Goal: Information Seeking & Learning: Learn about a topic

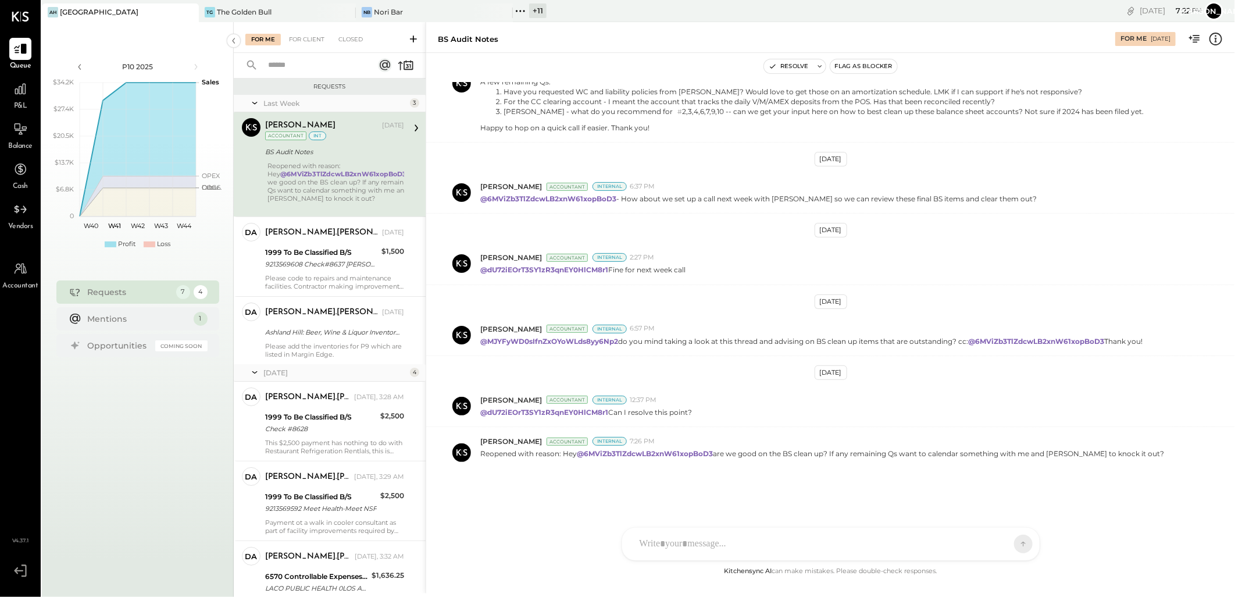
scroll to position [673, 0]
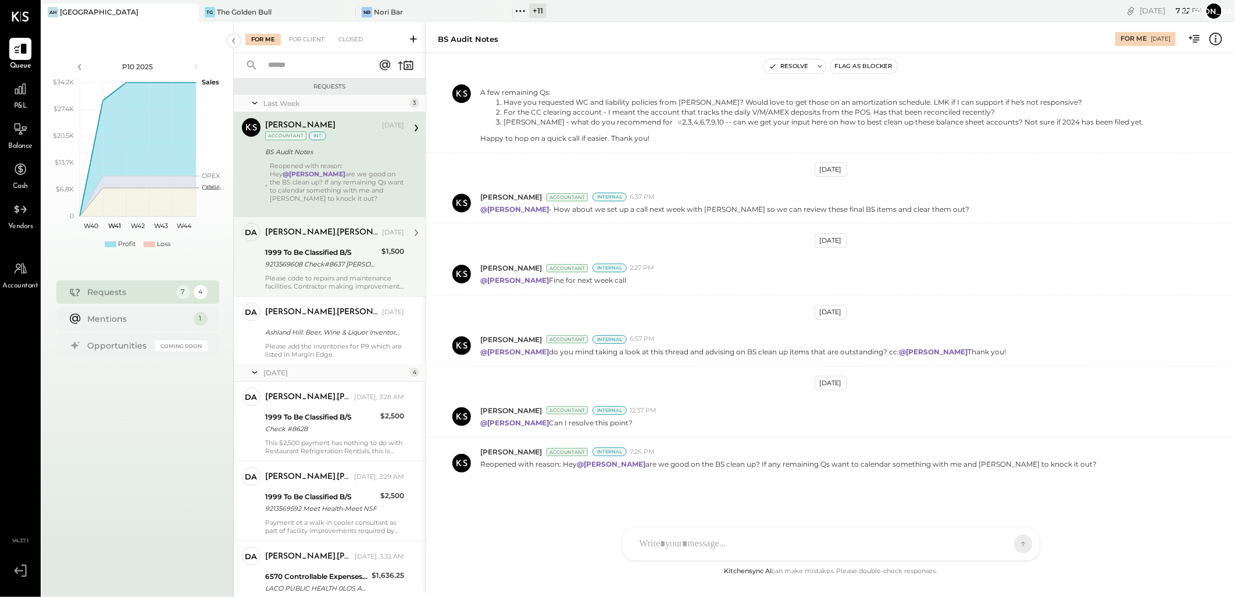
click at [286, 252] on div "1999 To Be Classified B/S" at bounding box center [321, 253] width 113 height 12
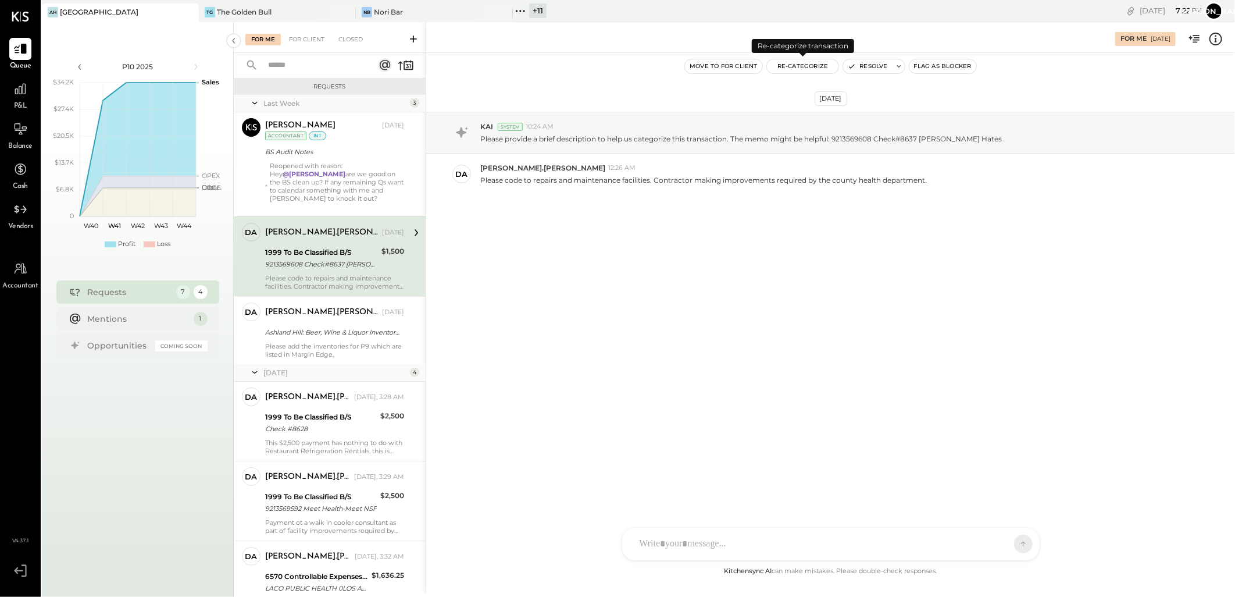
click at [801, 64] on button "Re-Categorize" at bounding box center [803, 66] width 72 height 14
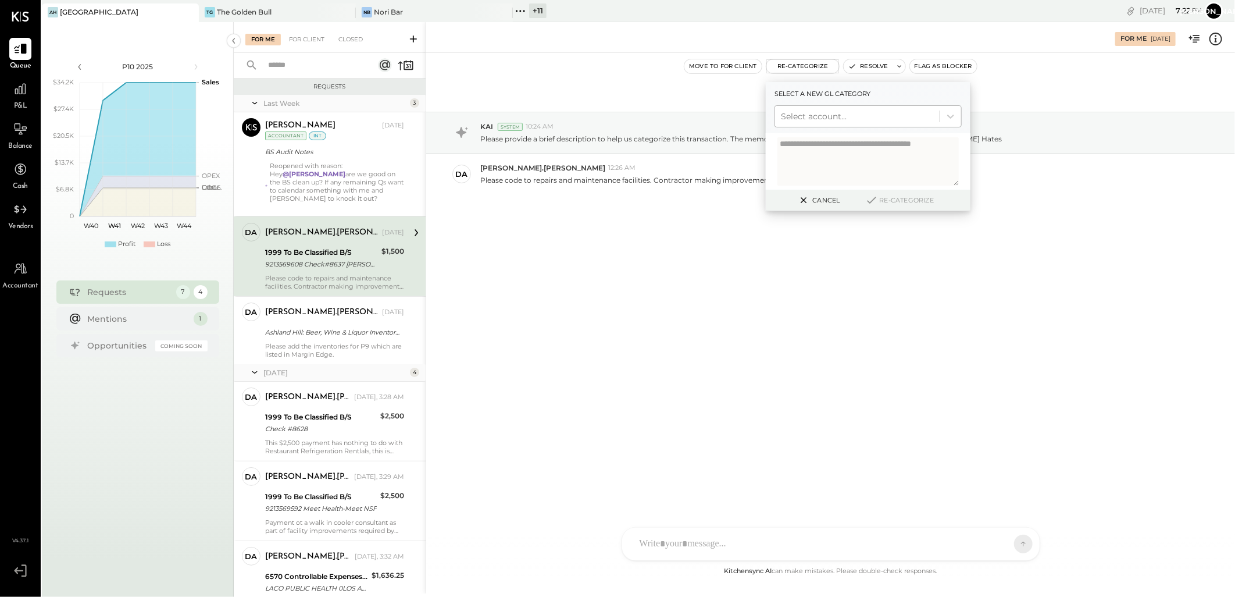
click at [801, 107] on div "Select account..." at bounding box center [857, 116] width 165 height 19
click at [803, 114] on div at bounding box center [857, 116] width 153 height 14
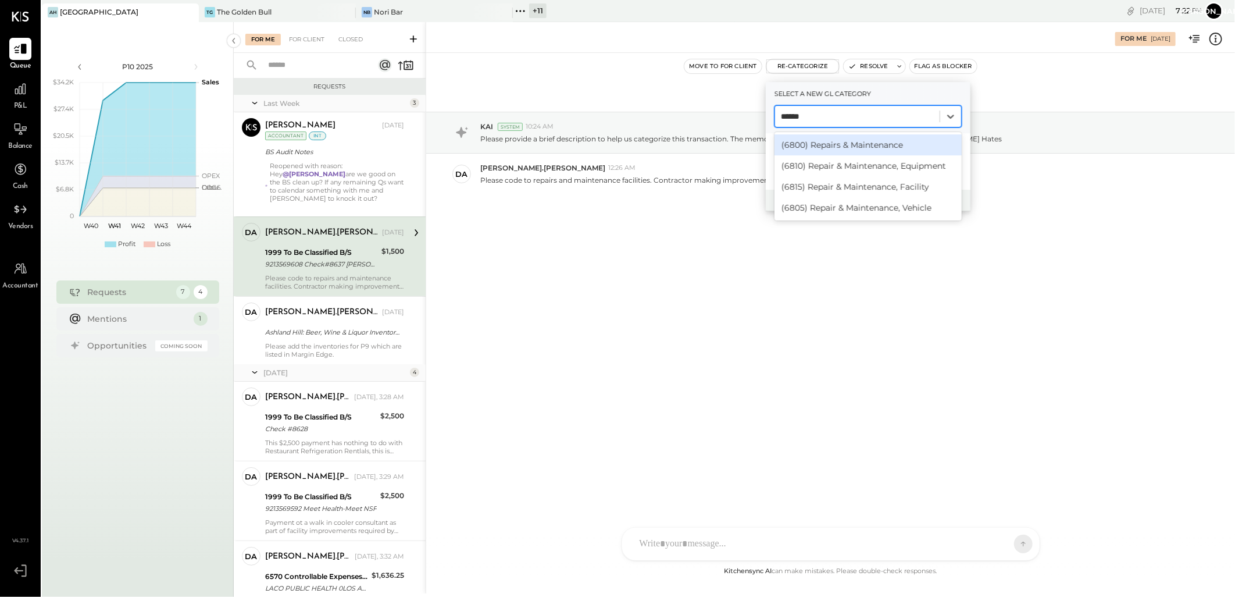
type input "******"
click at [878, 188] on div "(6815) Repair & Maintenance, Facility" at bounding box center [868, 186] width 187 height 21
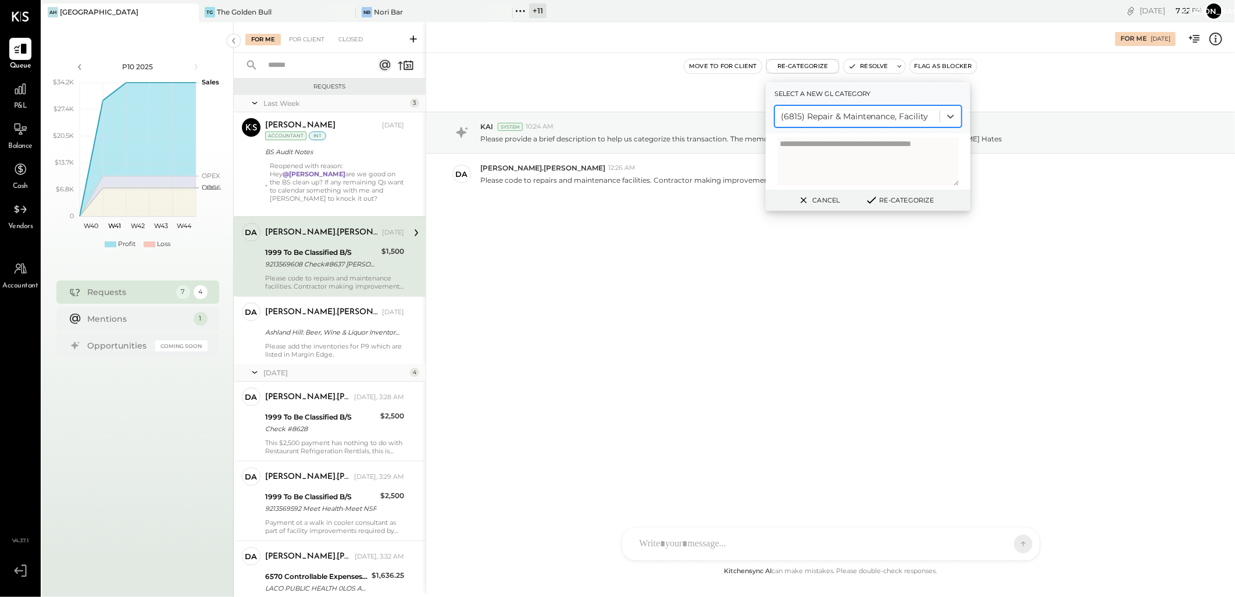
click at [875, 200] on icon at bounding box center [872, 200] width 14 height 13
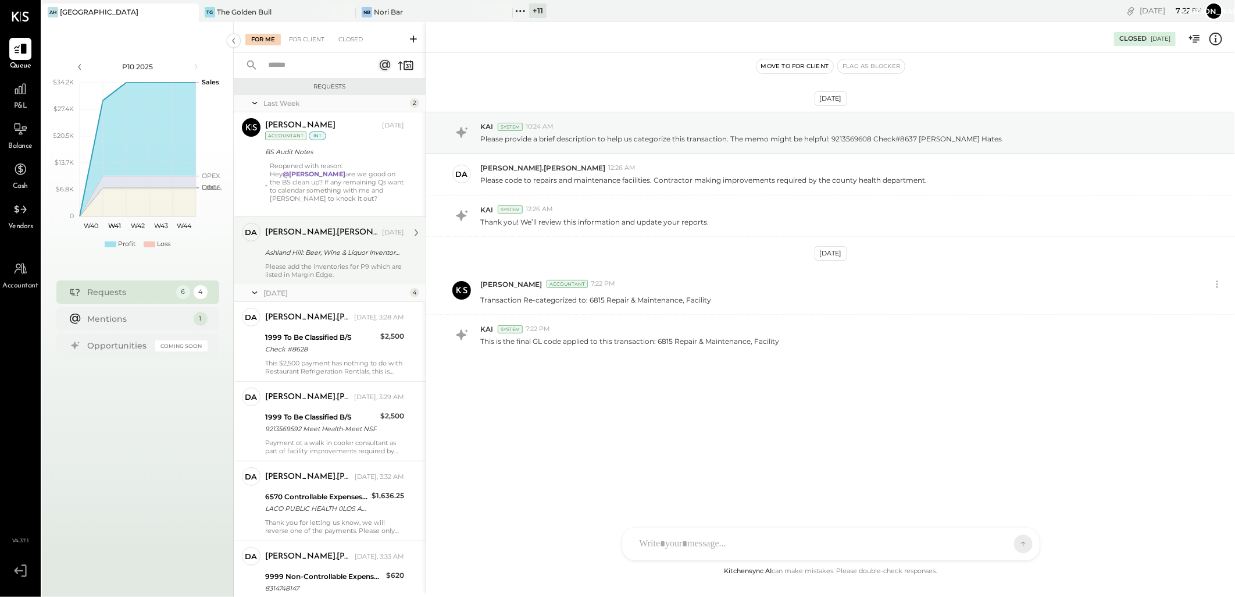
click at [323, 270] on div "Please add the inventories for P9 which are listed in Margin Edge." at bounding box center [334, 270] width 139 height 16
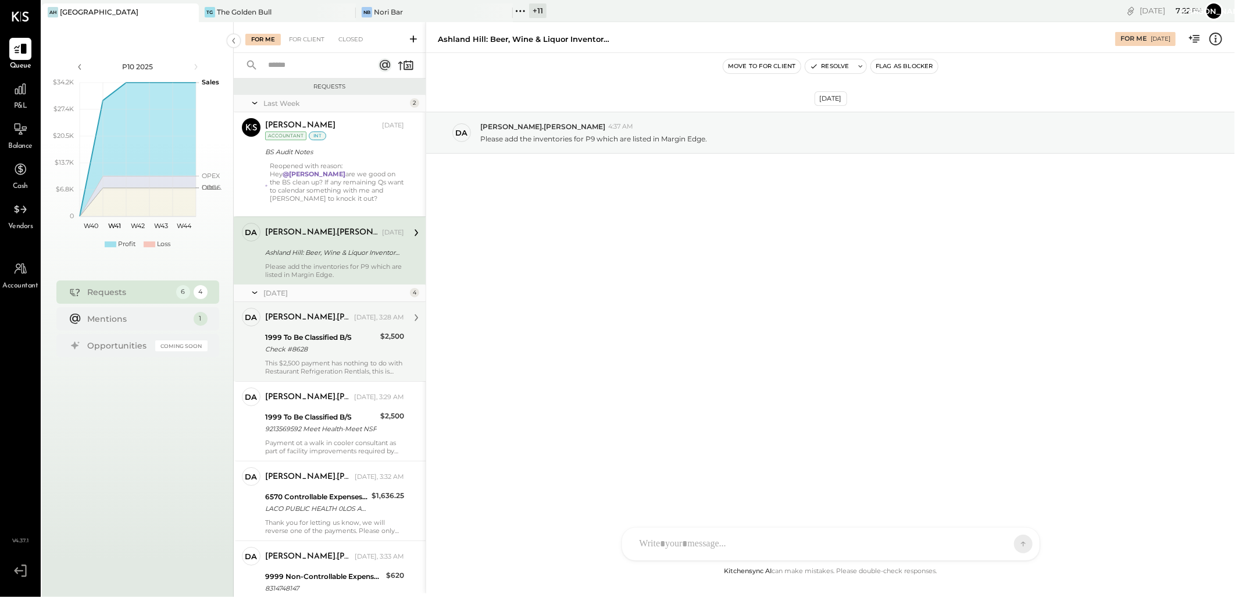
click at [334, 342] on div "1999 To Be Classified B/S" at bounding box center [321, 337] width 112 height 12
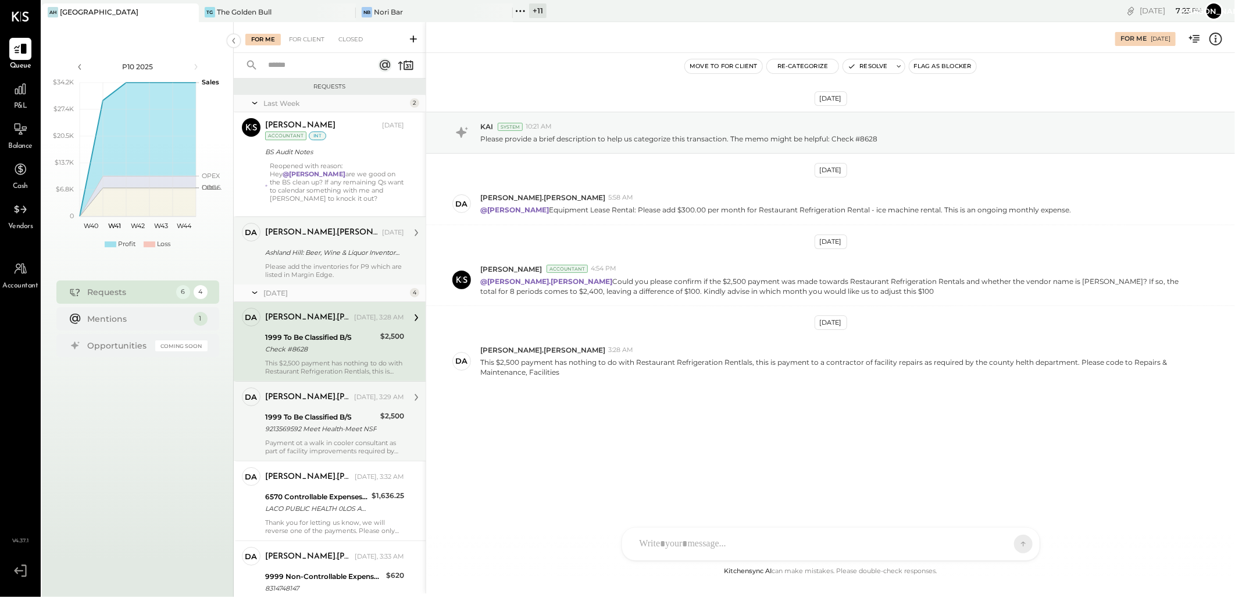
click at [292, 421] on div "1999 To Be Classified B/S" at bounding box center [321, 417] width 112 height 12
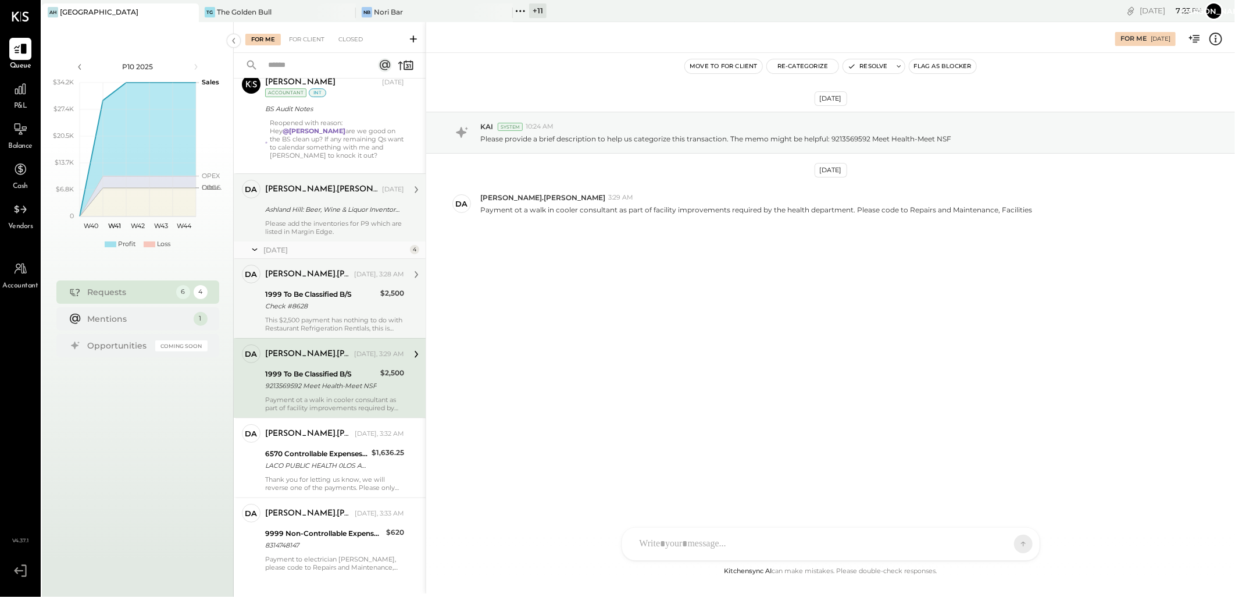
scroll to position [62, 0]
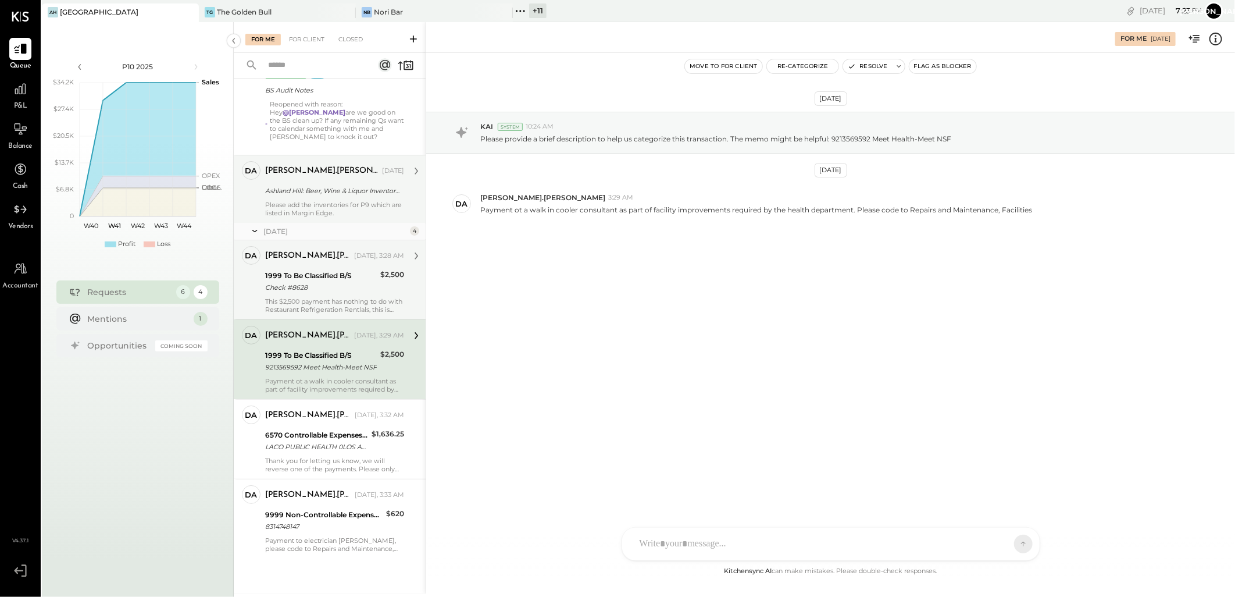
click at [328, 276] on div "1999 To Be Classified B/S" at bounding box center [321, 276] width 112 height 12
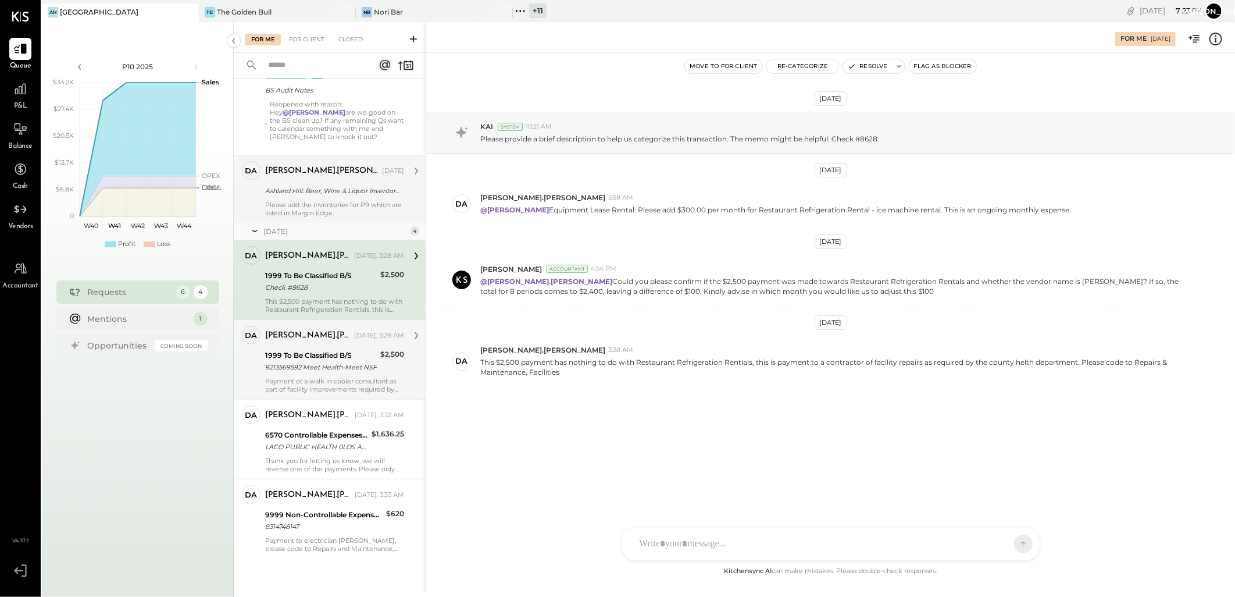
click at [323, 347] on div "[PERSON_NAME].[PERSON_NAME] [DATE], 3:29 AM 1999 To Be Classified B/S 921356959…" at bounding box center [334, 359] width 139 height 67
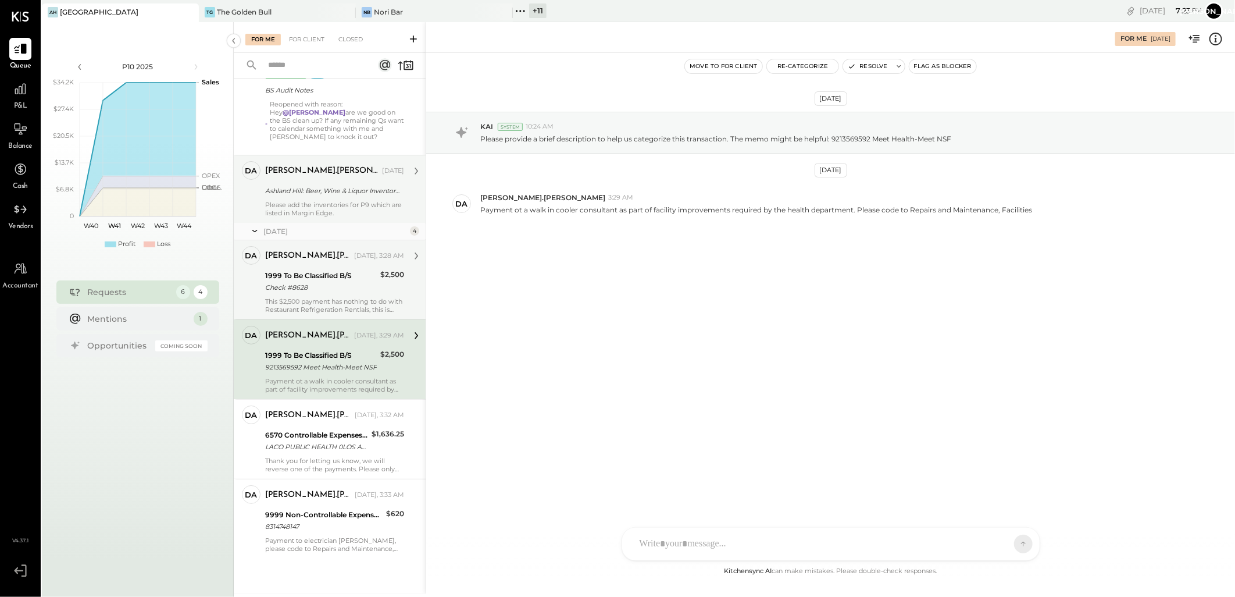
click at [345, 269] on div "1999 To Be Classified B/S Check #8628" at bounding box center [321, 282] width 112 height 26
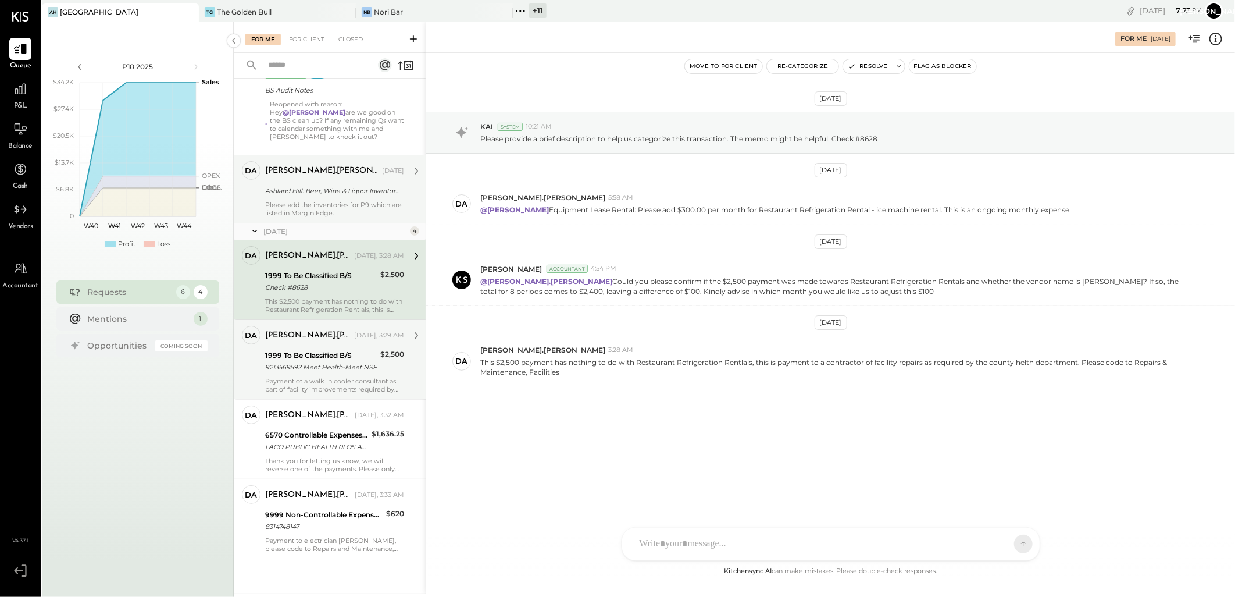
click at [351, 362] on div "9213569592 Meet Health-Meet NSF" at bounding box center [321, 367] width 112 height 12
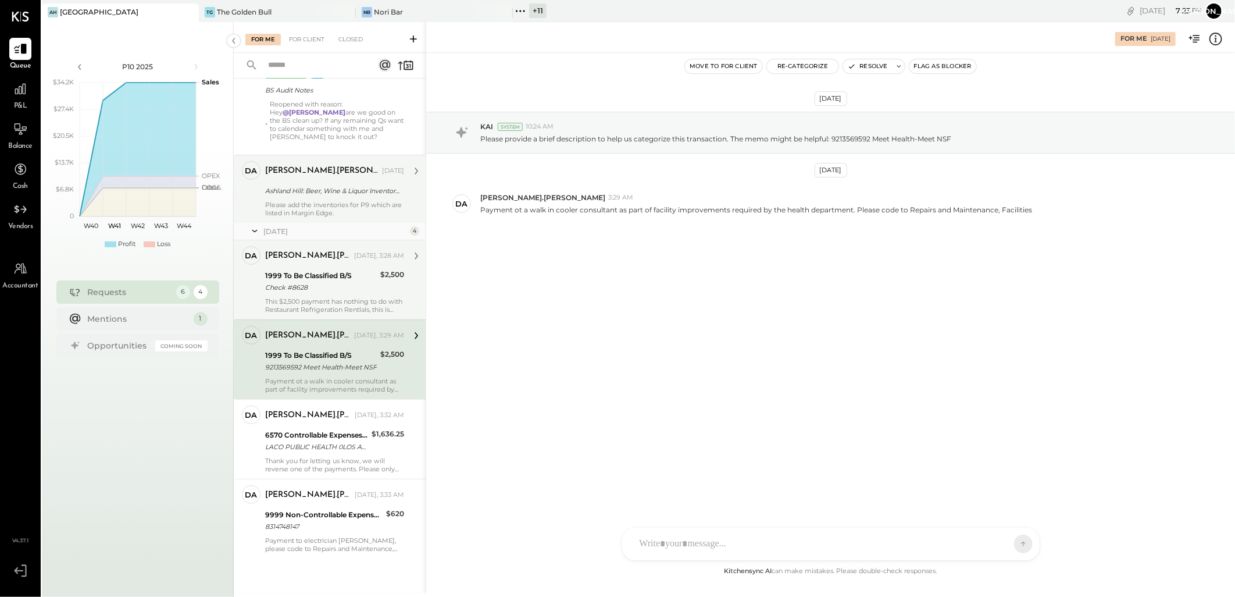
click at [344, 267] on div "[PERSON_NAME].[PERSON_NAME] [DATE], 3:28 AM 1999 To Be Classified B/S Check #86…" at bounding box center [334, 279] width 139 height 67
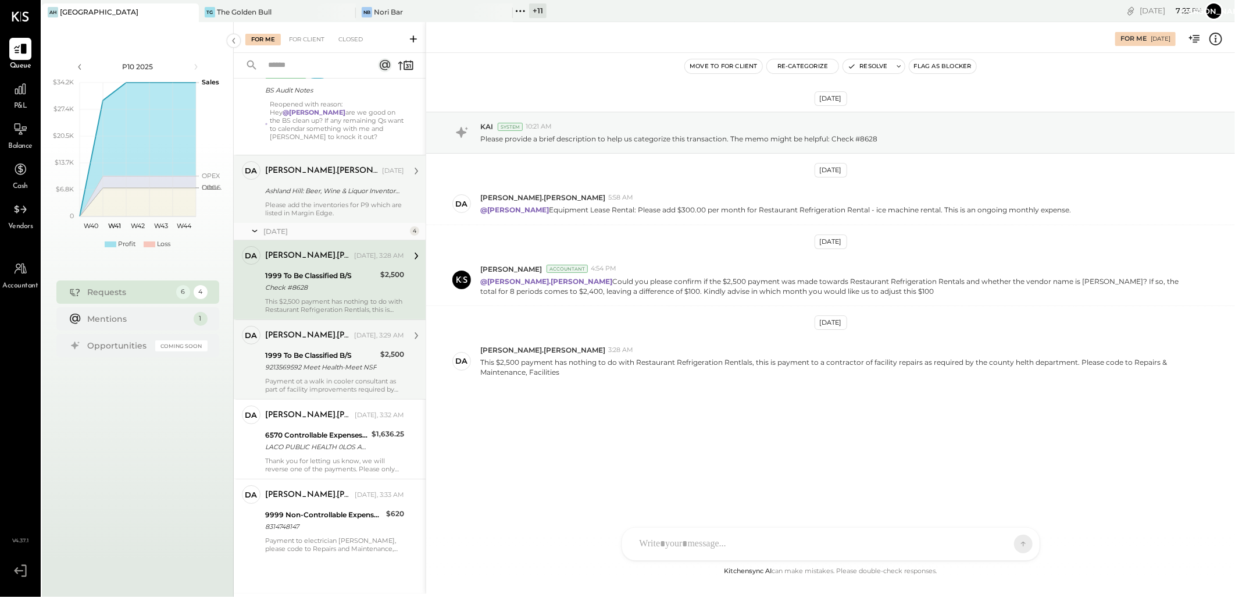
click at [316, 356] on div "1999 To Be Classified B/S" at bounding box center [321, 355] width 112 height 12
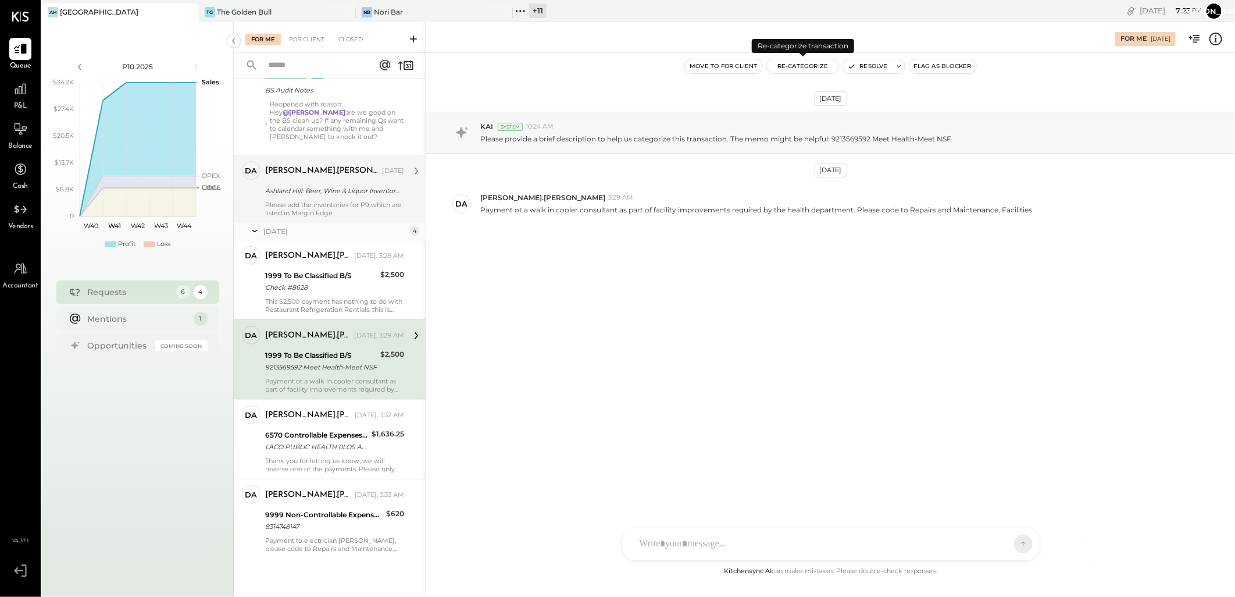
click at [793, 66] on button "Re-Categorize" at bounding box center [803, 66] width 72 height 14
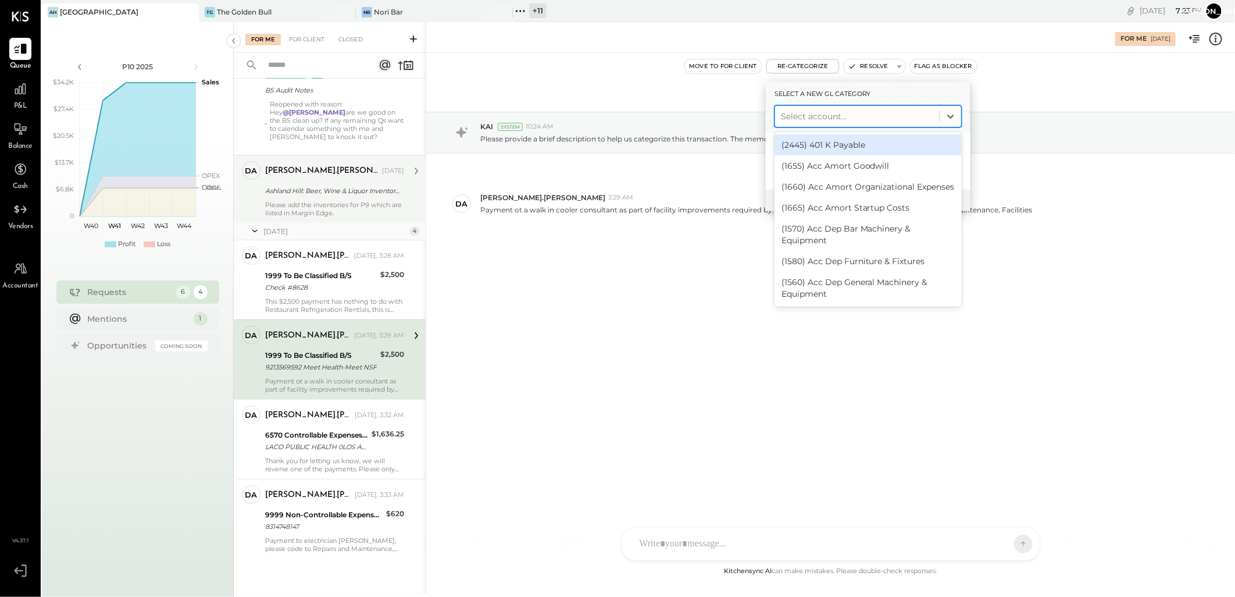
click at [829, 124] on div "Select account..." at bounding box center [857, 116] width 165 height 19
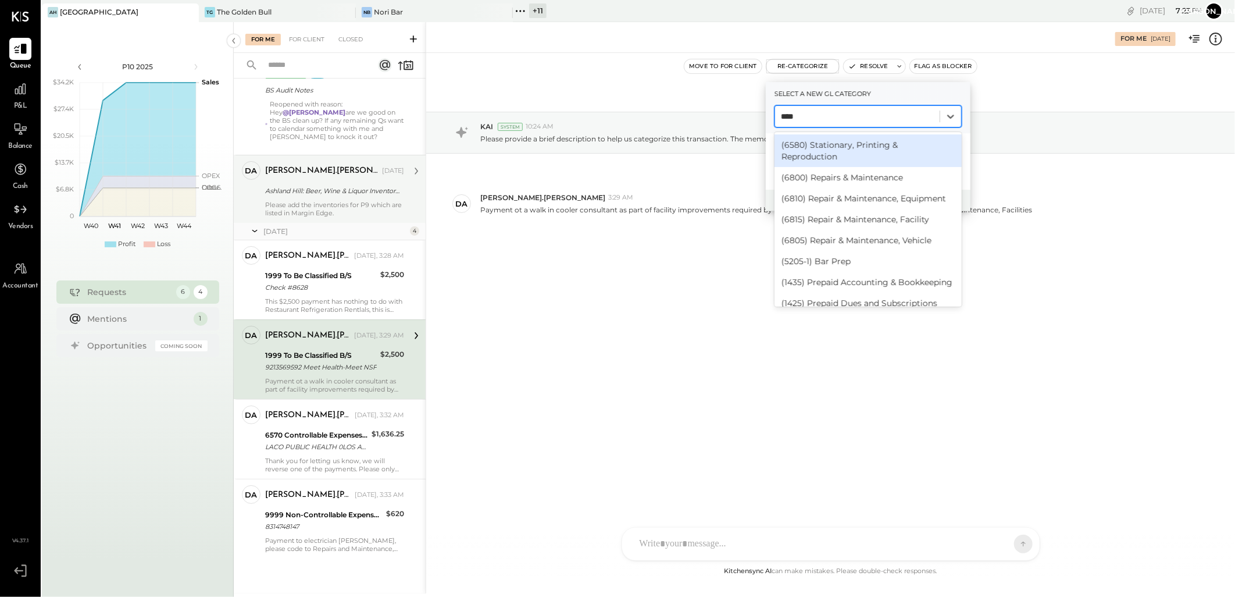
type input "*****"
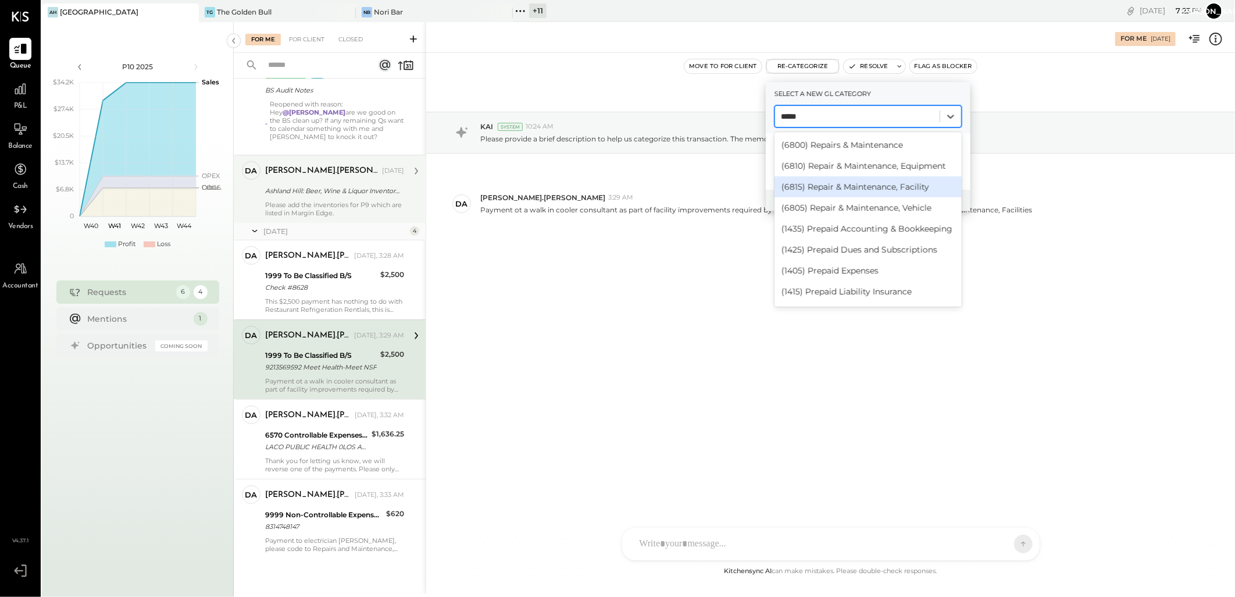
click at [872, 188] on div "(6815) Repair & Maintenance, Facility" at bounding box center [868, 186] width 187 height 21
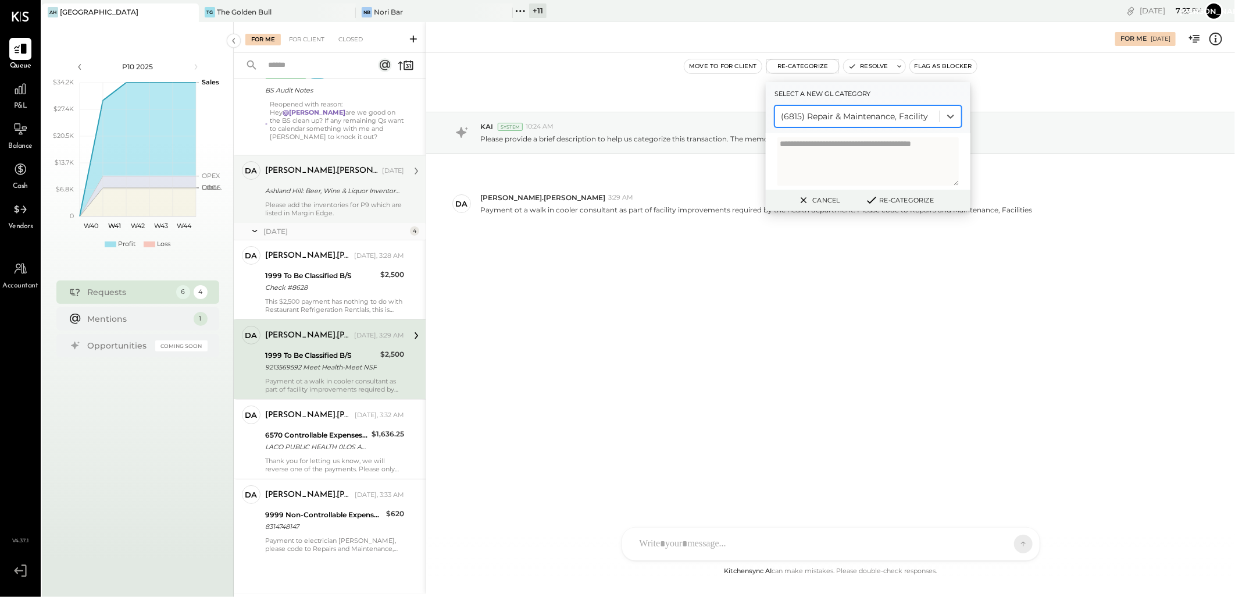
click at [881, 201] on button "Re-Categorize" at bounding box center [899, 200] width 77 height 14
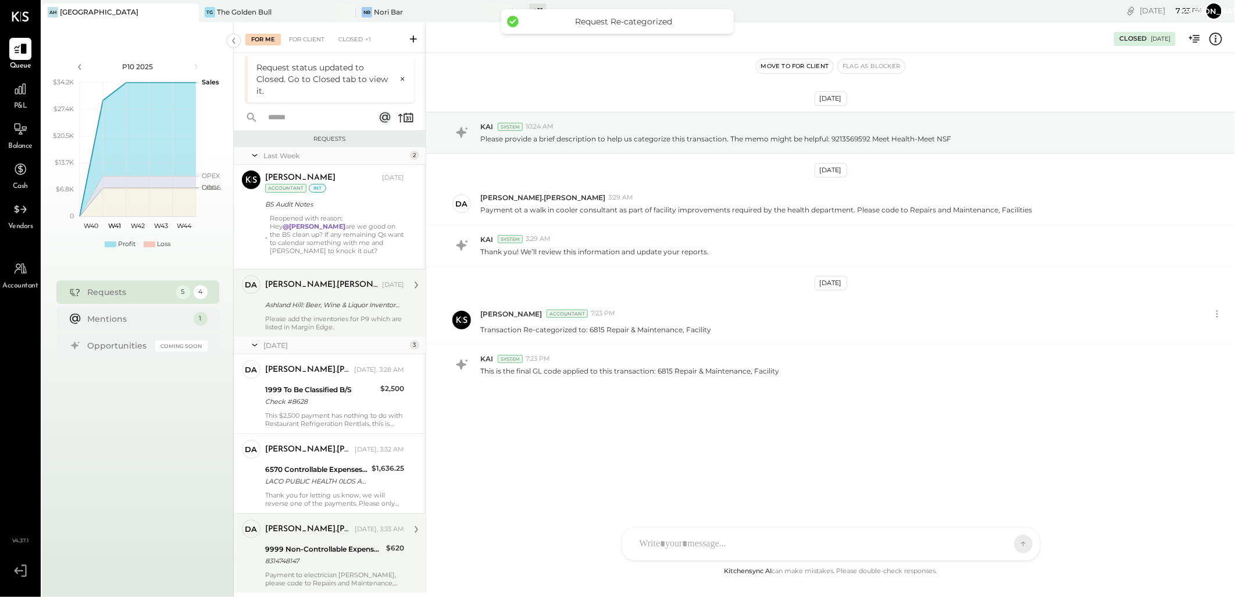
click at [323, 555] on div "8314748147" at bounding box center [323, 561] width 117 height 12
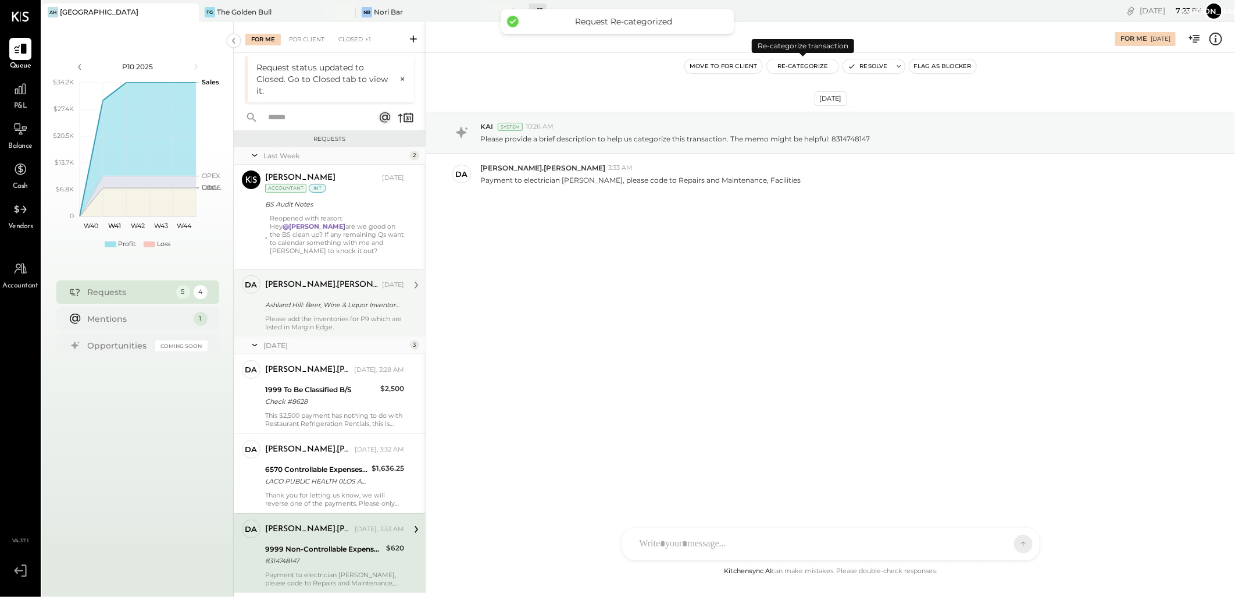
click at [800, 62] on button "Re-Categorize" at bounding box center [803, 66] width 72 height 14
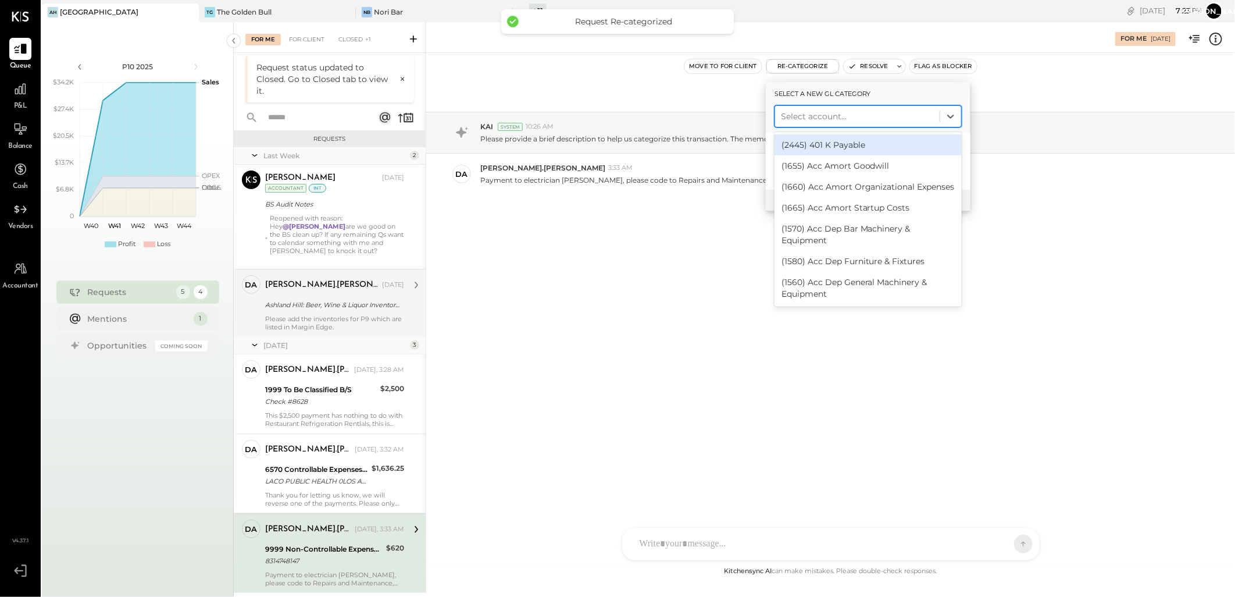
click at [844, 118] on div at bounding box center [857, 116] width 153 height 14
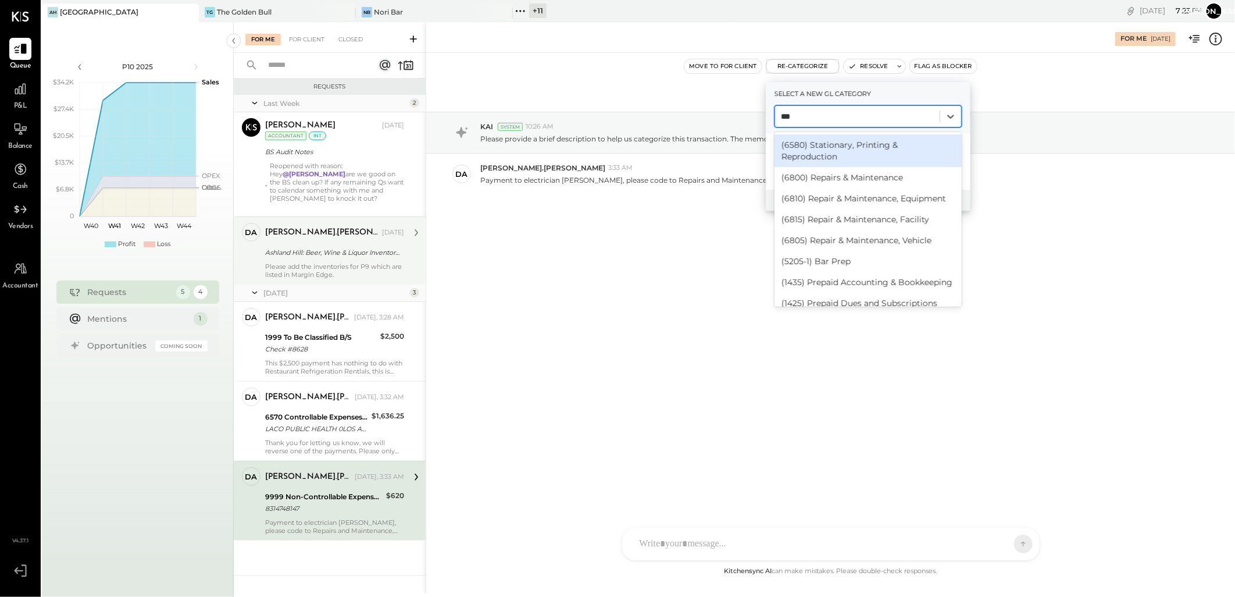
type input "****"
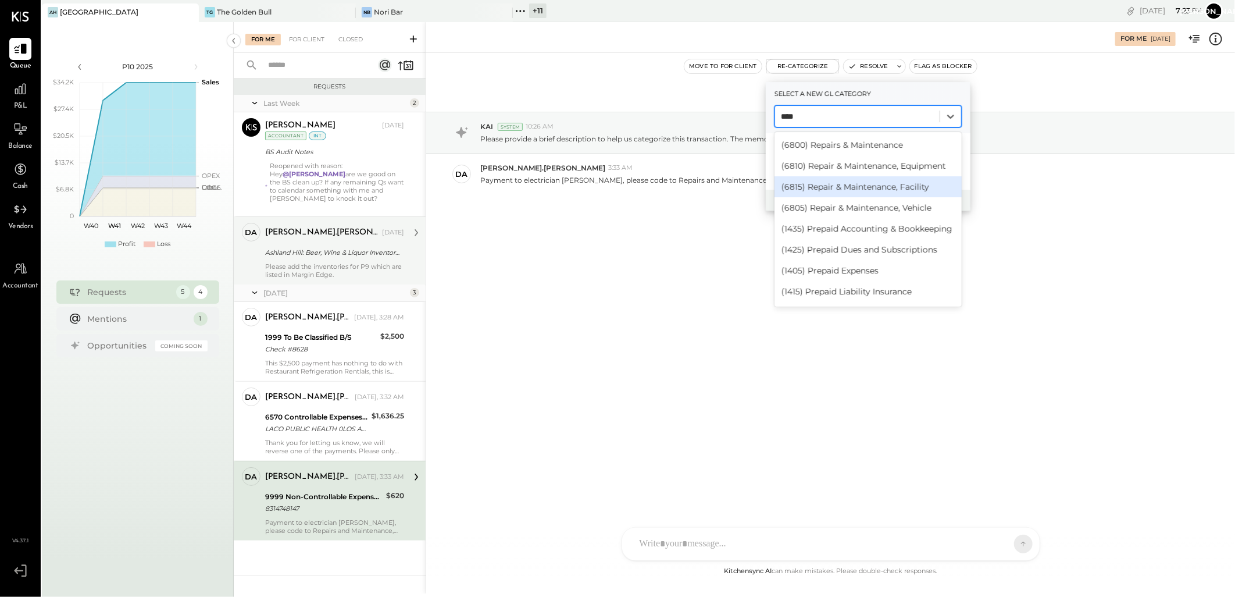
click at [904, 188] on div "(6815) Repair & Maintenance, Facility" at bounding box center [868, 186] width 187 height 21
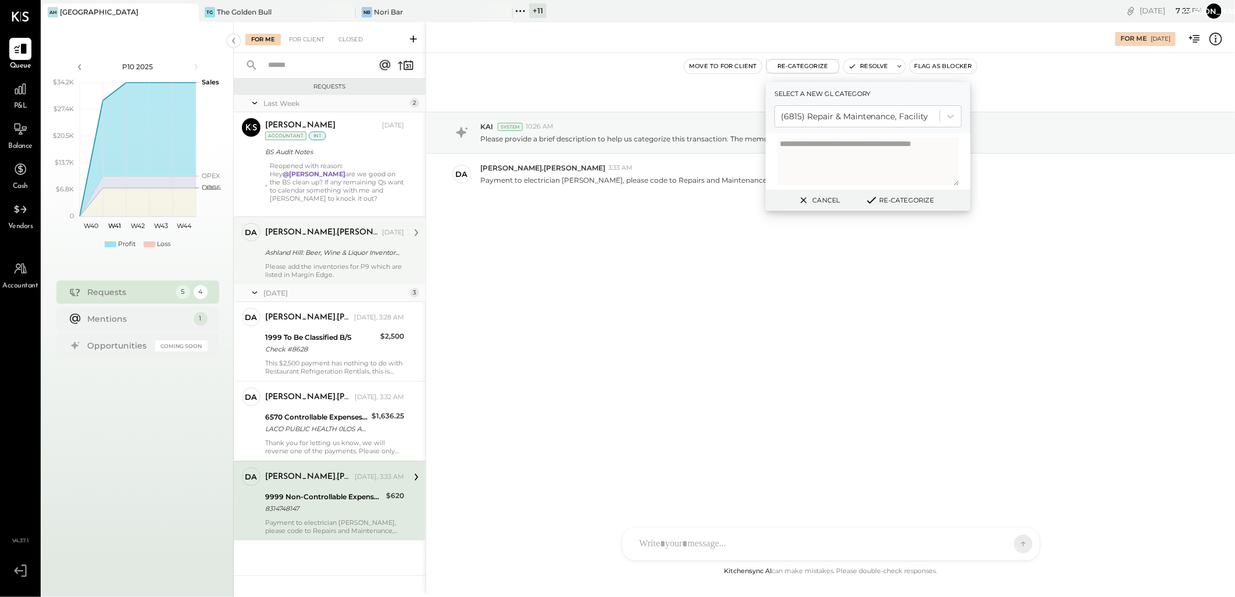
click at [869, 197] on icon at bounding box center [872, 200] width 14 height 13
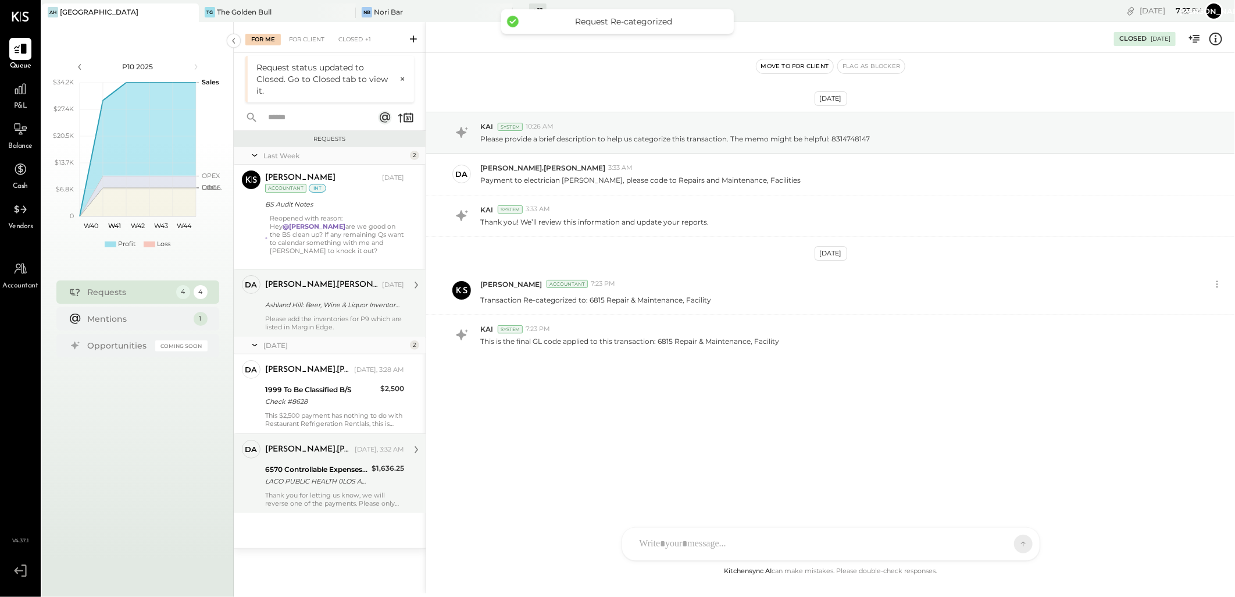
click at [362, 467] on div "6570 Controllable Expenses:General & Administrative Expenses:License & Permits" at bounding box center [316, 469] width 103 height 12
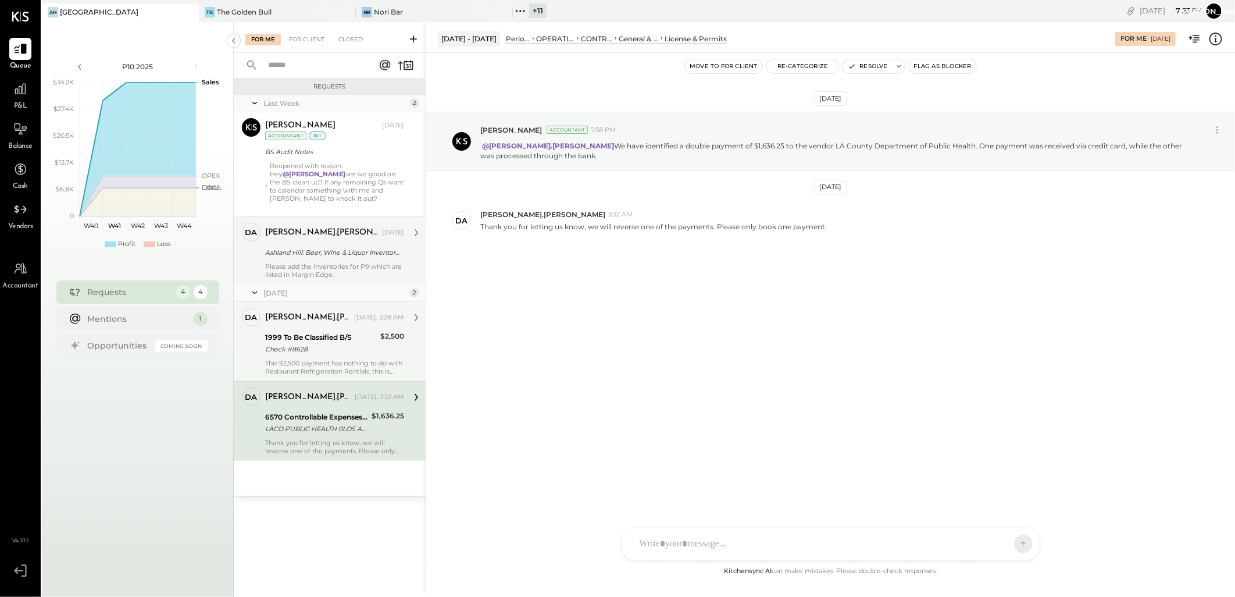
click at [336, 359] on div "This $2,500 payment has nothing to do with Restaurant Refrigeration Rentlals, t…" at bounding box center [334, 367] width 139 height 16
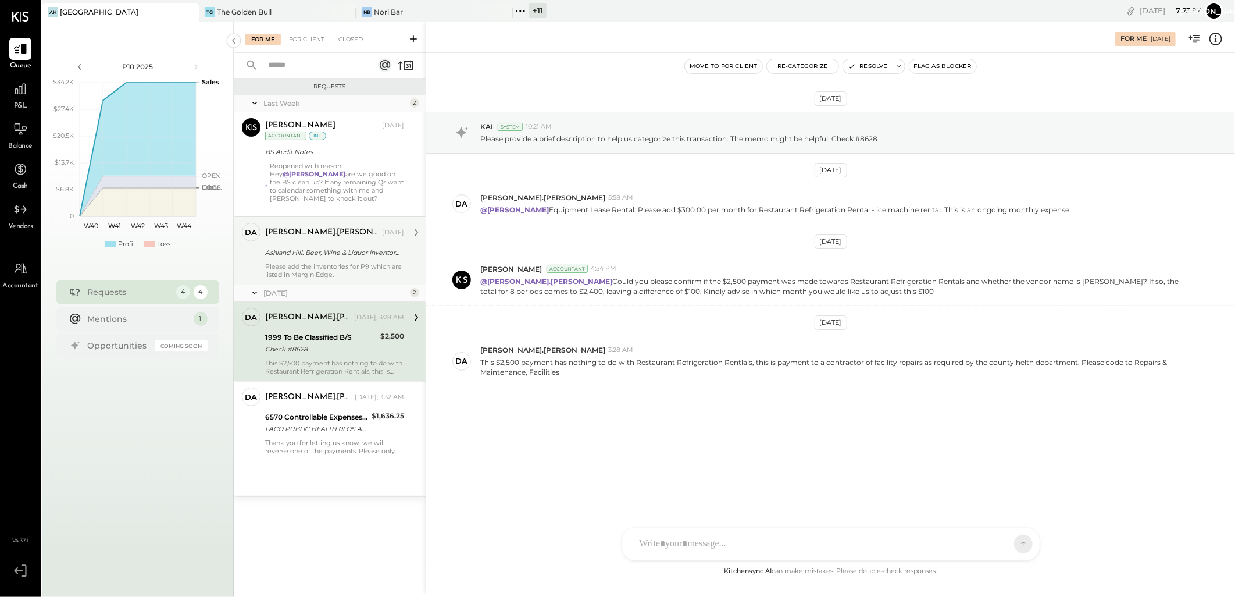
click at [327, 250] on div "Ashland Hill: Beer, Wine & Liquor Inventory Update" at bounding box center [332, 253] width 135 height 12
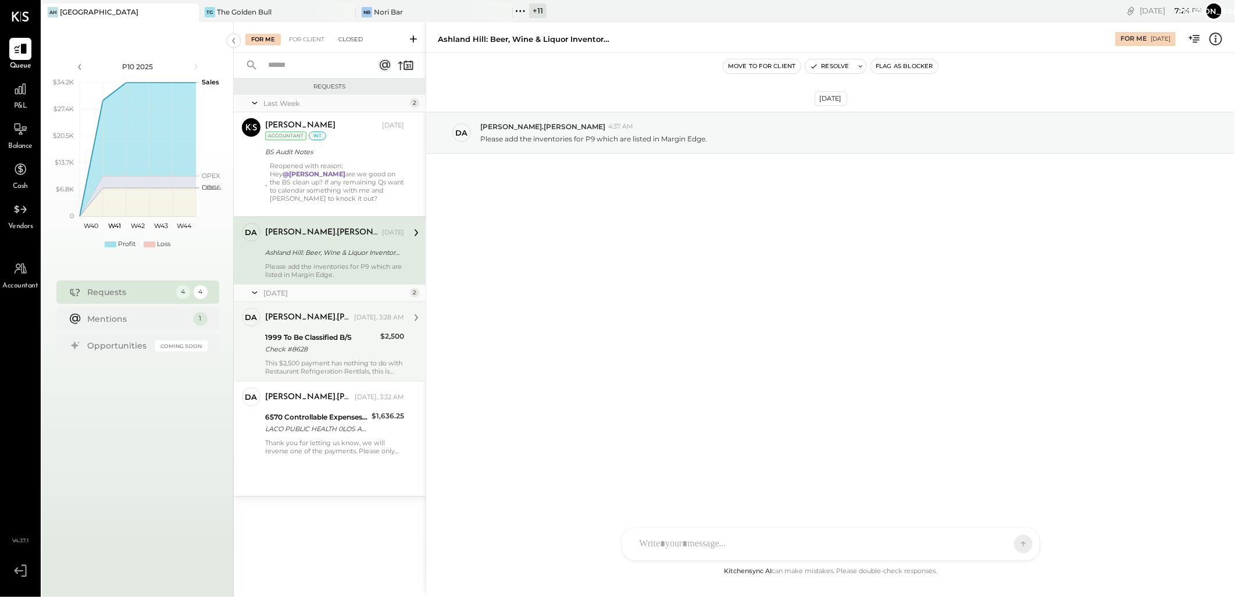
click at [346, 42] on div "Closed" at bounding box center [351, 40] width 36 height 12
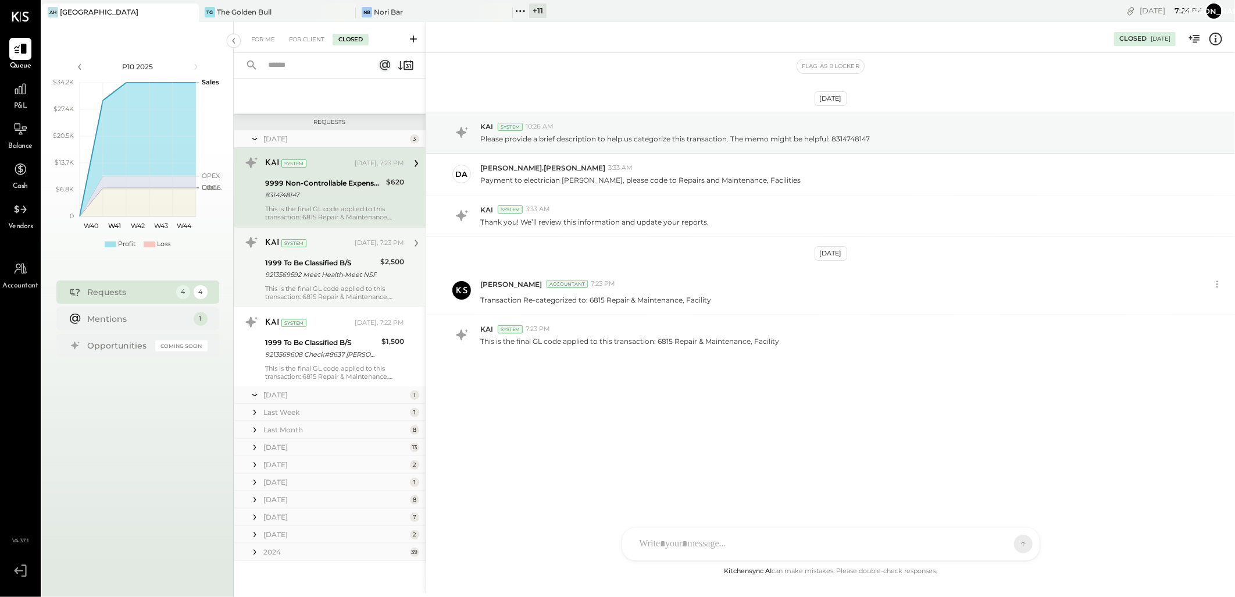
scroll to position [120, 0]
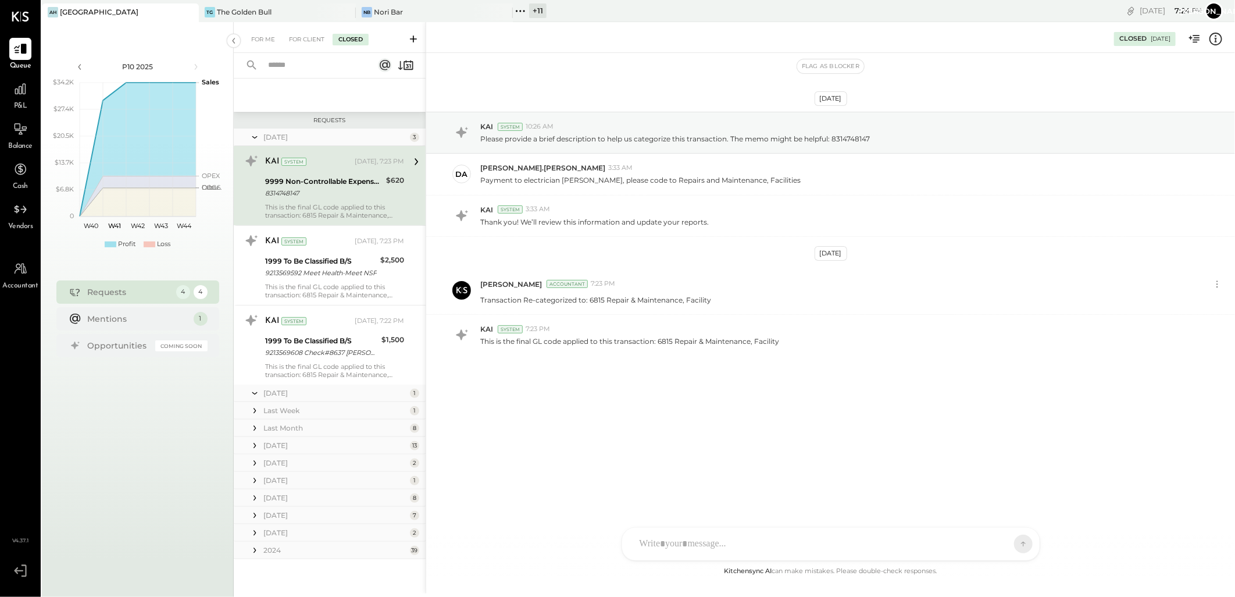
click at [254, 391] on icon at bounding box center [255, 393] width 12 height 29
drag, startPoint x: 322, startPoint y: 264, endPoint x: 1182, endPoint y: 155, distance: 866.4
click at [322, 264] on div "1999 To Be Classified B/S" at bounding box center [321, 261] width 112 height 12
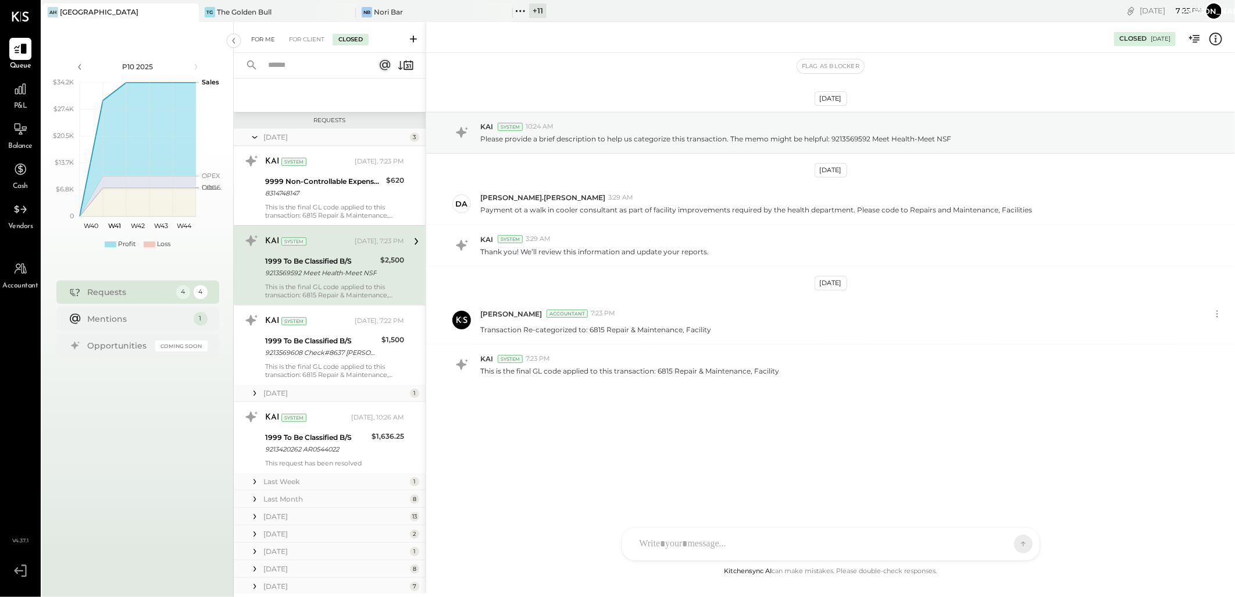
click at [257, 38] on div "For Me" at bounding box center [262, 40] width 35 height 12
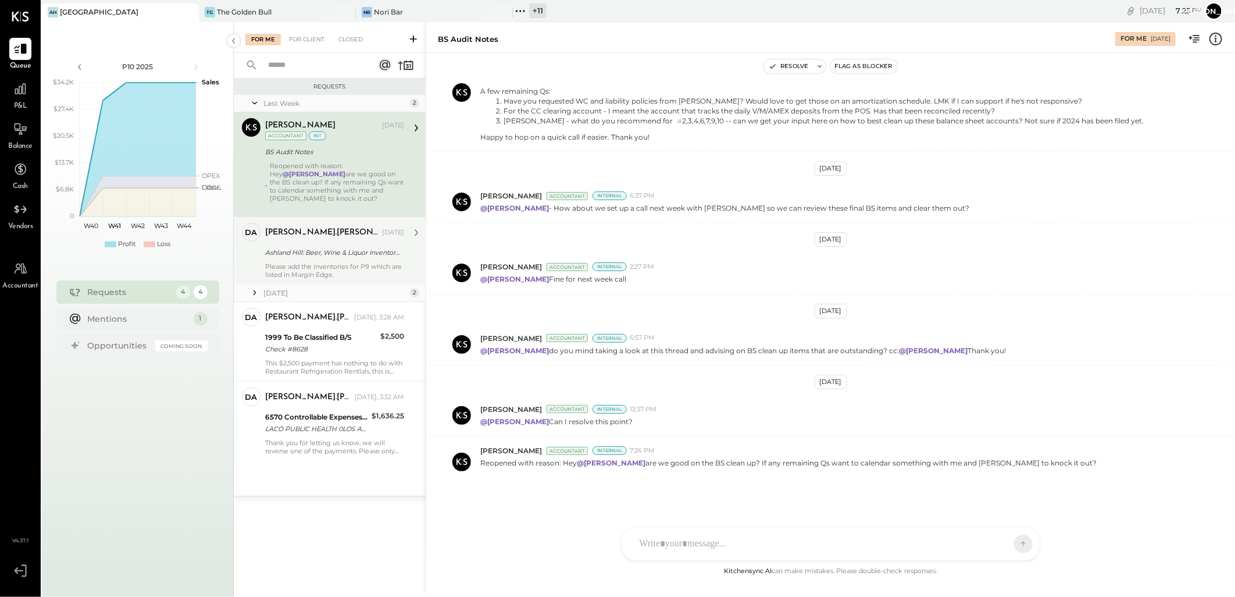
click at [287, 262] on div "Please add the inventories for P9 which are listed in Margin Edge." at bounding box center [334, 270] width 139 height 16
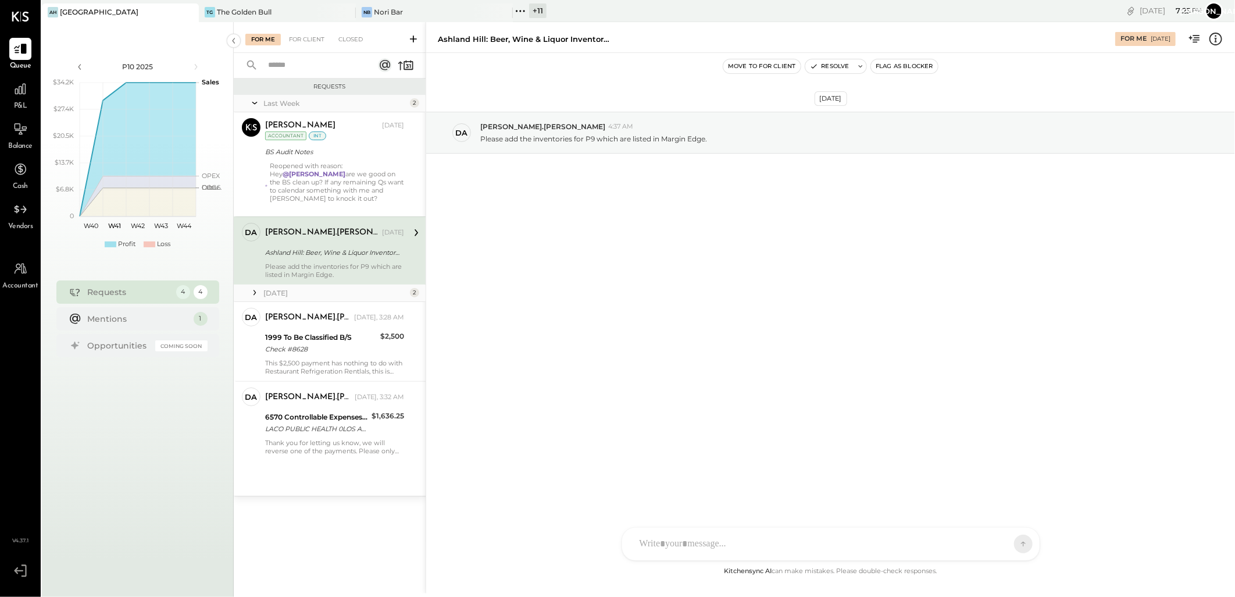
click at [1218, 38] on icon at bounding box center [1215, 38] width 15 height 15
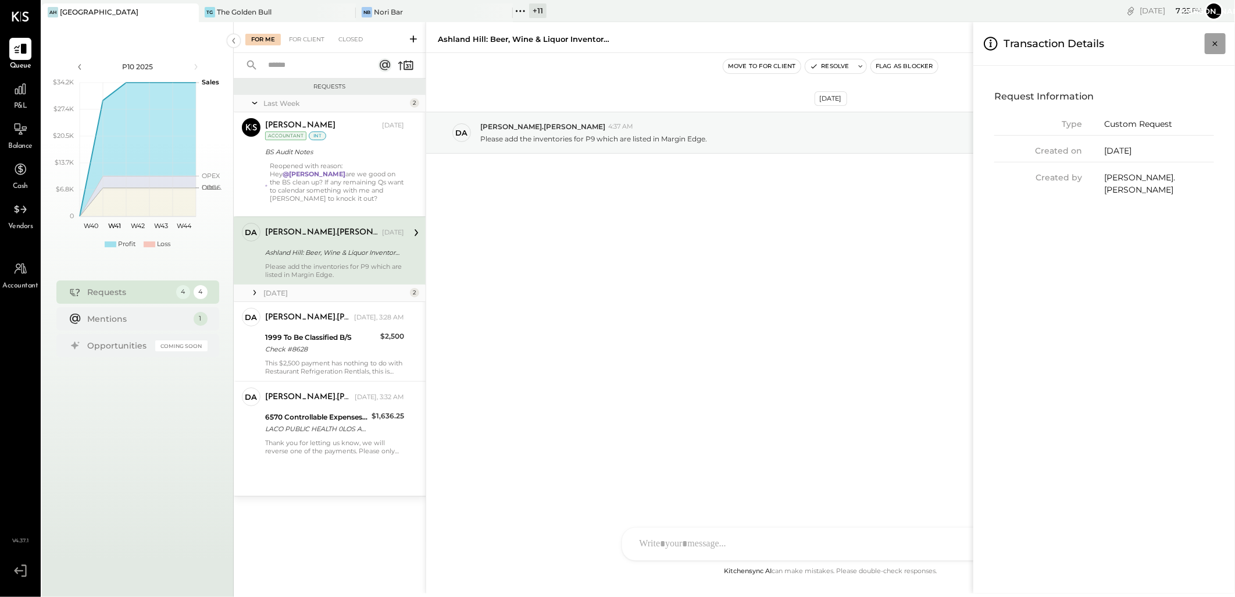
click at [1217, 43] on icon "Close panel" at bounding box center [1216, 44] width 12 height 12
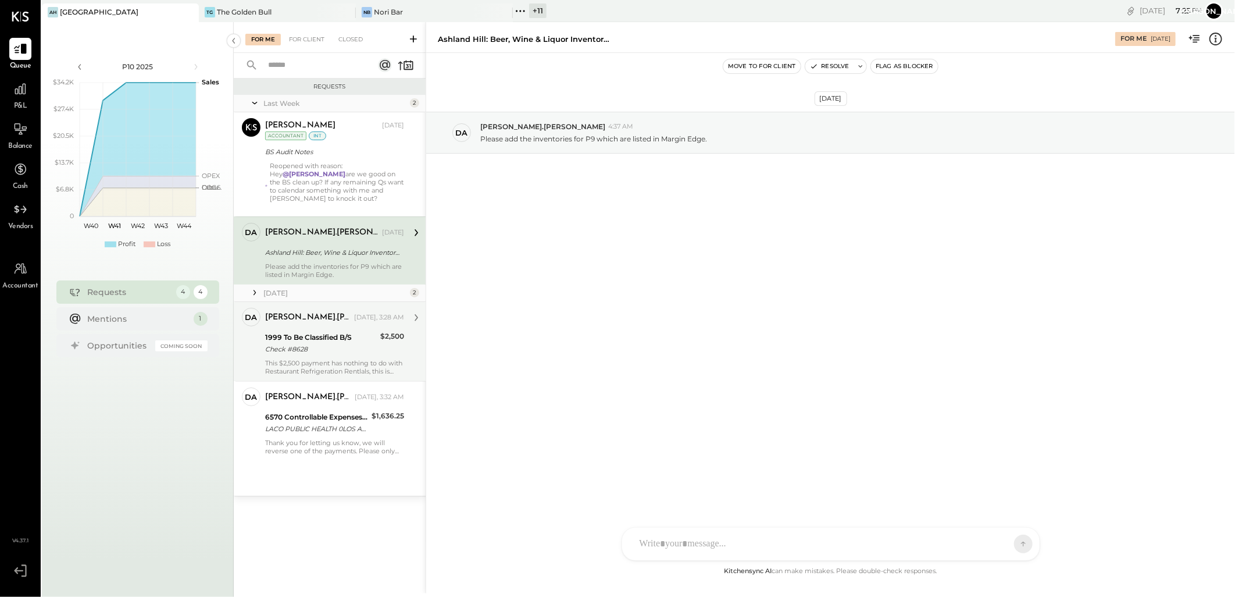
click at [311, 345] on div "Check #8628" at bounding box center [321, 349] width 112 height 12
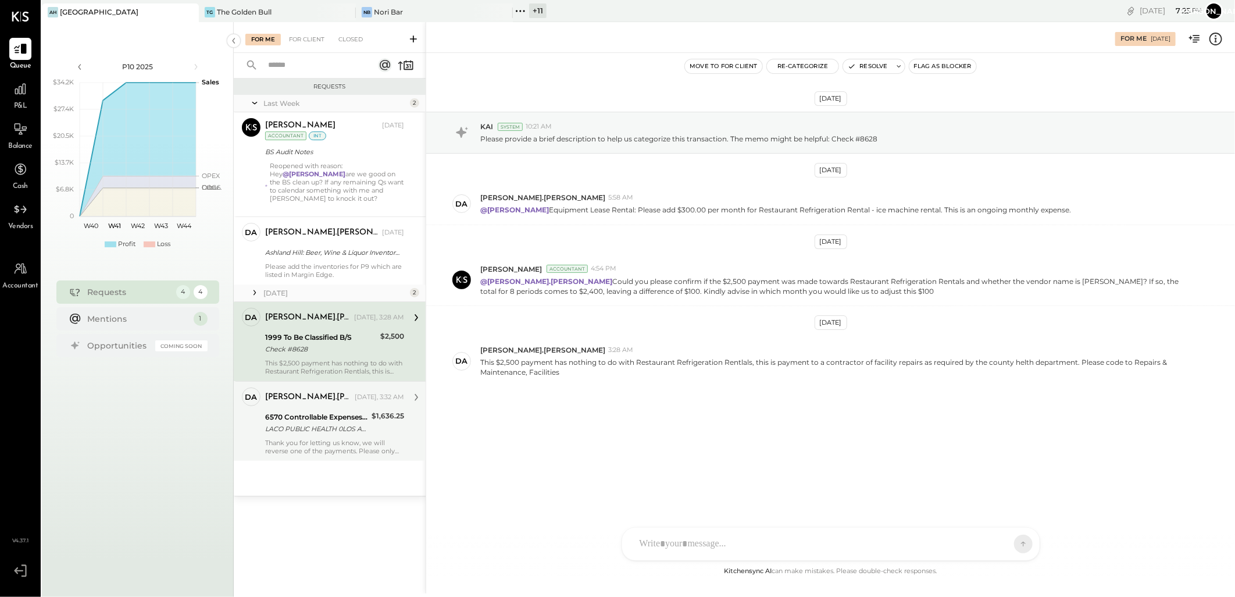
click at [333, 426] on div "LACO PUBLIC HEALTH 0LOS ANGELES [GEOGRAPHIC_DATA] XXXX3004" at bounding box center [316, 429] width 103 height 12
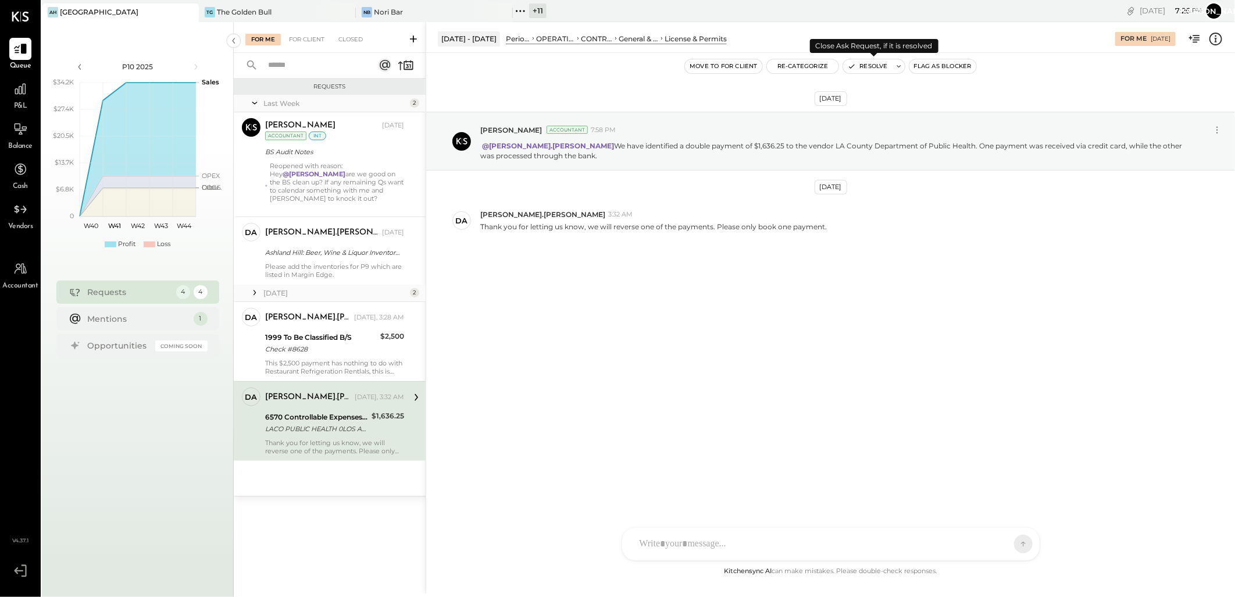
click at [862, 65] on button "Resolve" at bounding box center [867, 66] width 49 height 14
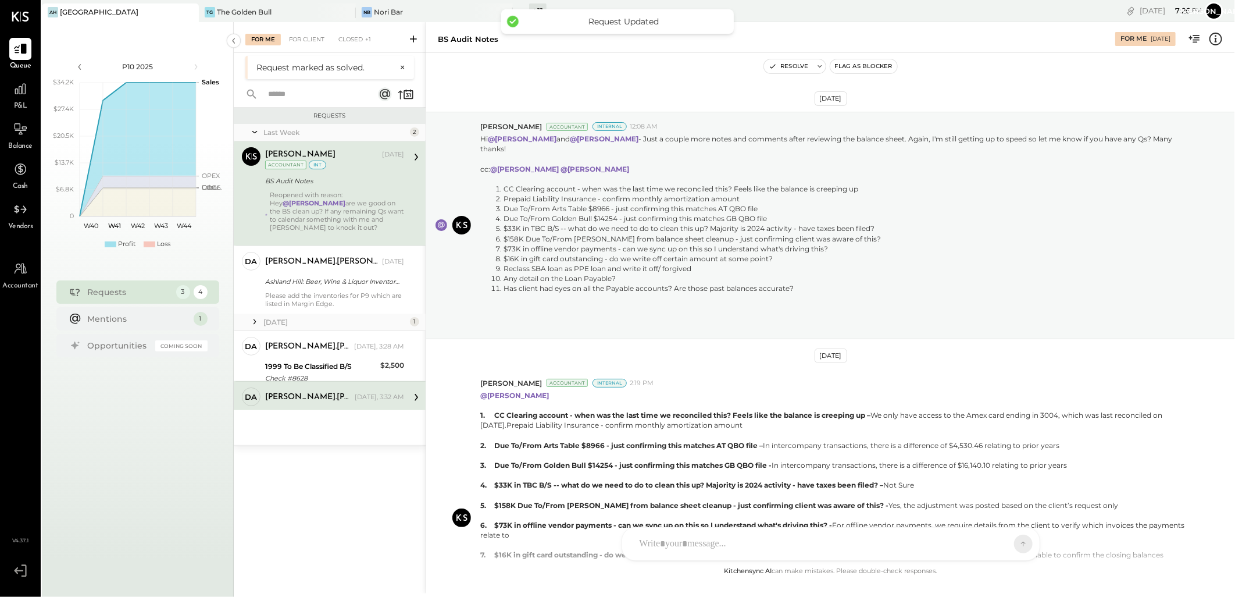
scroll to position [675, 0]
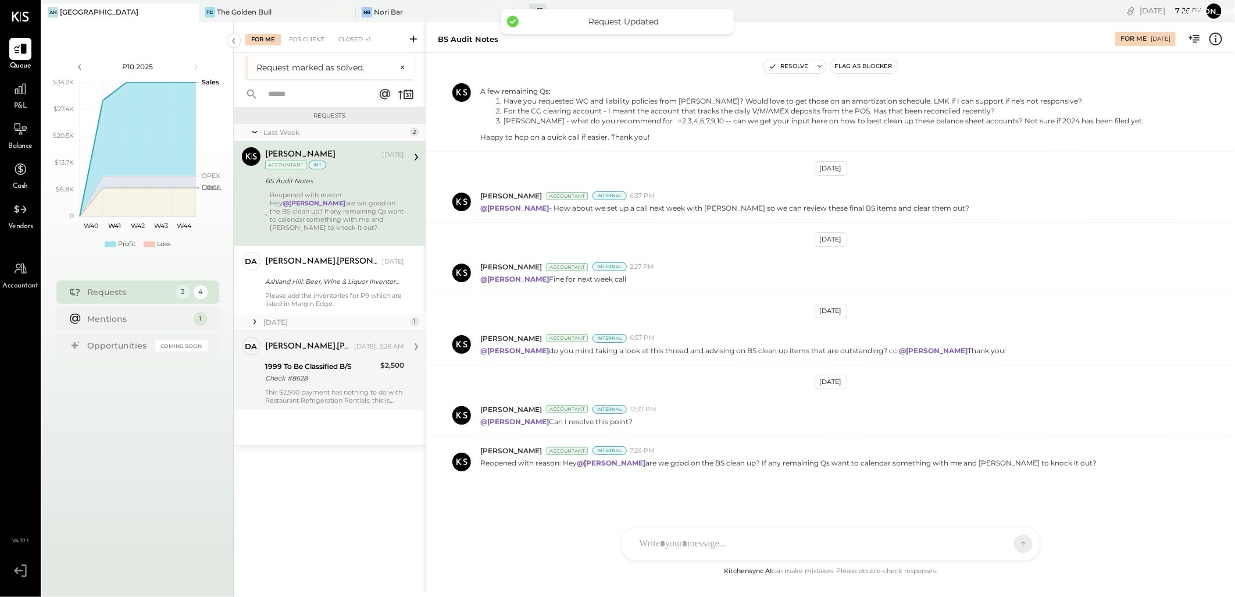
click at [326, 371] on div "1999 To Be Classified B/S" at bounding box center [321, 367] width 112 height 12
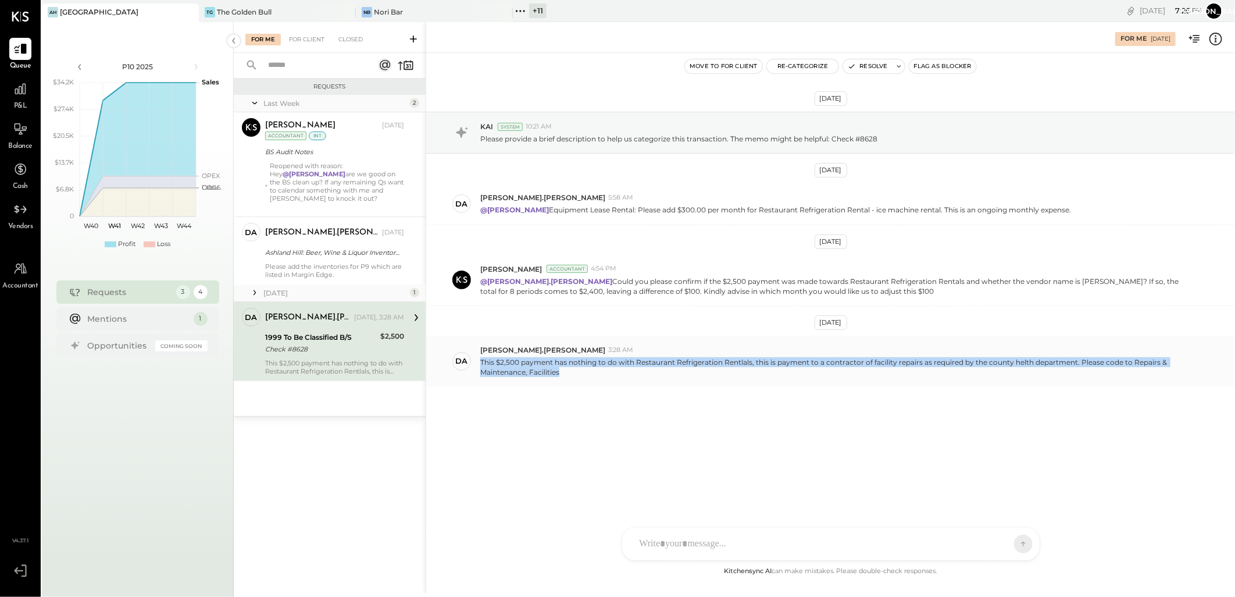
drag, startPoint x: 480, startPoint y: 364, endPoint x: 1024, endPoint y: 380, distance: 544.0
click at [1024, 380] on div "da [PERSON_NAME].[PERSON_NAME] 3:28 AM This $2,500 payment has nothing to do wi…" at bounding box center [830, 361] width 809 height 51
click at [619, 437] on div "[DATE] KAI System 10:21 AM Please provide a brief description to help us catego…" at bounding box center [830, 277] width 809 height 391
drag, startPoint x: 566, startPoint y: 359, endPoint x: 896, endPoint y: 379, distance: 329.7
click at [896, 379] on div "da [PERSON_NAME].[PERSON_NAME] 3:28 AM This $2,500 payment has nothing to do wi…" at bounding box center [830, 361] width 809 height 51
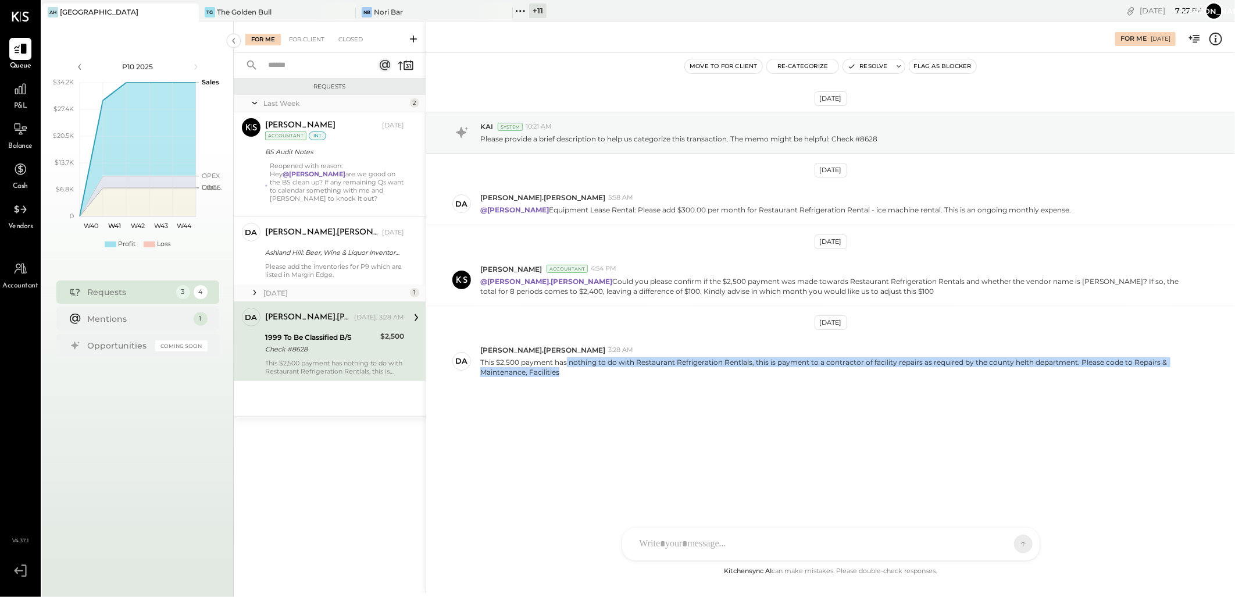
click at [545, 404] on div "[DATE] KAI System 10:21 AM Please provide a brief description to help us catego…" at bounding box center [830, 277] width 809 height 391
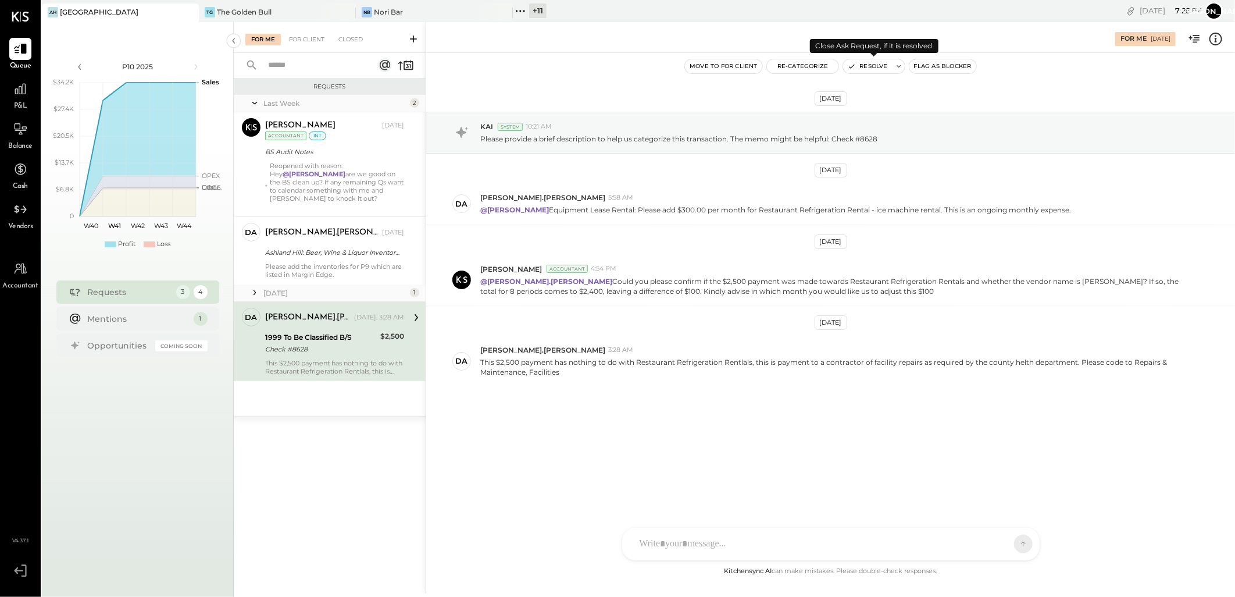
click at [870, 65] on button "Resolve" at bounding box center [867, 66] width 49 height 14
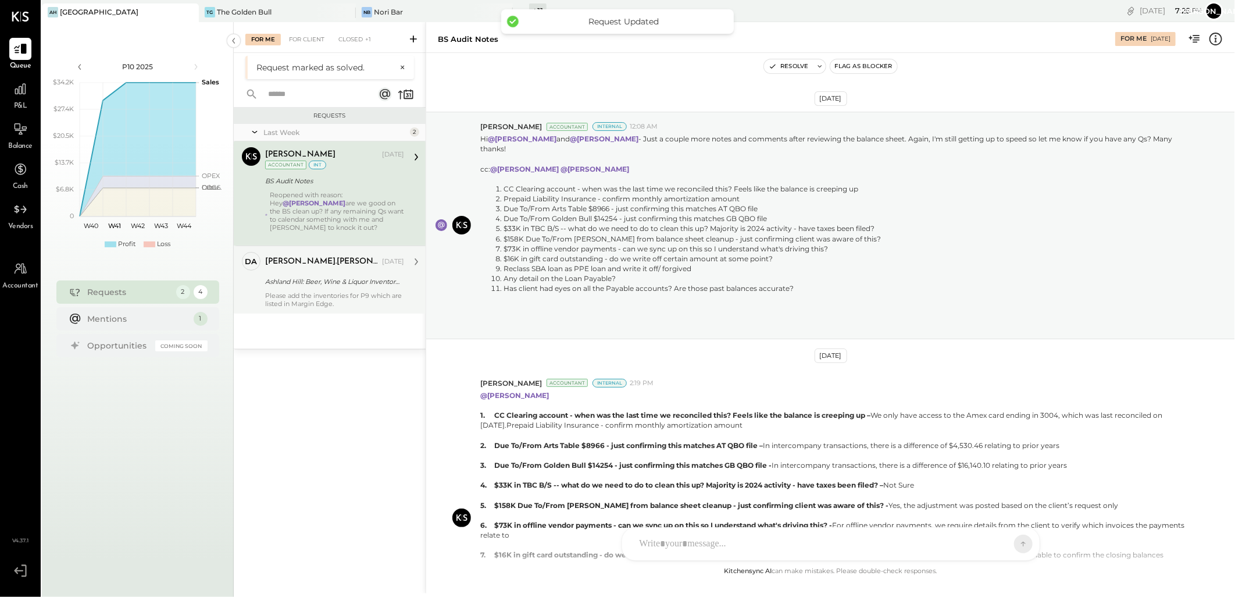
scroll to position [675, 0]
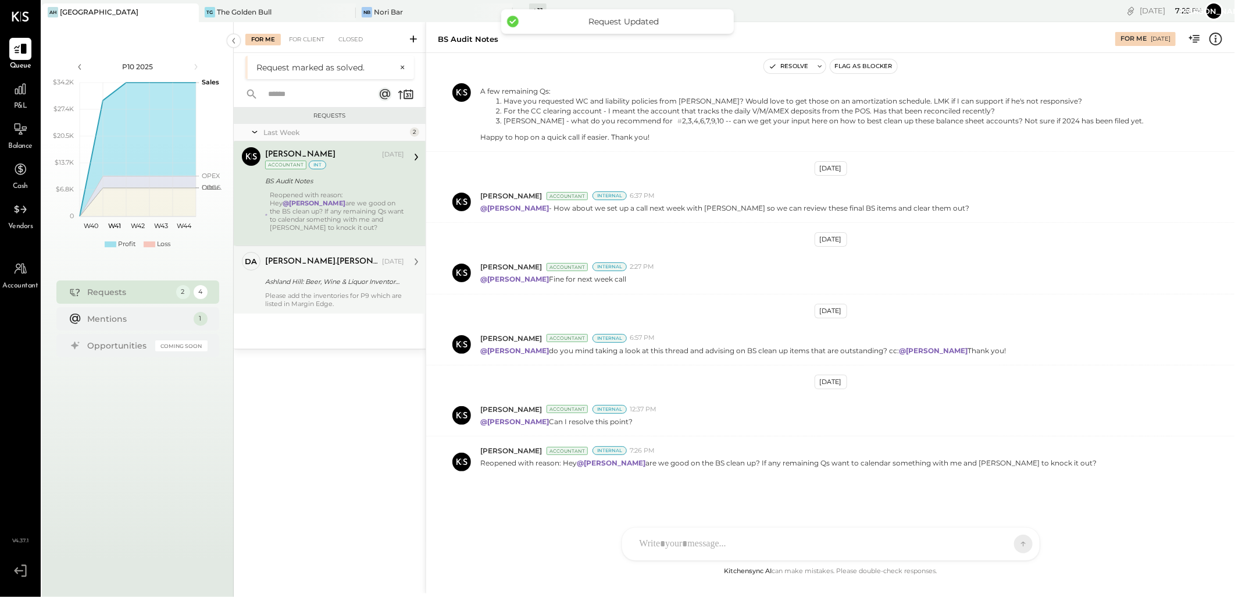
click at [316, 274] on div "Ashland Hill: Beer, Wine & Liquor Inventory Update" at bounding box center [332, 281] width 135 height 14
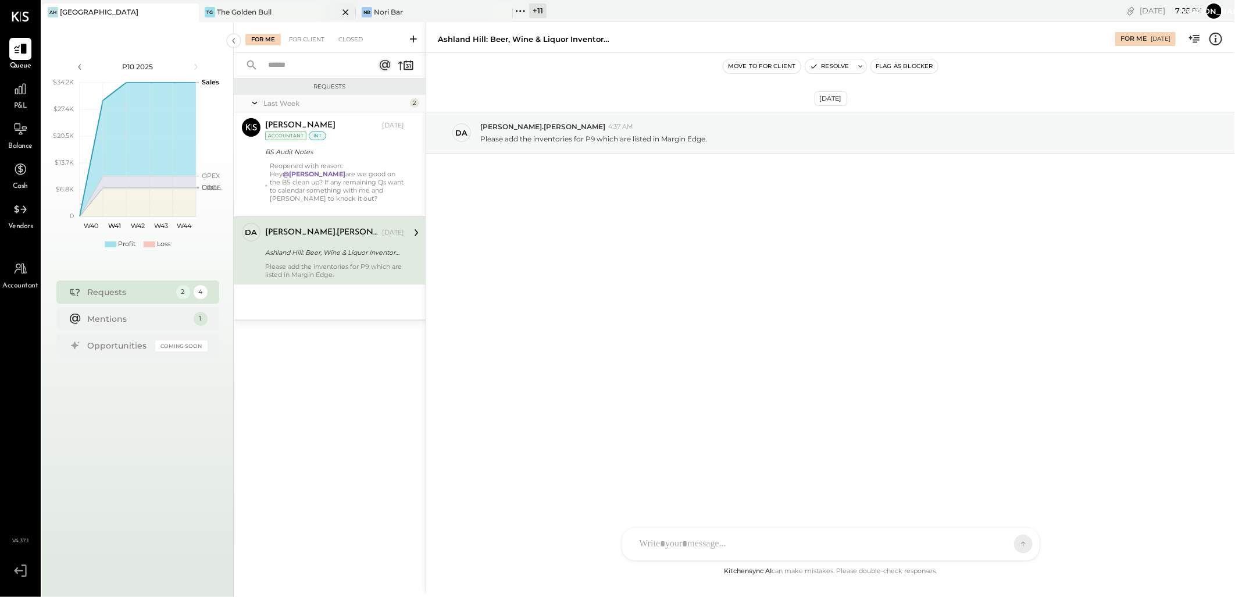
click at [239, 15] on div "The Golden Bull" at bounding box center [244, 12] width 55 height 10
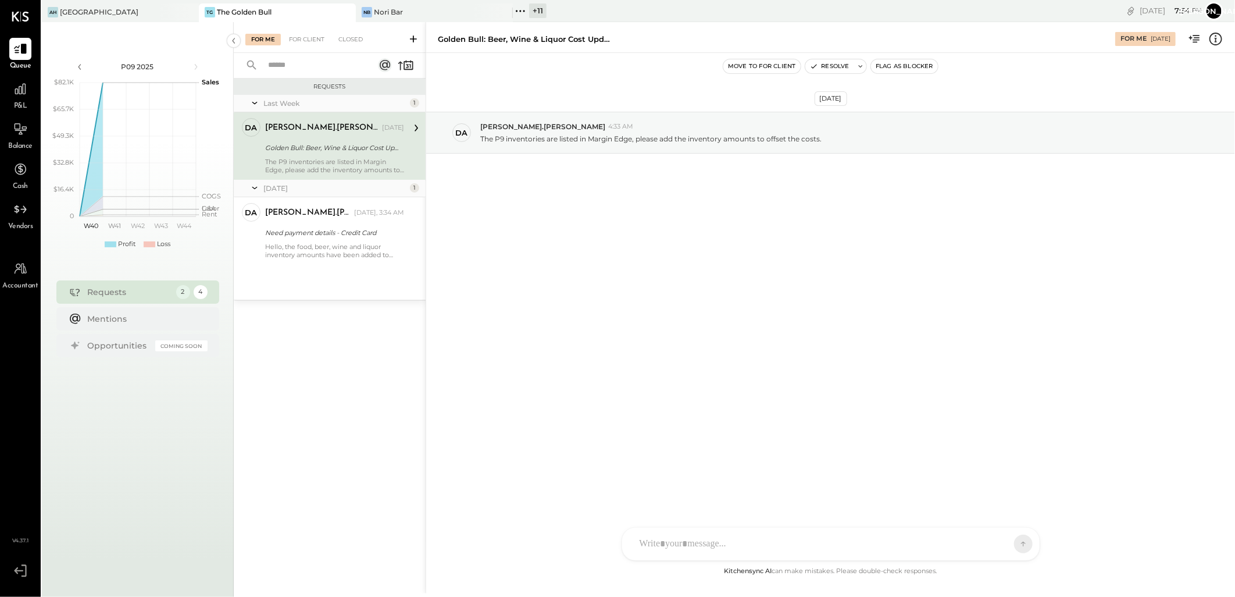
click at [538, 13] on div "+ 11" at bounding box center [537, 10] width 17 height 15
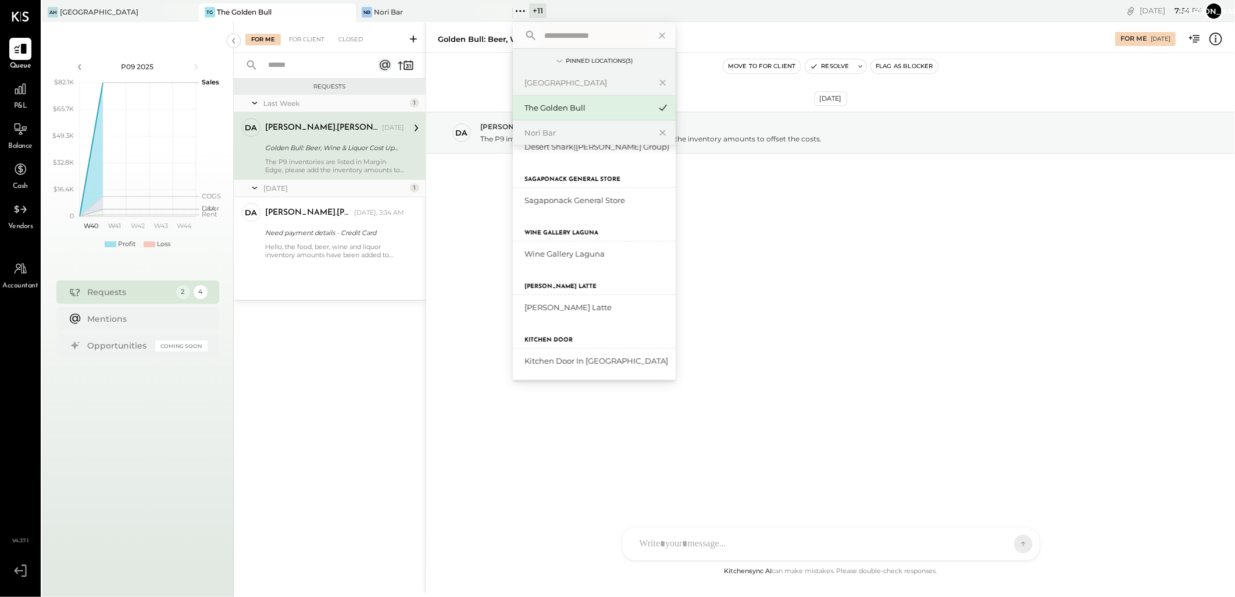
scroll to position [270, 0]
click at [541, 303] on div "[PERSON_NAME] Latte" at bounding box center [588, 306] width 126 height 11
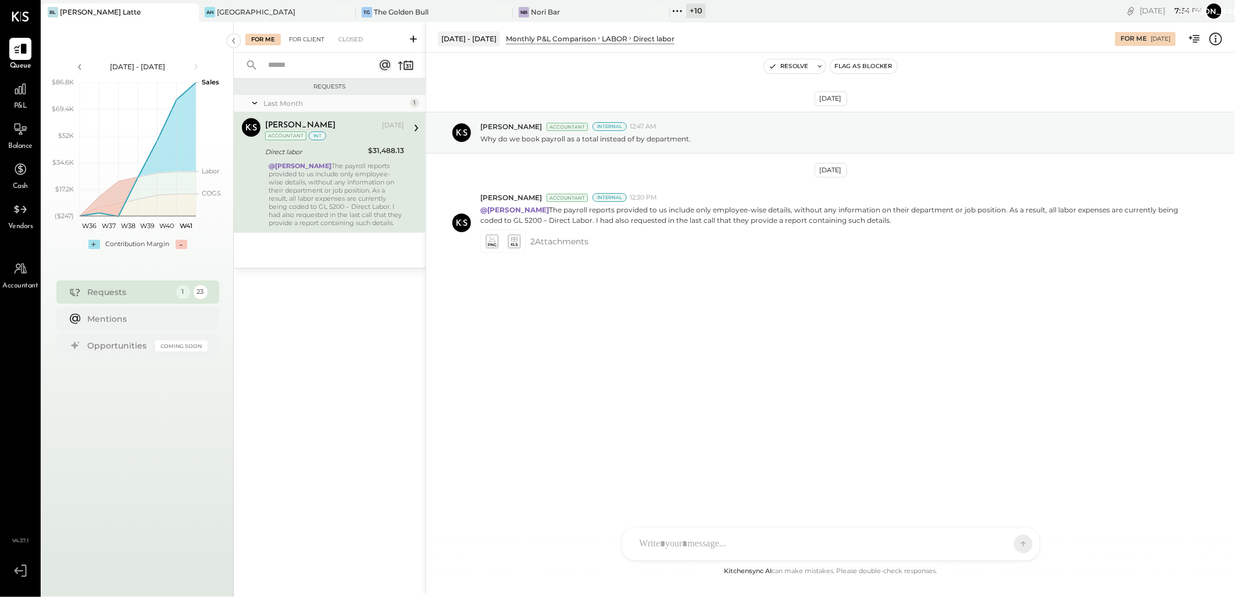
click at [304, 41] on div "For Client" at bounding box center [306, 40] width 47 height 12
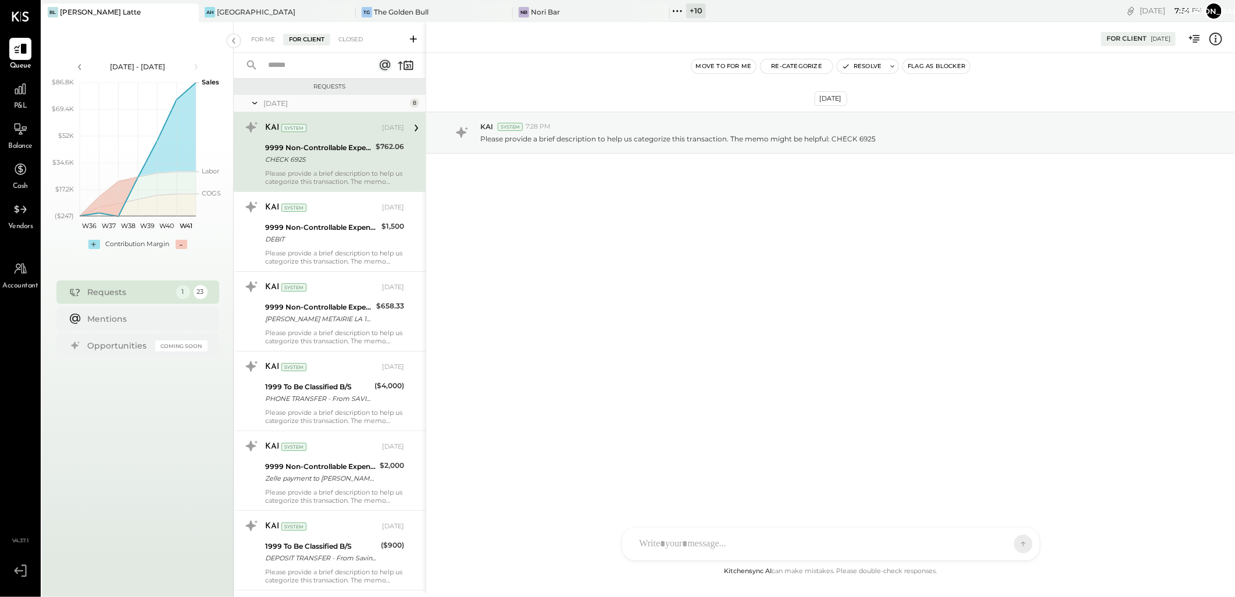
click at [324, 68] on input "text" at bounding box center [313, 65] width 105 height 19
click at [313, 72] on input "*****" at bounding box center [296, 65] width 70 height 19
click at [361, 35] on div "Closed" at bounding box center [351, 40] width 36 height 12
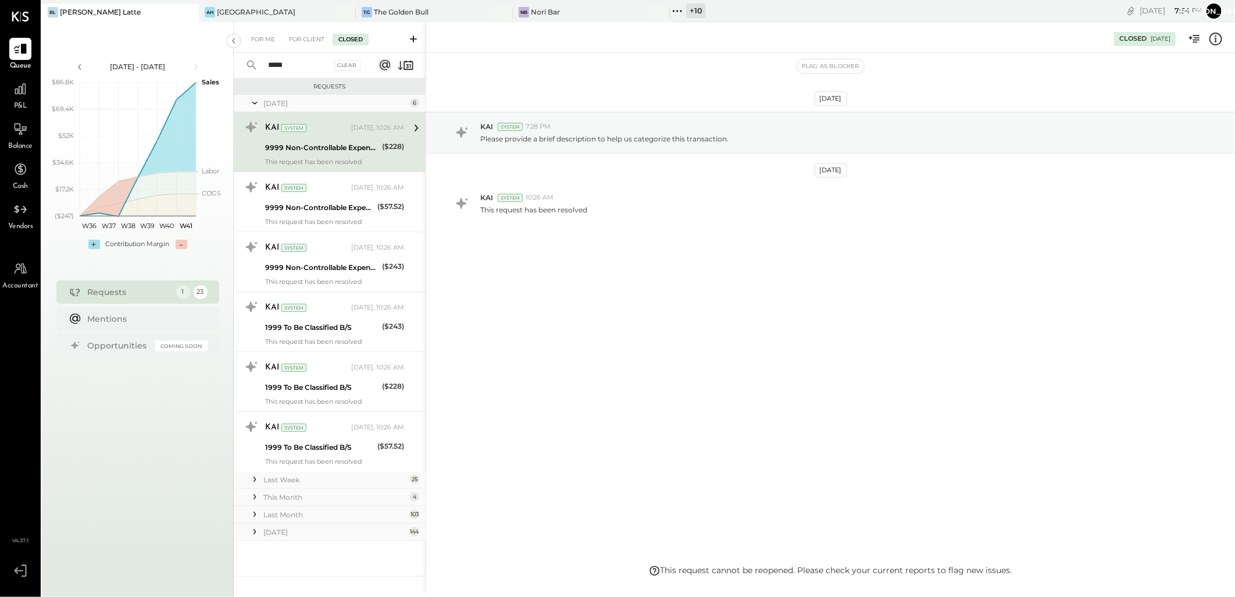
click at [305, 62] on input "*****" at bounding box center [296, 65] width 70 height 19
click at [313, 70] on input "*****" at bounding box center [296, 65] width 70 height 19
click at [300, 66] on input "*****" at bounding box center [296, 65] width 70 height 19
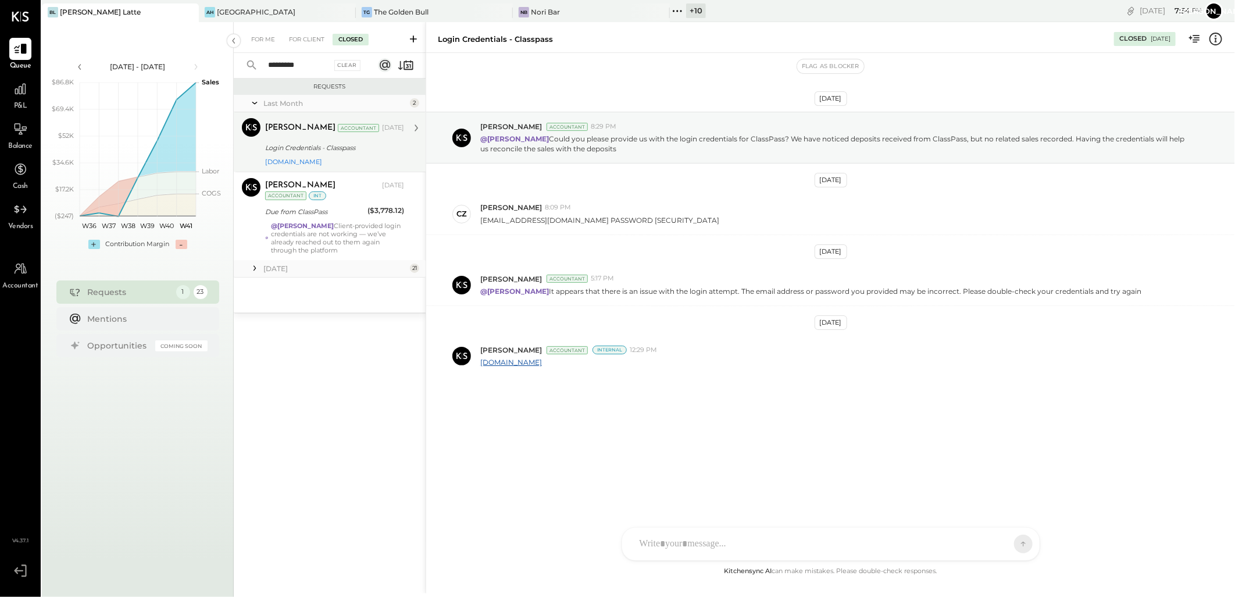
type input "*********"
drag, startPoint x: 353, startPoint y: 141, endPoint x: 362, endPoint y: 151, distance: 13.2
click at [354, 142] on div "Login Credentials - Classpass" at bounding box center [332, 148] width 135 height 12
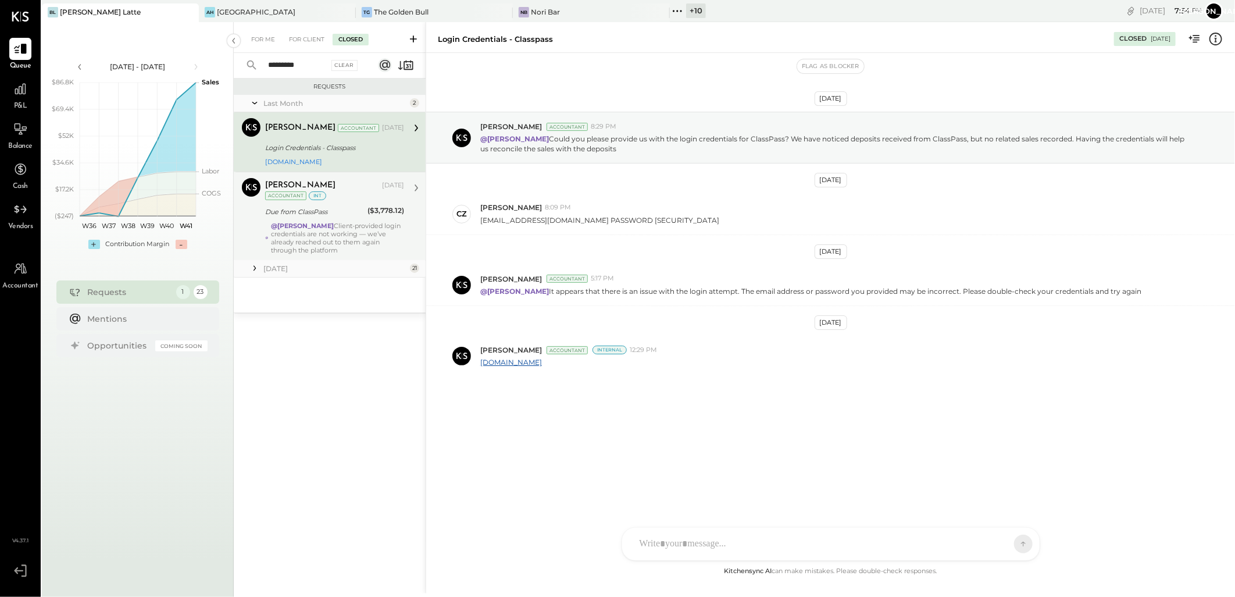
click at [334, 234] on div "@[PERSON_NAME] Client-provided login credentials are not working — we’ve alread…" at bounding box center [337, 238] width 133 height 33
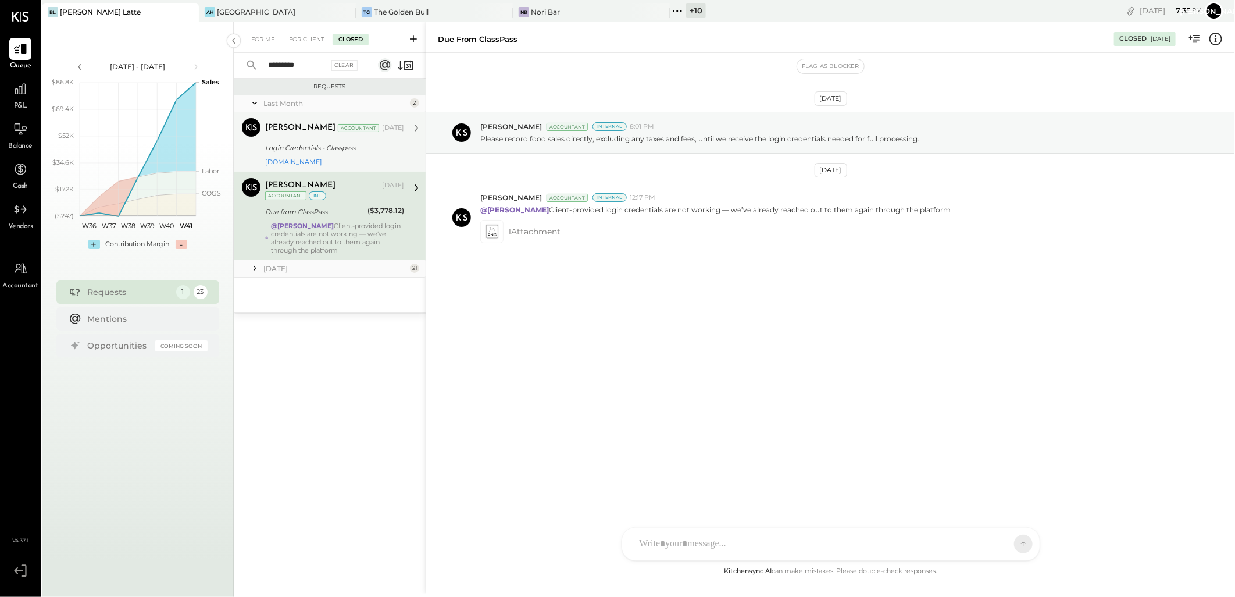
click at [326, 149] on div "Login Credentials - Classpass" at bounding box center [332, 148] width 135 height 12
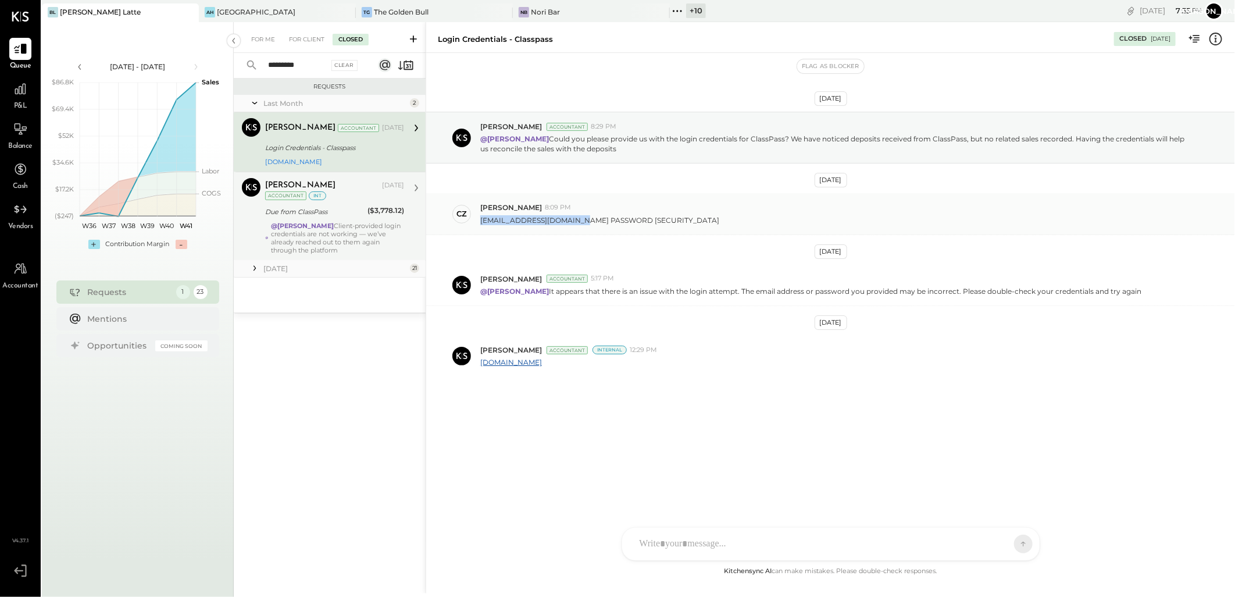
drag, startPoint x: 572, startPoint y: 219, endPoint x: 481, endPoint y: 217, distance: 90.7
click at [481, 217] on p "[EMAIL_ADDRESS][DOMAIN_NAME] PASSWORD [SECURITY_DATA]" at bounding box center [599, 220] width 239 height 10
copy p "[EMAIL_ADDRESS][DOMAIN_NAME]"
drag, startPoint x: 620, startPoint y: 216, endPoint x: 650, endPoint y: 214, distance: 29.1
click at [650, 214] on div "[EMAIL_ADDRESS][DOMAIN_NAME] PASSWORD [SECURITY_DATA]" at bounding box center [852, 219] width 745 height 12
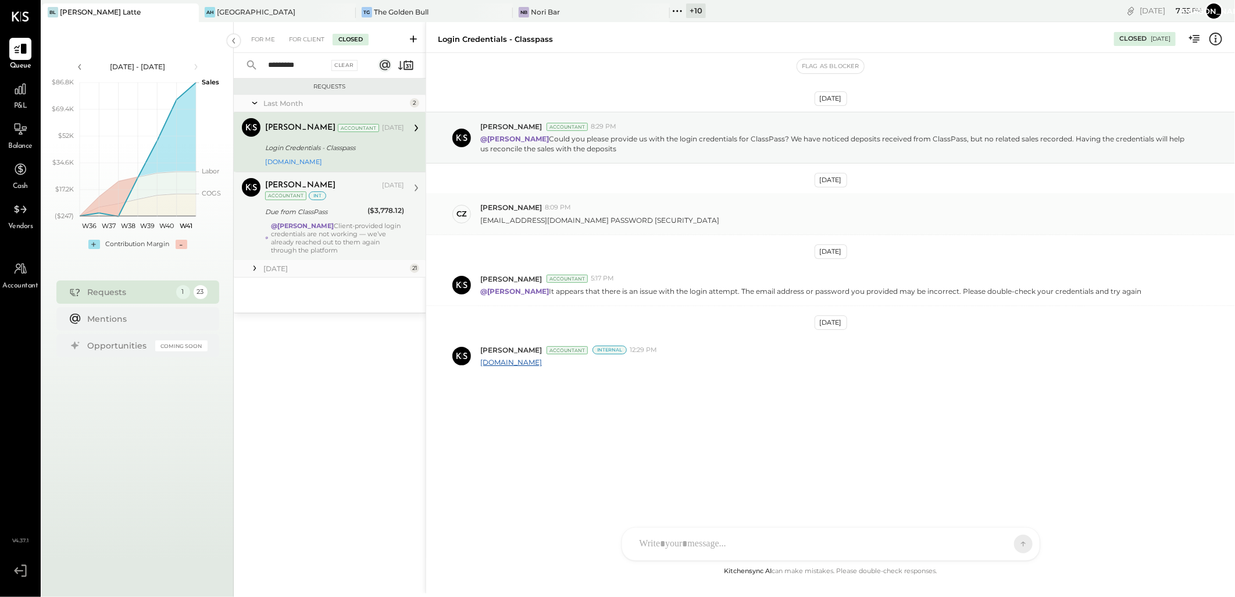
drag, startPoint x: 650, startPoint y: 214, endPoint x: 679, endPoint y: 219, distance: 29.4
click at [679, 219] on div "[EMAIL_ADDRESS][DOMAIN_NAME] PASSWORD [SECURITY_DATA]" at bounding box center [852, 219] width 745 height 12
drag, startPoint x: 617, startPoint y: 217, endPoint x: 665, endPoint y: 216, distance: 47.7
click at [665, 216] on div "[EMAIL_ADDRESS][DOMAIN_NAME] PASSWORD [SECURITY_DATA]" at bounding box center [852, 219] width 745 height 12
copy p "BIANCO4502"
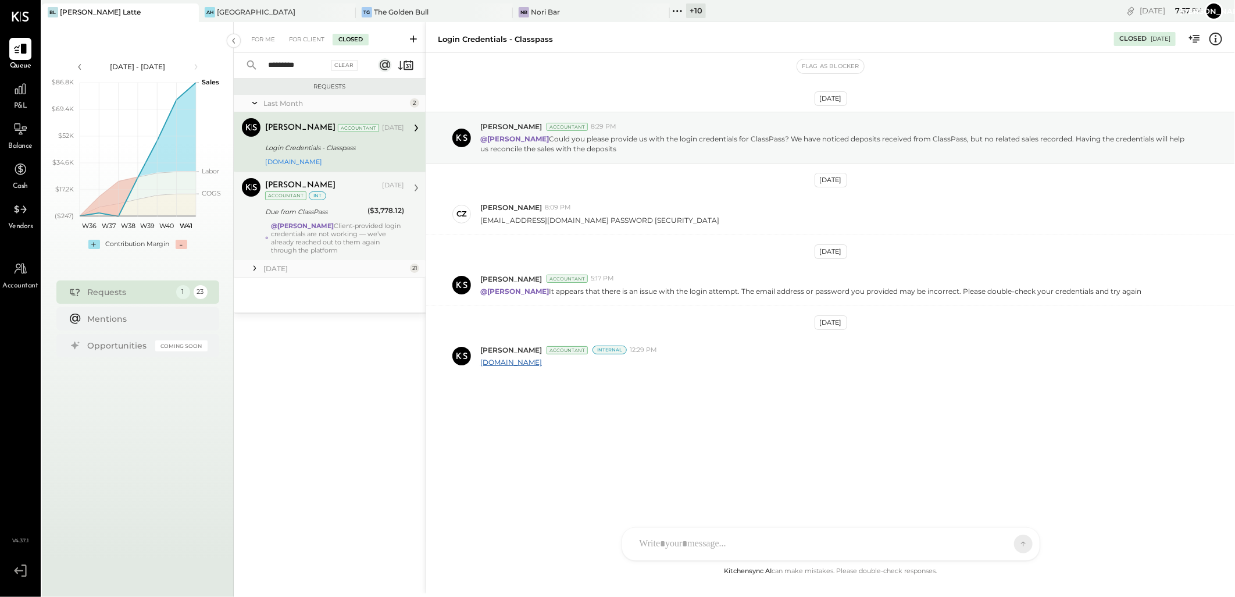
click at [291, 213] on div "Due from ClassPass" at bounding box center [314, 212] width 99 height 12
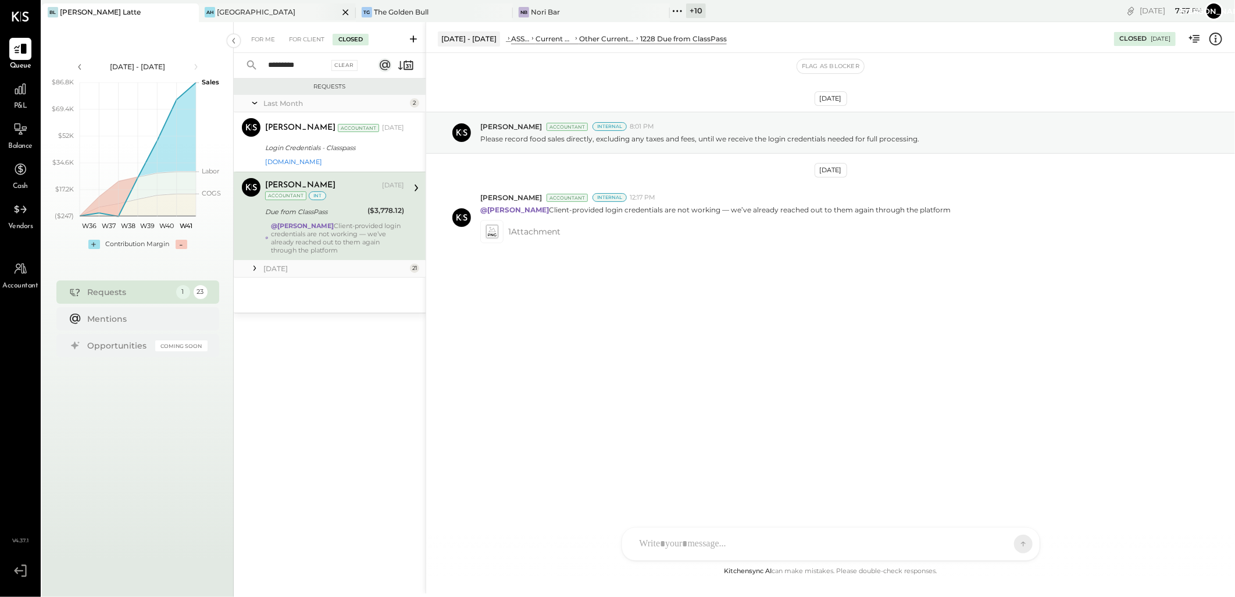
click at [230, 6] on div "AH [GEOGRAPHIC_DATA]" at bounding box center [277, 12] width 157 height 19
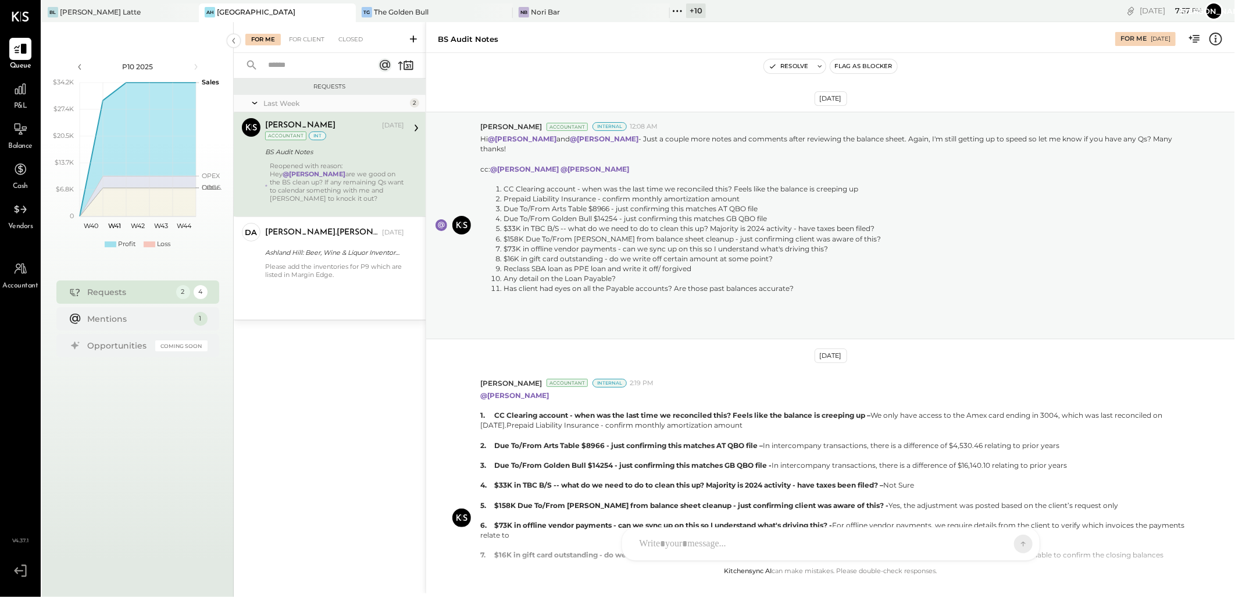
scroll to position [673, 0]
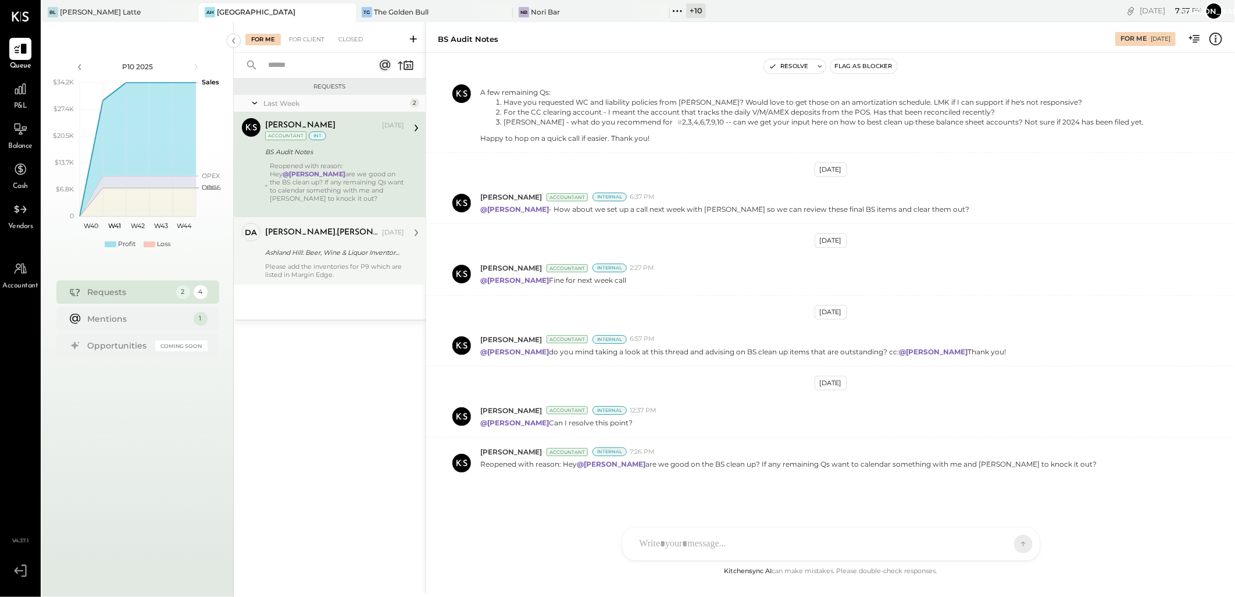
click at [316, 250] on div "Ashland Hill: Beer, Wine & Liquor Inventory Update" at bounding box center [332, 253] width 135 height 12
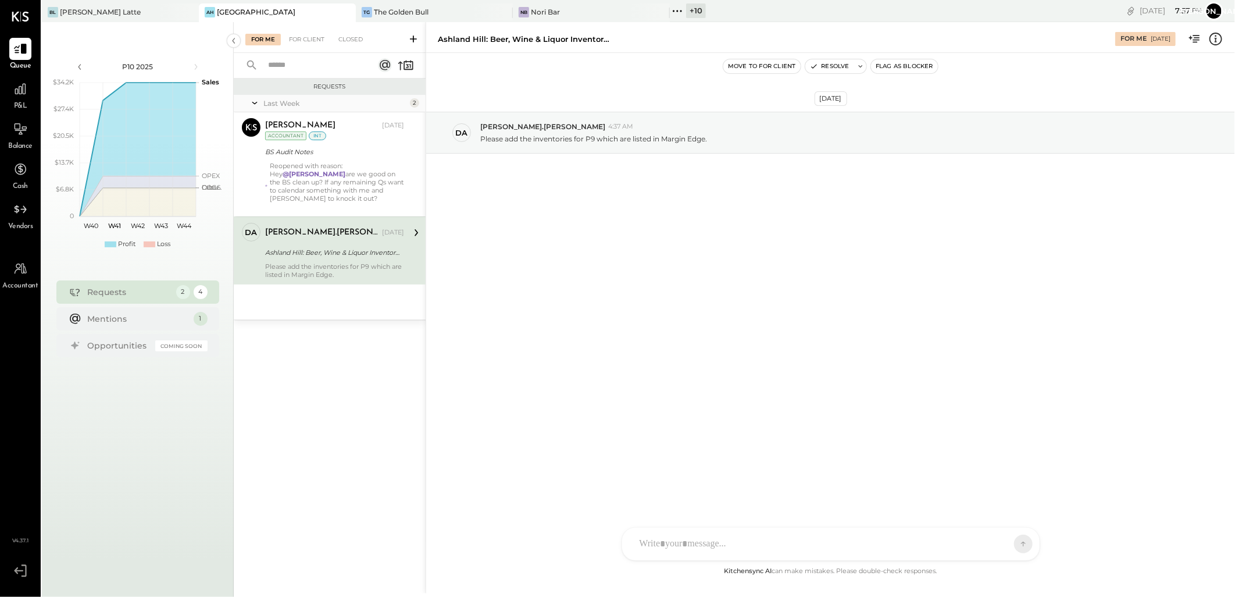
click at [22, 101] on span "P&L" at bounding box center [20, 106] width 13 height 10
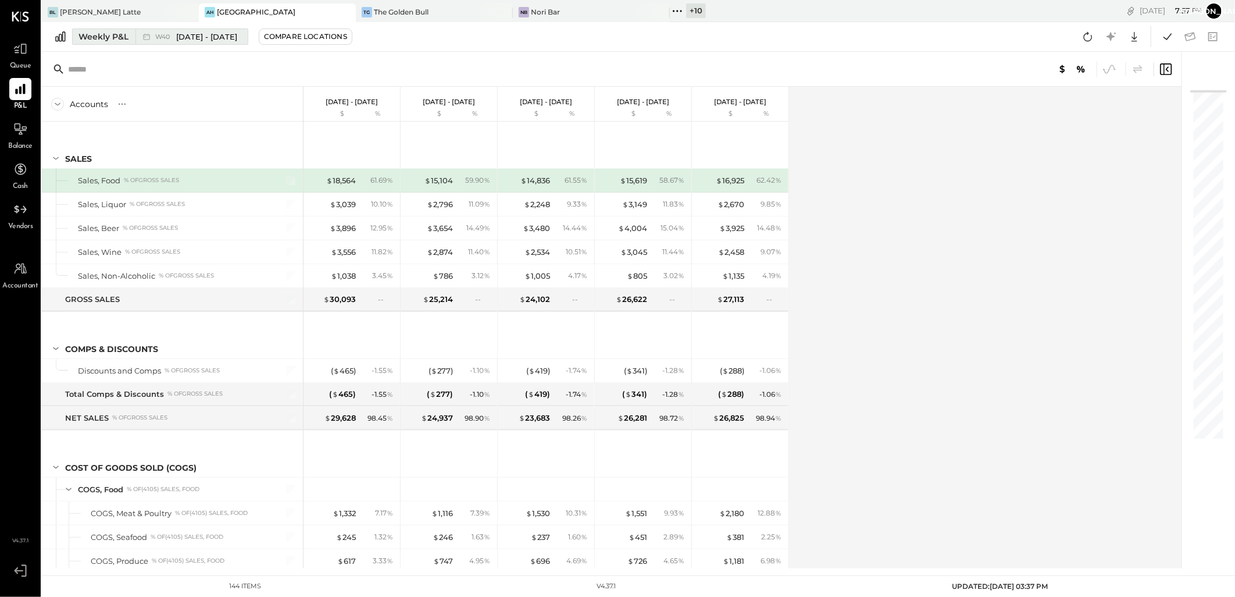
click at [192, 32] on span "[DATE] - [DATE]" at bounding box center [206, 36] width 61 height 11
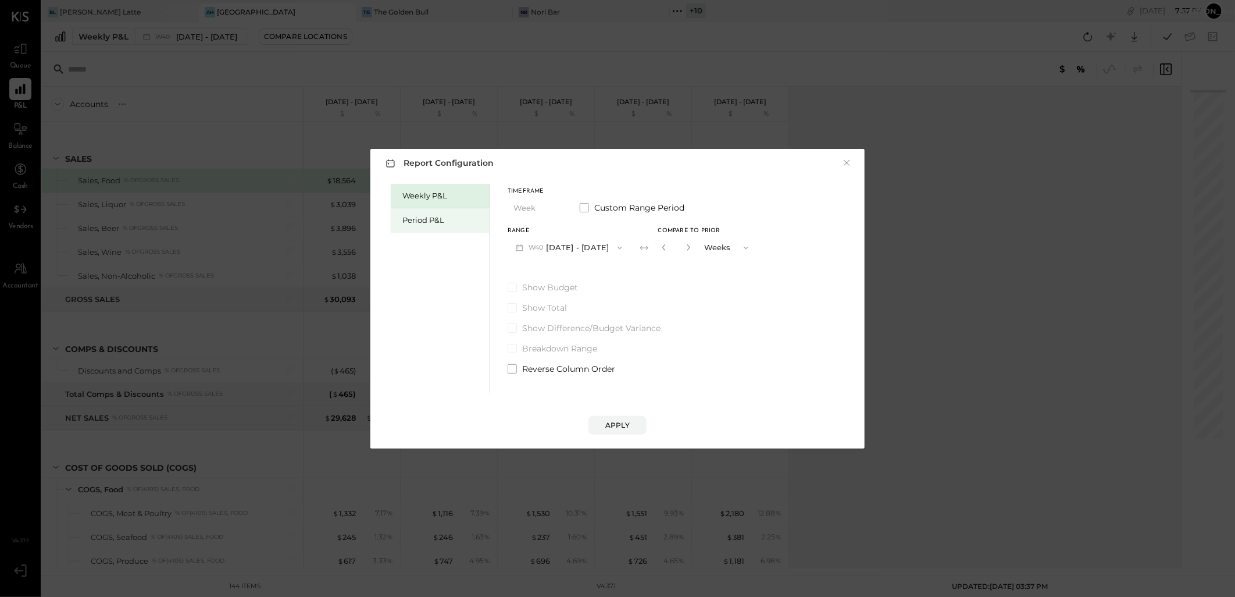
click at [431, 221] on div "Period P&L" at bounding box center [442, 220] width 81 height 11
click at [621, 245] on span "button" at bounding box center [613, 247] width 15 height 9
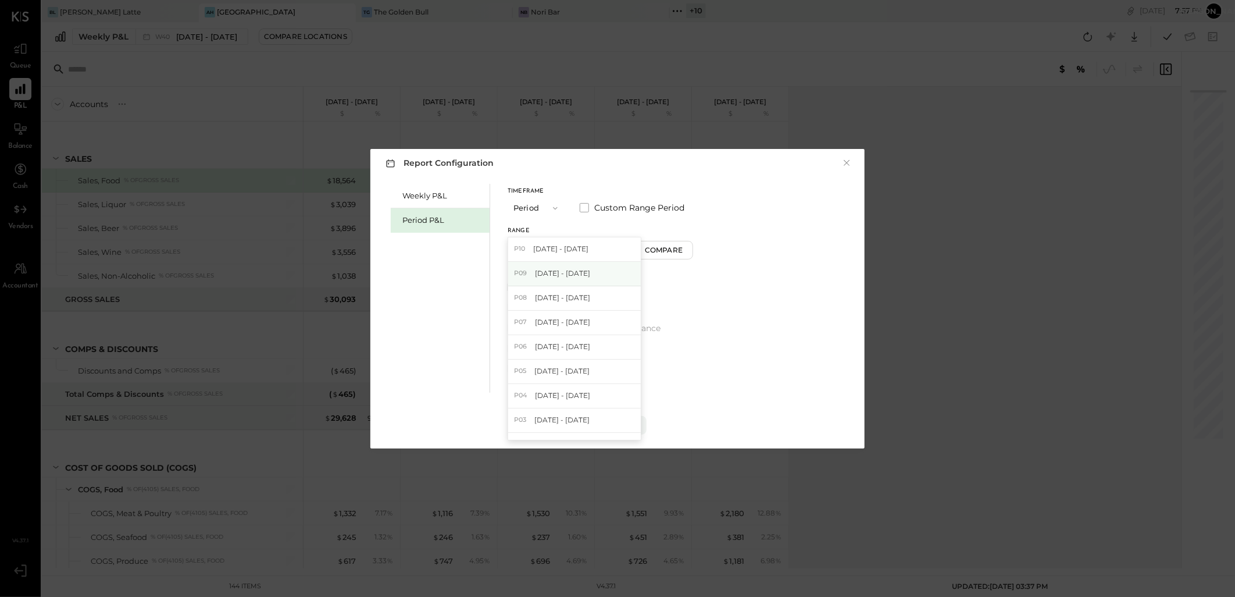
click at [575, 276] on span "[DATE] - [DATE]" at bounding box center [562, 273] width 55 height 10
click at [617, 422] on div "Apply" at bounding box center [617, 425] width 24 height 10
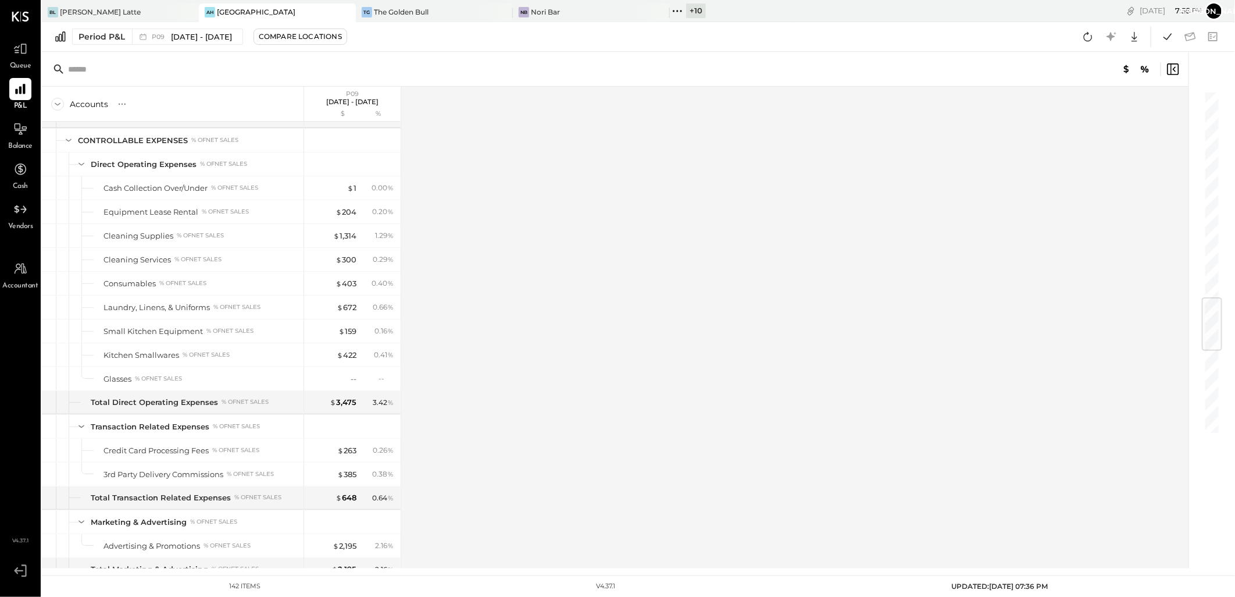
scroll to position [1809, 0]
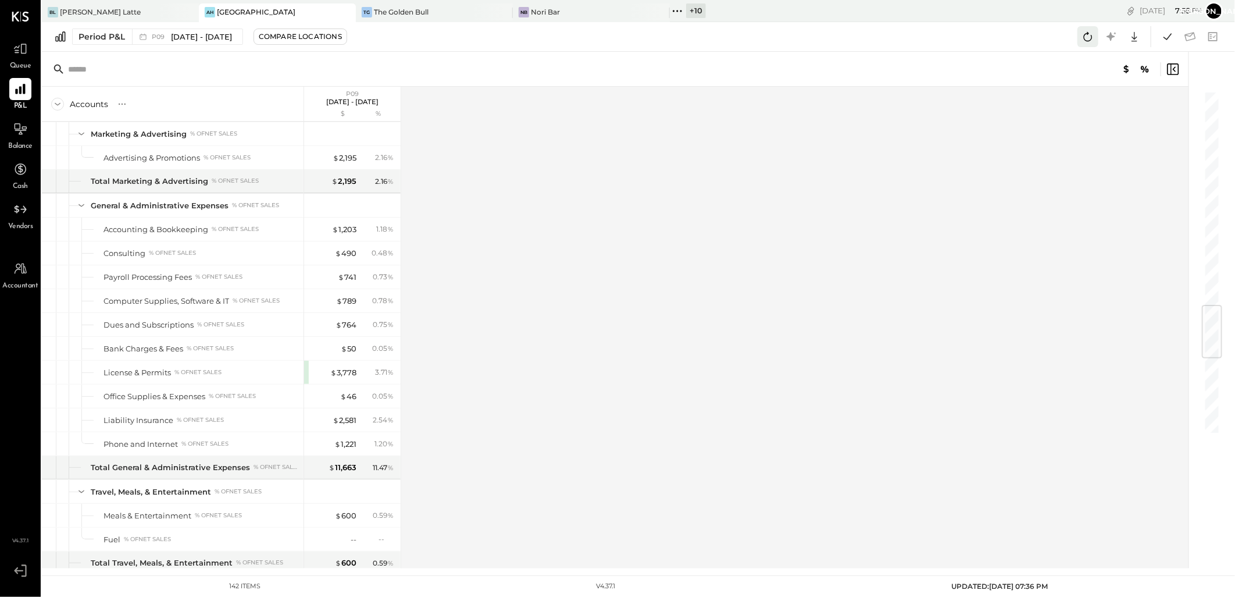
click at [1086, 40] on icon at bounding box center [1087, 36] width 15 height 15
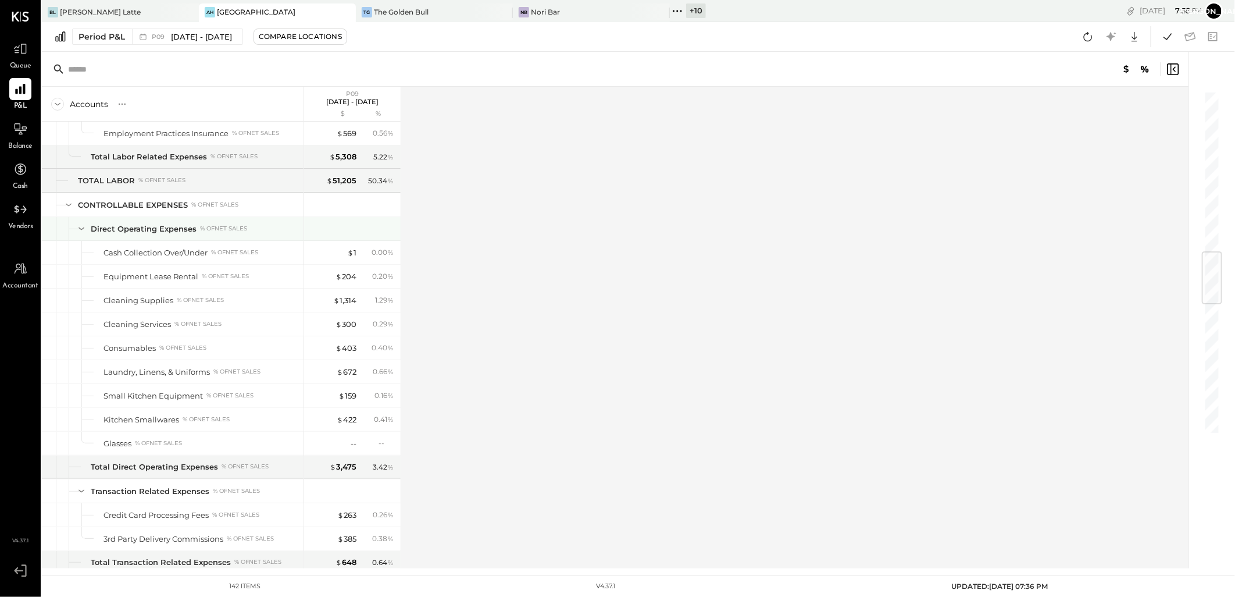
scroll to position [1033, 0]
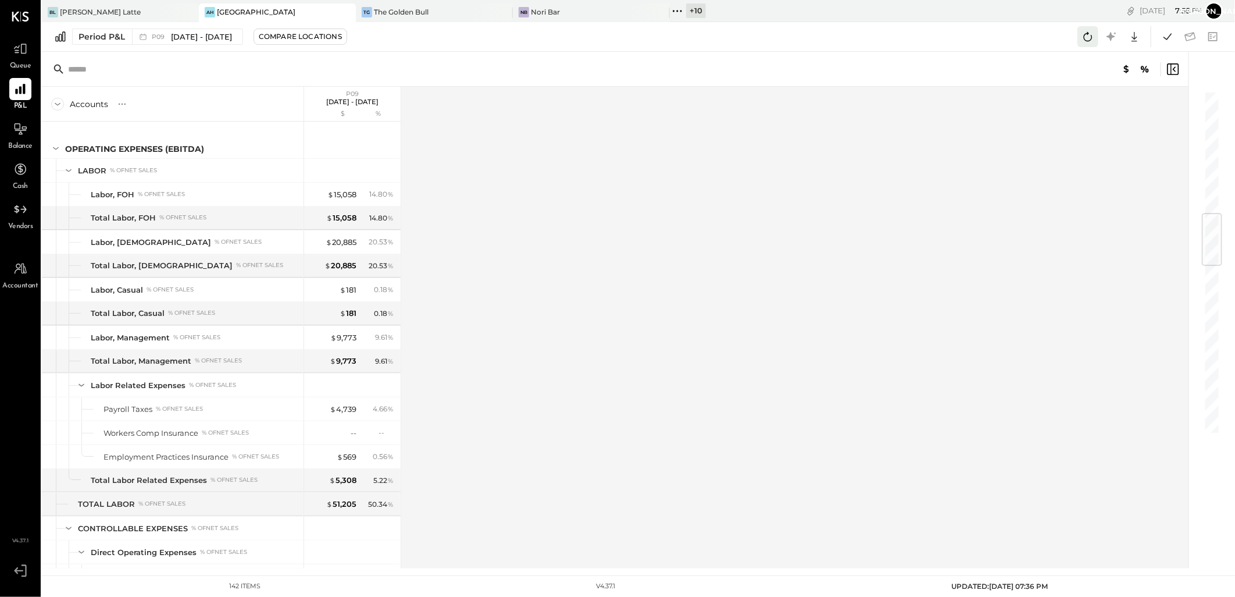
click at [1091, 30] on icon at bounding box center [1087, 36] width 15 height 15
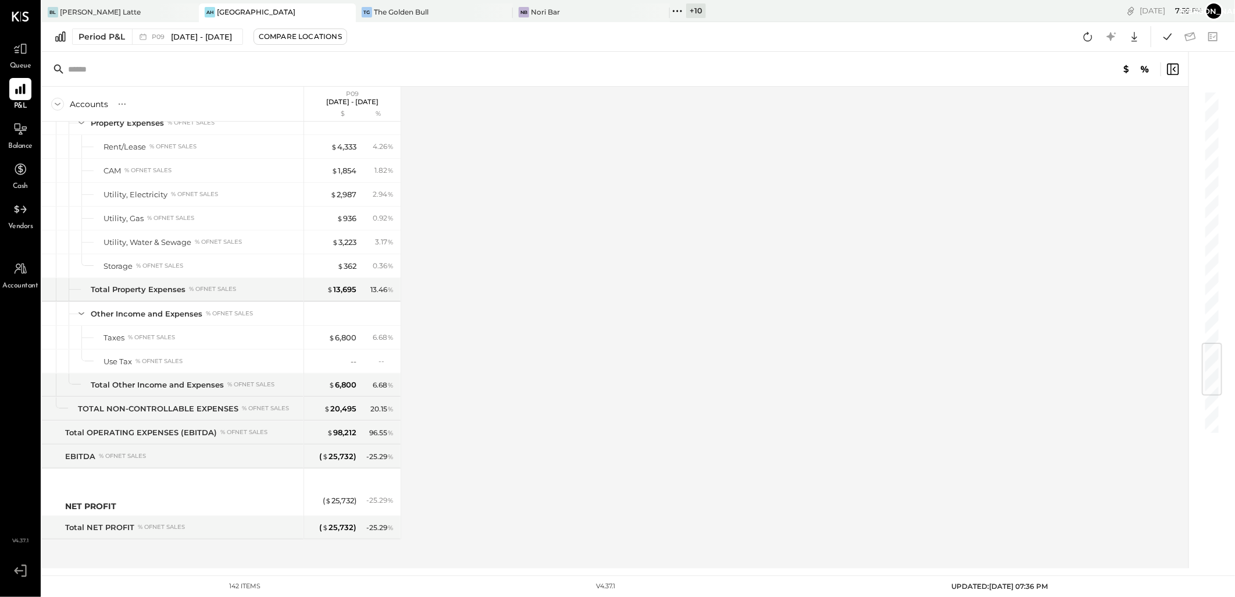
scroll to position [2059, 0]
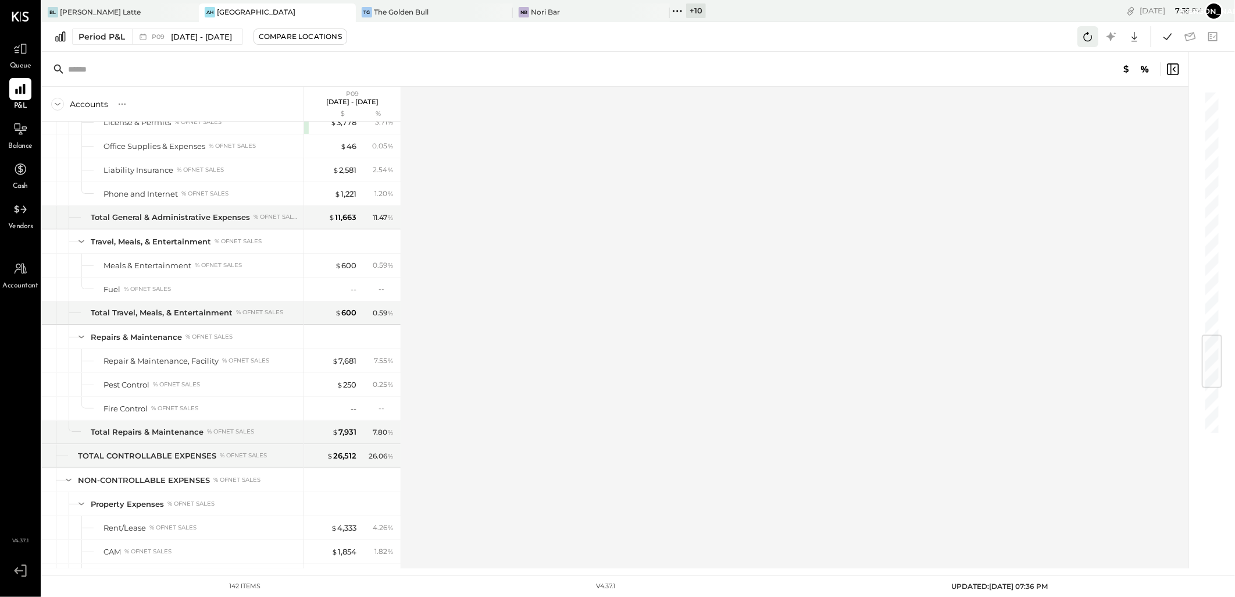
click at [1091, 31] on icon at bounding box center [1087, 36] width 15 height 15
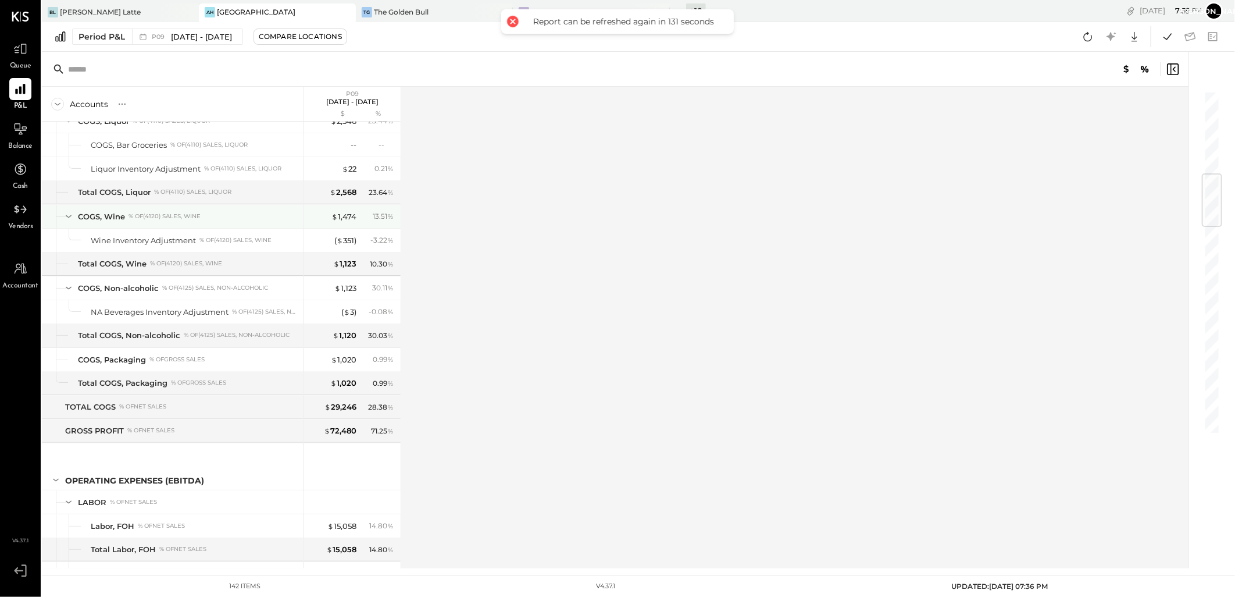
scroll to position [379, 0]
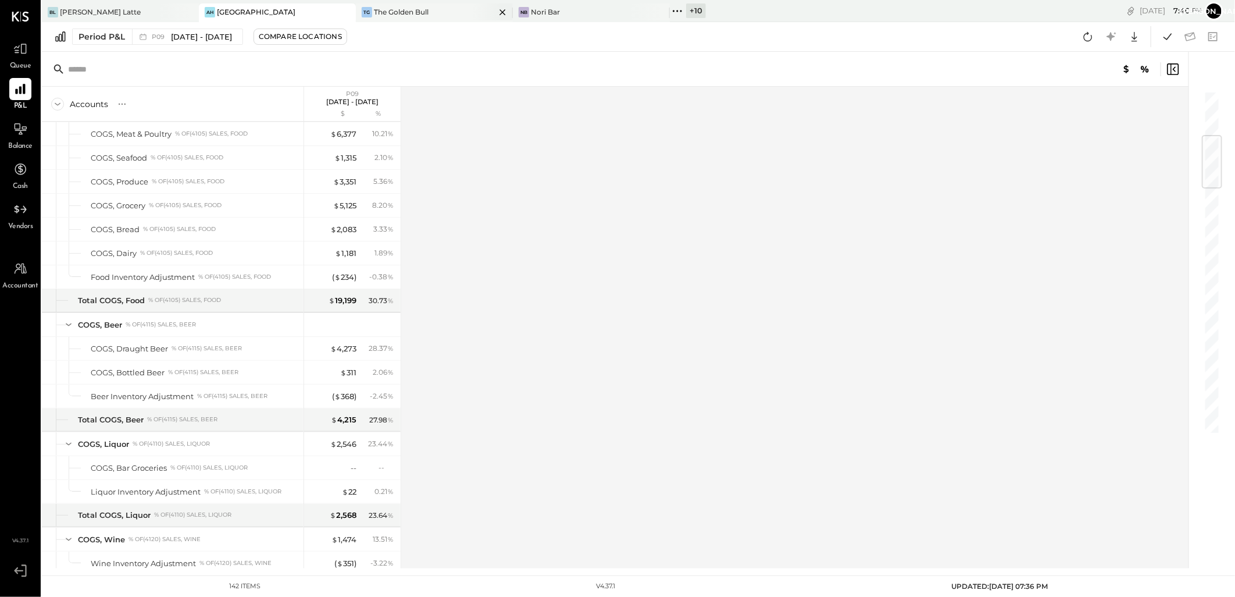
click at [379, 8] on div "The Golden Bull" at bounding box center [401, 12] width 55 height 10
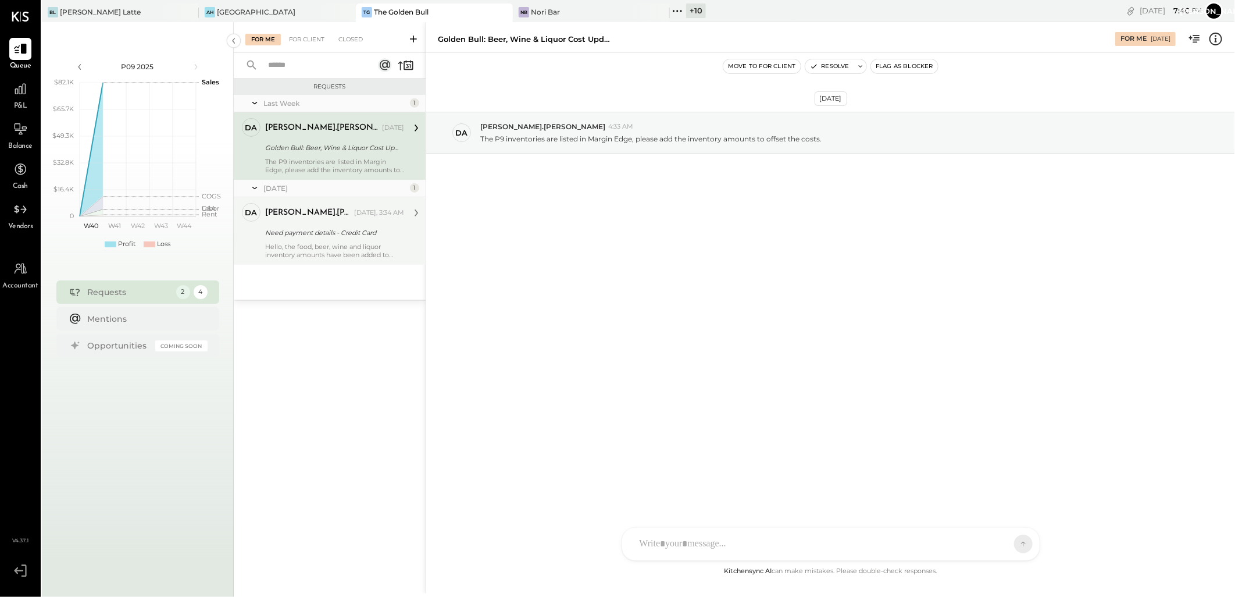
click at [314, 219] on div "[PERSON_NAME].[PERSON_NAME] [DATE], 3:34 AM" at bounding box center [334, 213] width 139 height 16
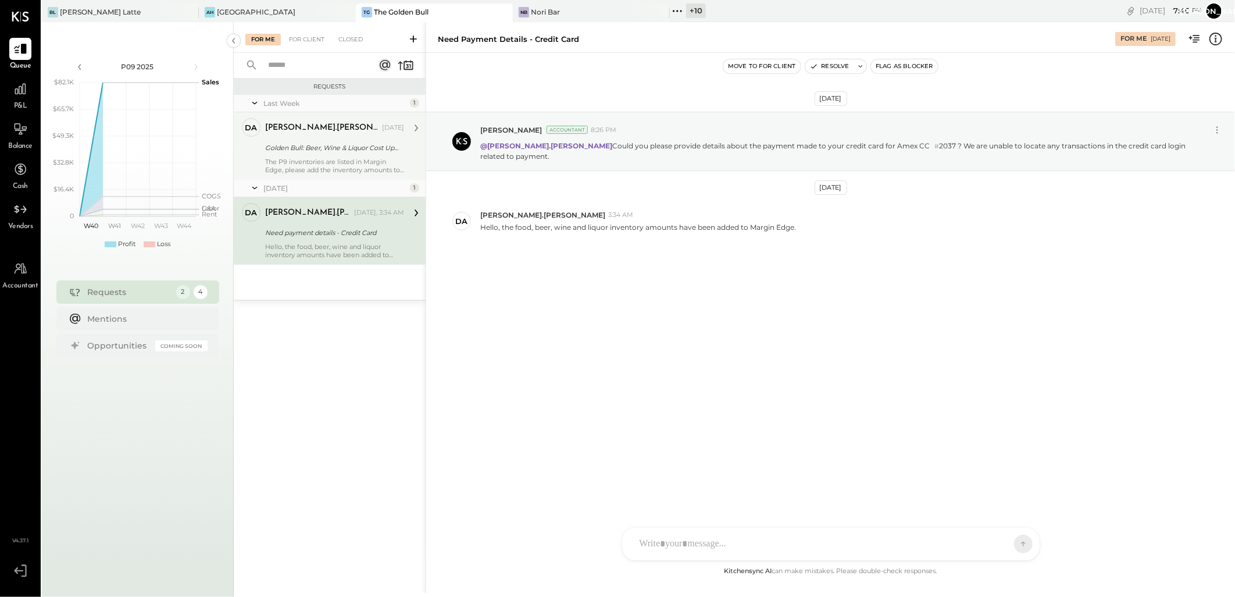
click at [330, 142] on div "Golden Bull: Beer, Wine & Liquor Cost Updates" at bounding box center [332, 148] width 135 height 12
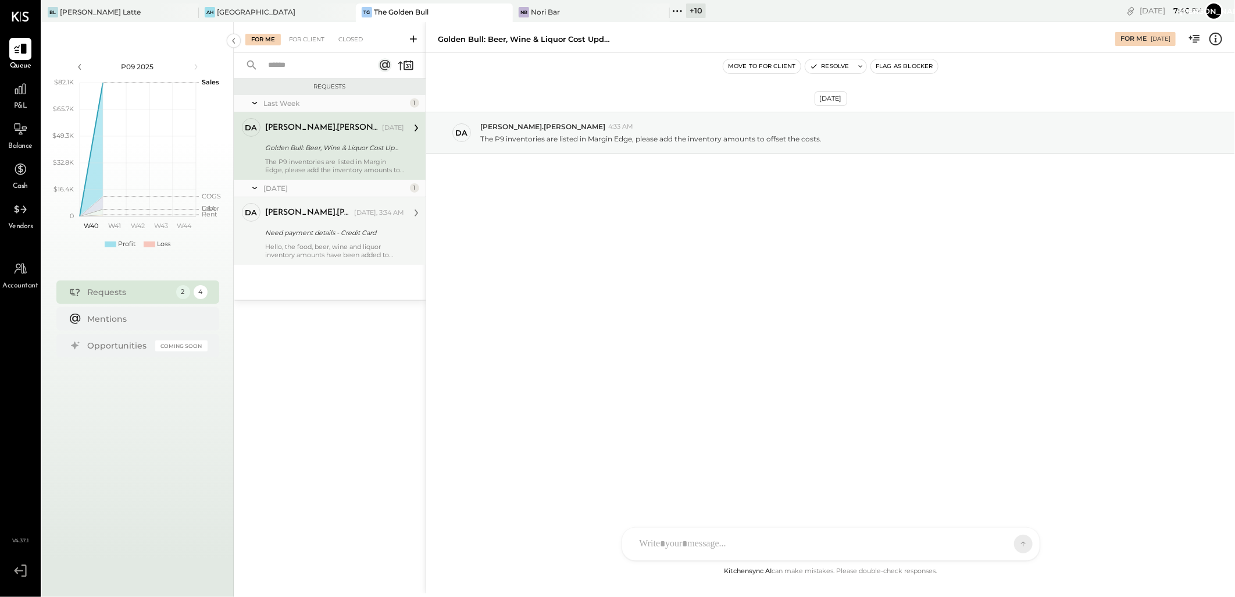
click at [311, 227] on div "Need payment details - Credit Card" at bounding box center [332, 233] width 135 height 12
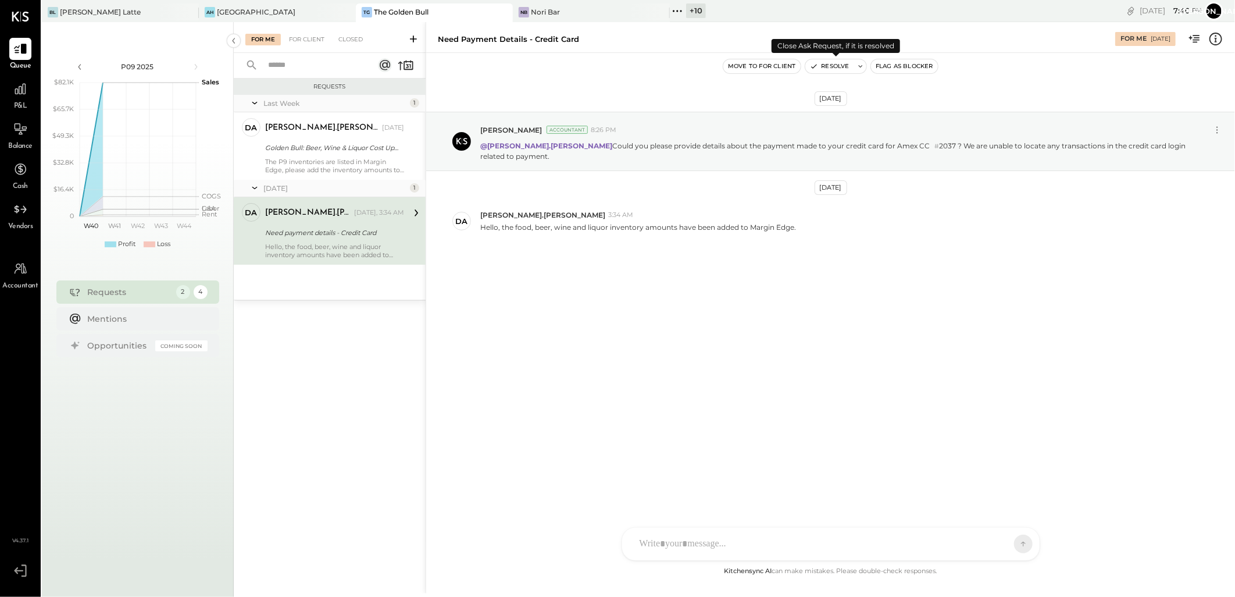
click at [823, 67] on button "Resolve" at bounding box center [829, 66] width 49 height 14
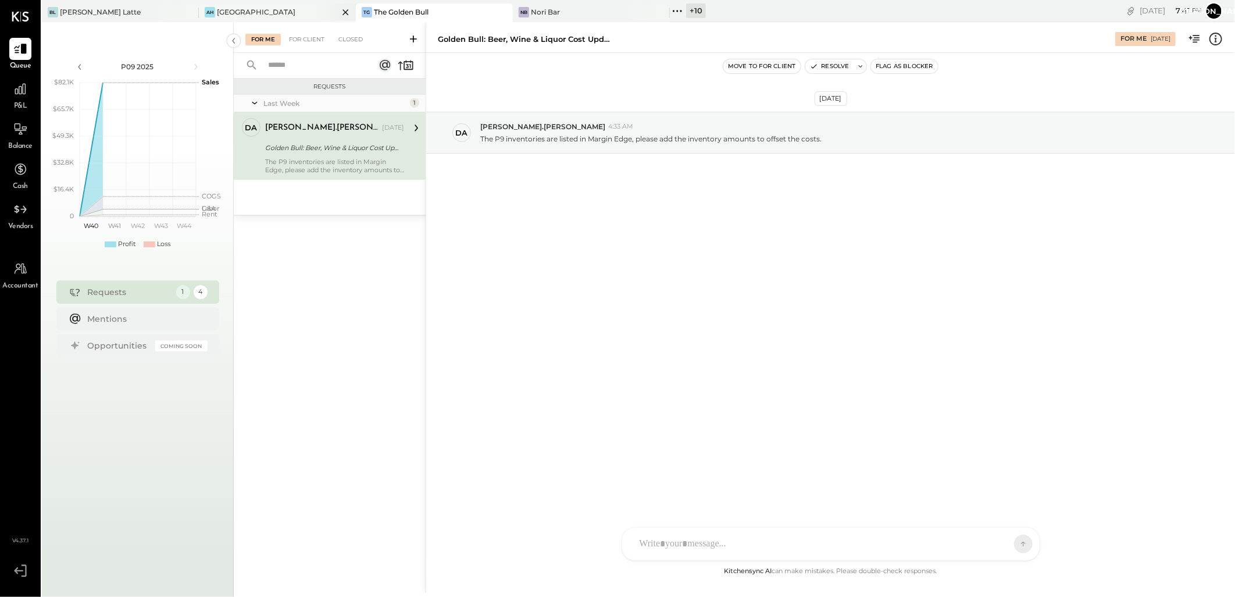
click at [231, 15] on div "[GEOGRAPHIC_DATA]" at bounding box center [256, 12] width 79 height 10
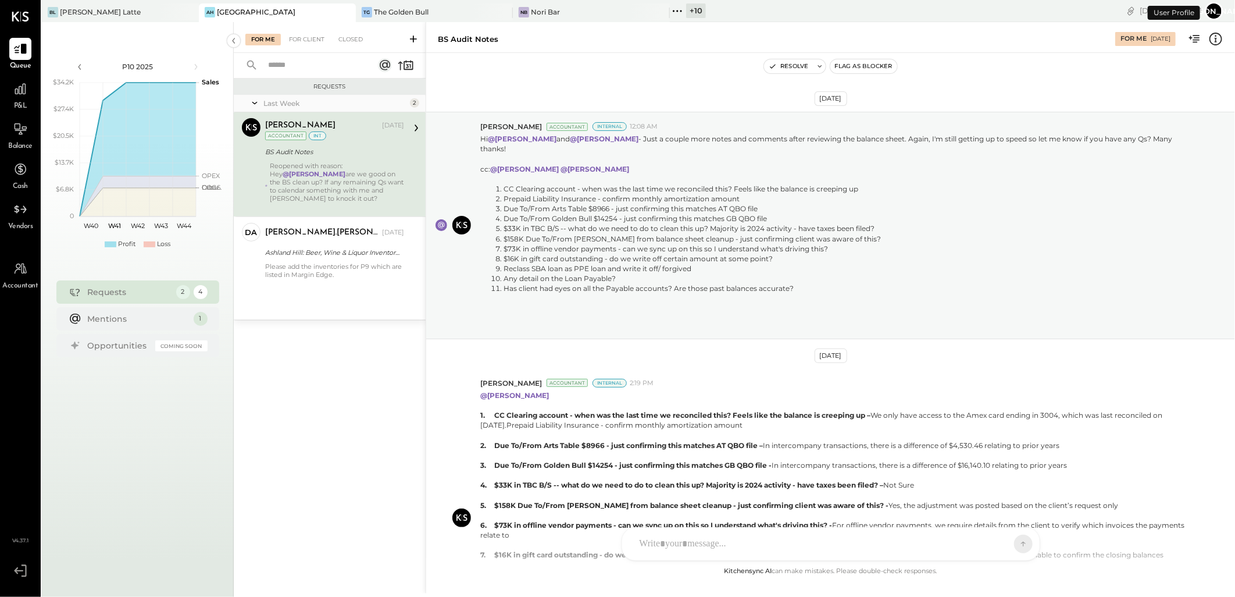
scroll to position [675, 0]
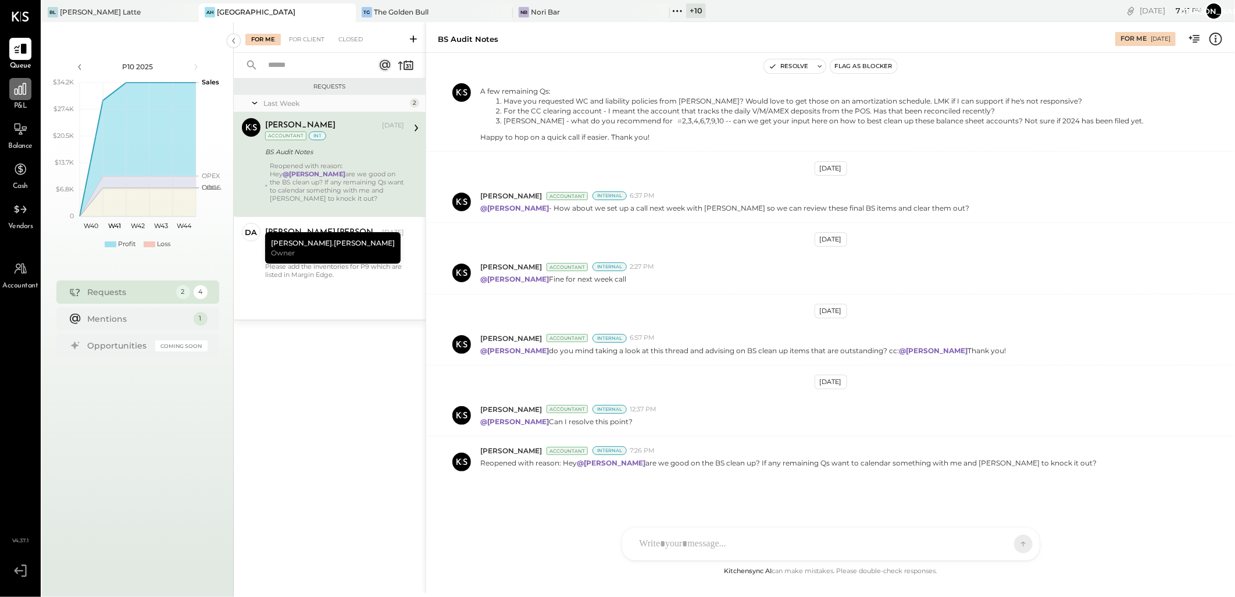
click at [19, 94] on icon at bounding box center [21, 89] width 12 height 12
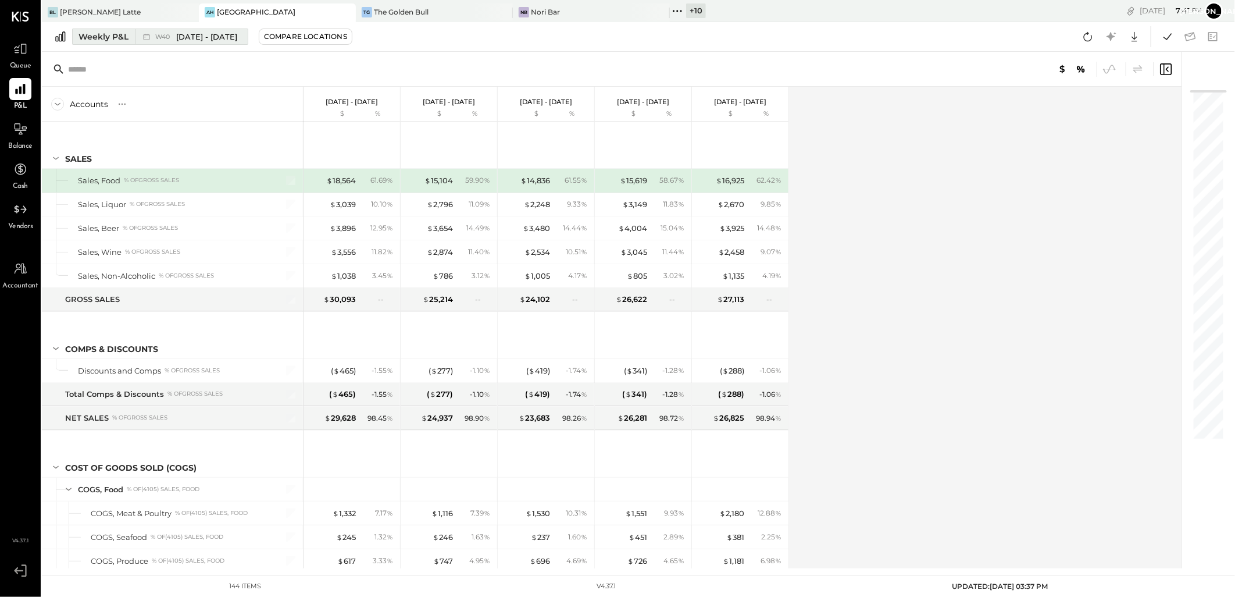
click at [134, 40] on button "Weekly P&L W40 [DATE] - [DATE]" at bounding box center [160, 36] width 176 height 16
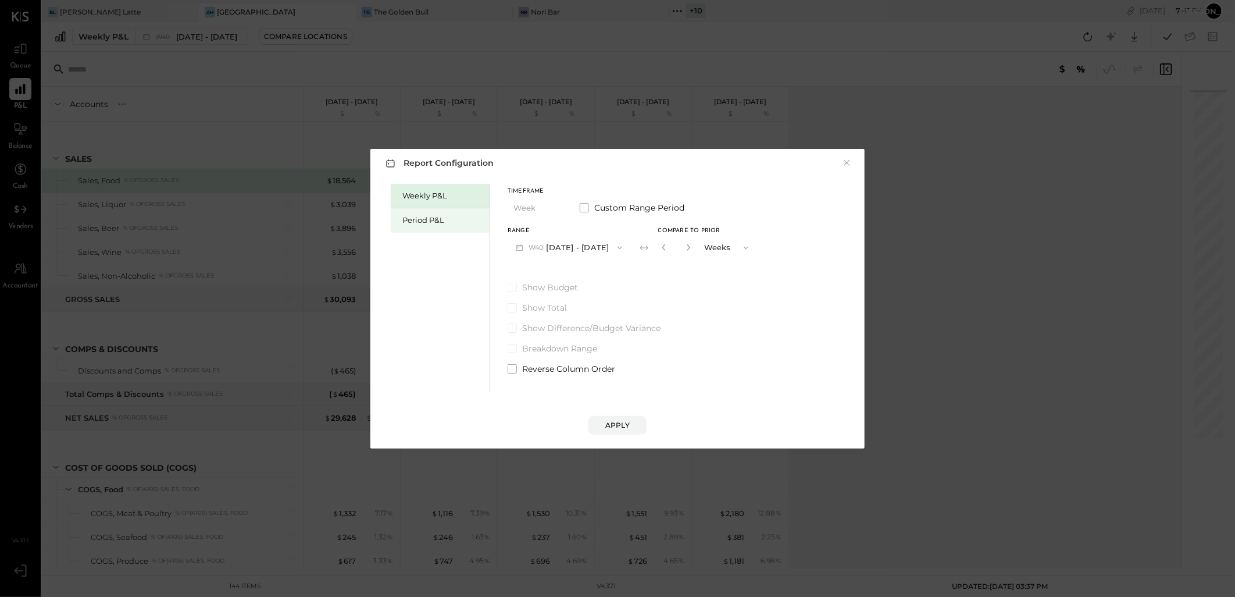
click at [413, 208] on div "Period P&L" at bounding box center [440, 220] width 99 height 24
click at [620, 423] on div "Apply" at bounding box center [617, 425] width 24 height 10
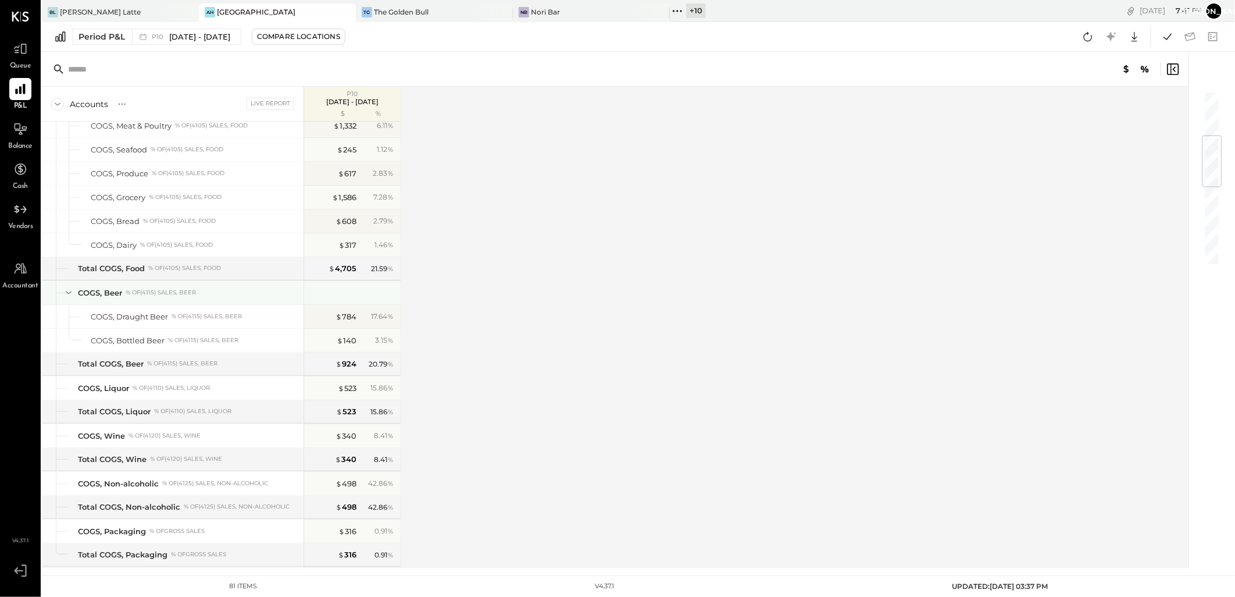
scroll to position [452, 0]
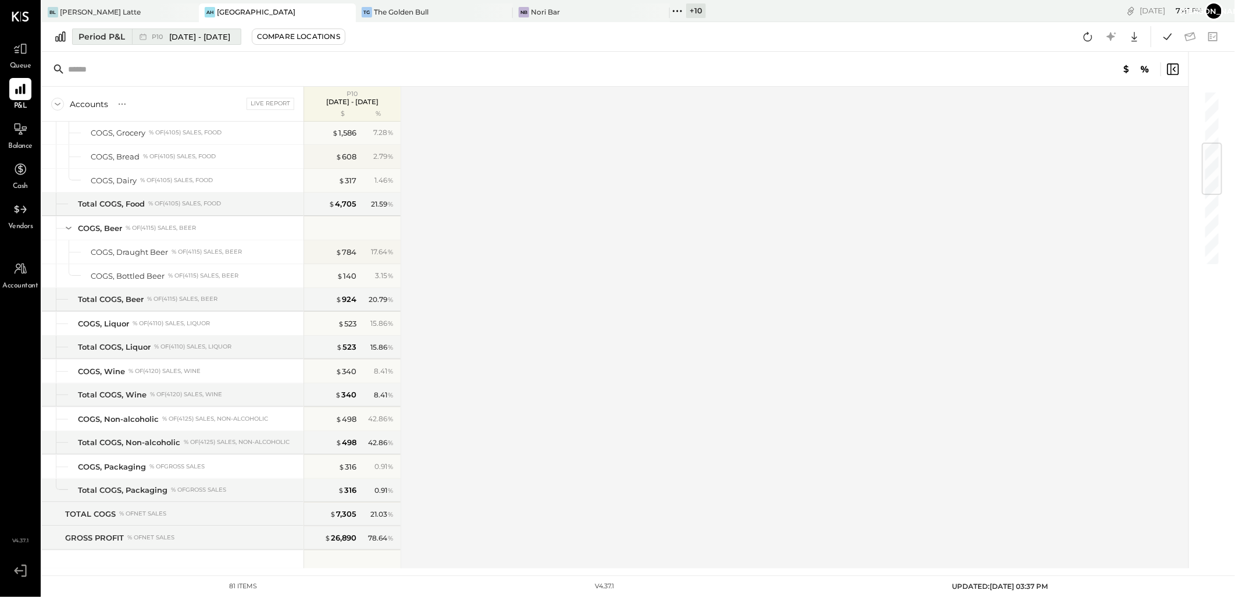
click at [193, 35] on span "[DATE] - [DATE]" at bounding box center [199, 36] width 61 height 11
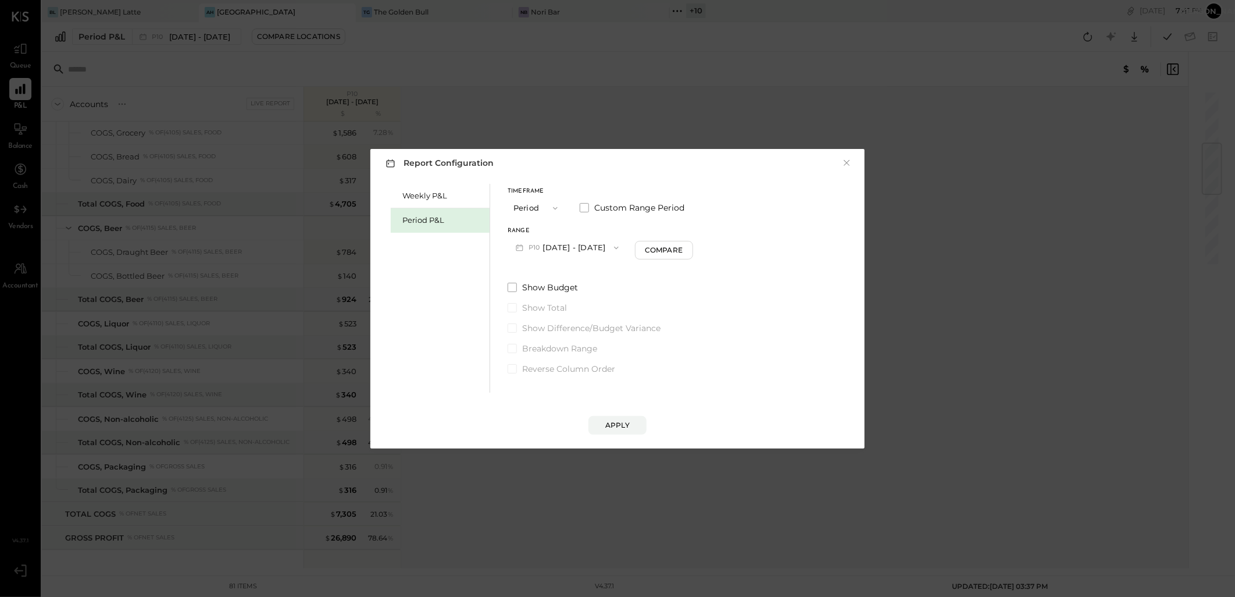
click at [627, 242] on button "P10 [DATE] - [DATE]" at bounding box center [567, 248] width 119 height 22
click at [568, 276] on span "[DATE] - [DATE]" at bounding box center [562, 273] width 55 height 10
click at [627, 422] on div "Apply" at bounding box center [617, 425] width 24 height 10
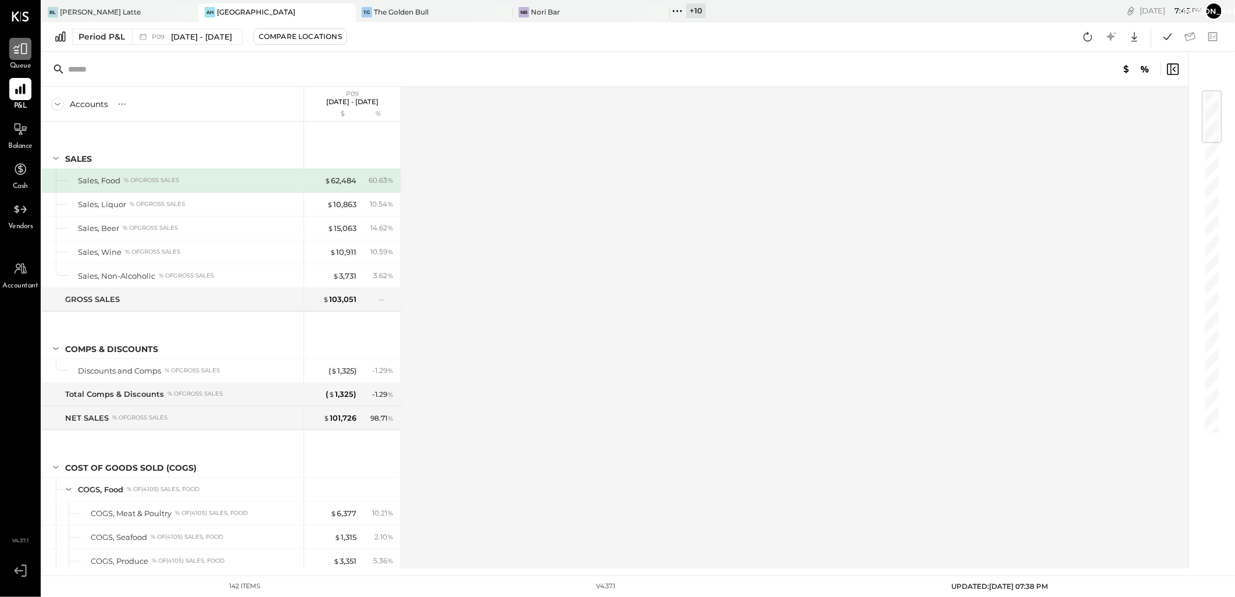
click at [16, 56] on div at bounding box center [20, 49] width 22 height 22
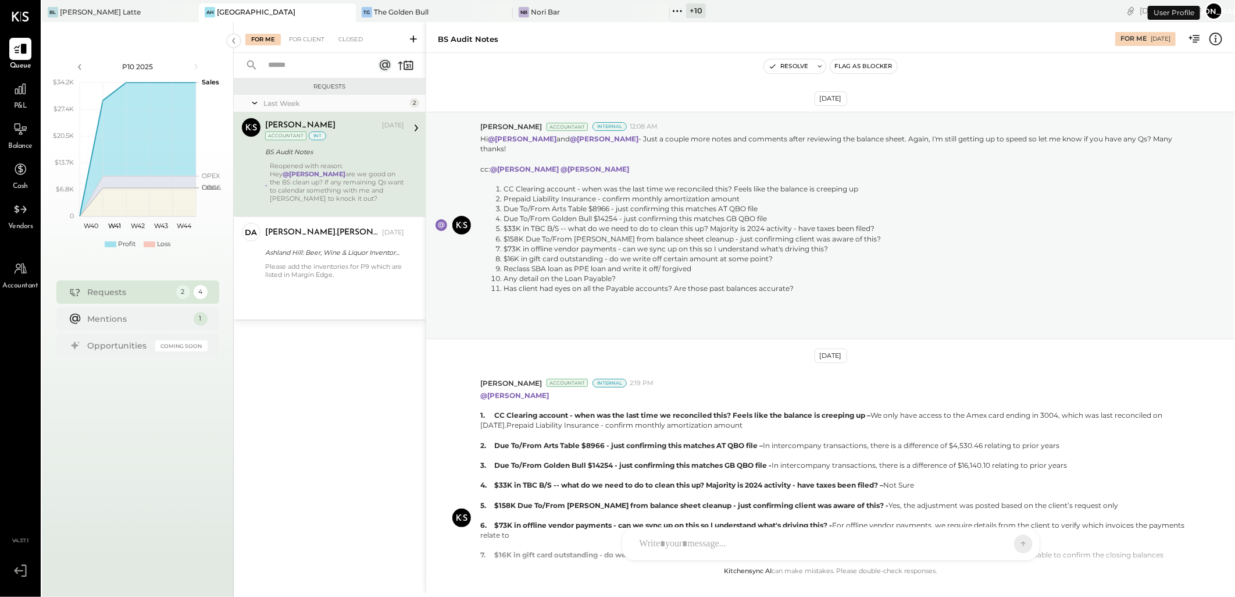
scroll to position [675, 0]
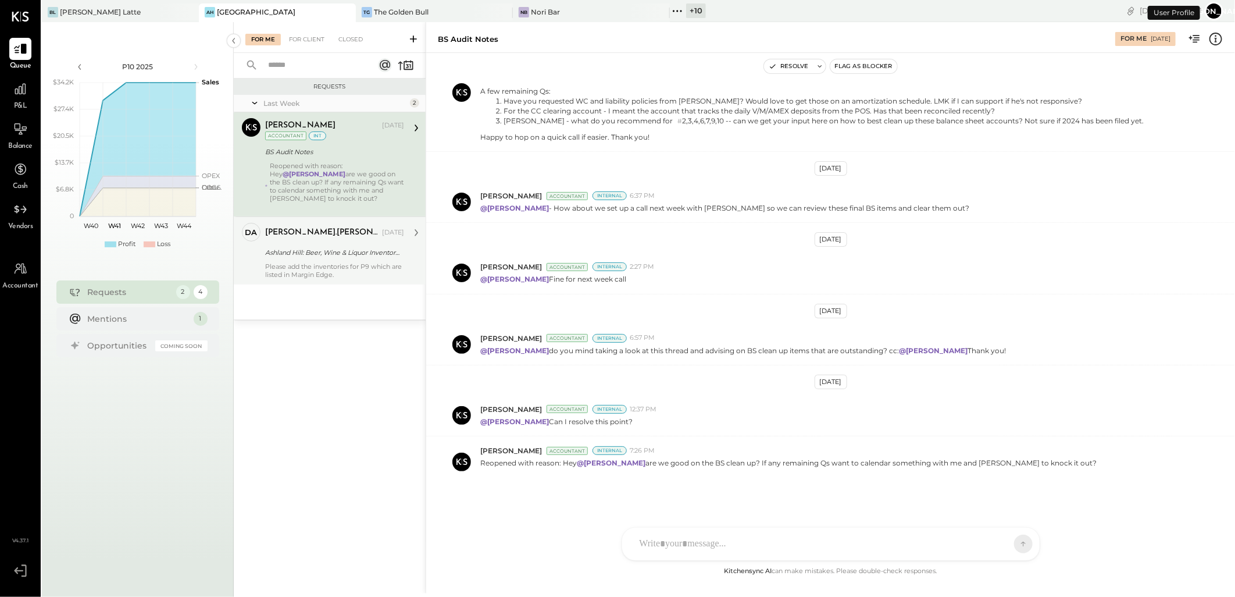
click at [314, 248] on div "Ashland Hill: Beer, Wine & Liquor Inventory Update" at bounding box center [332, 253] width 135 height 12
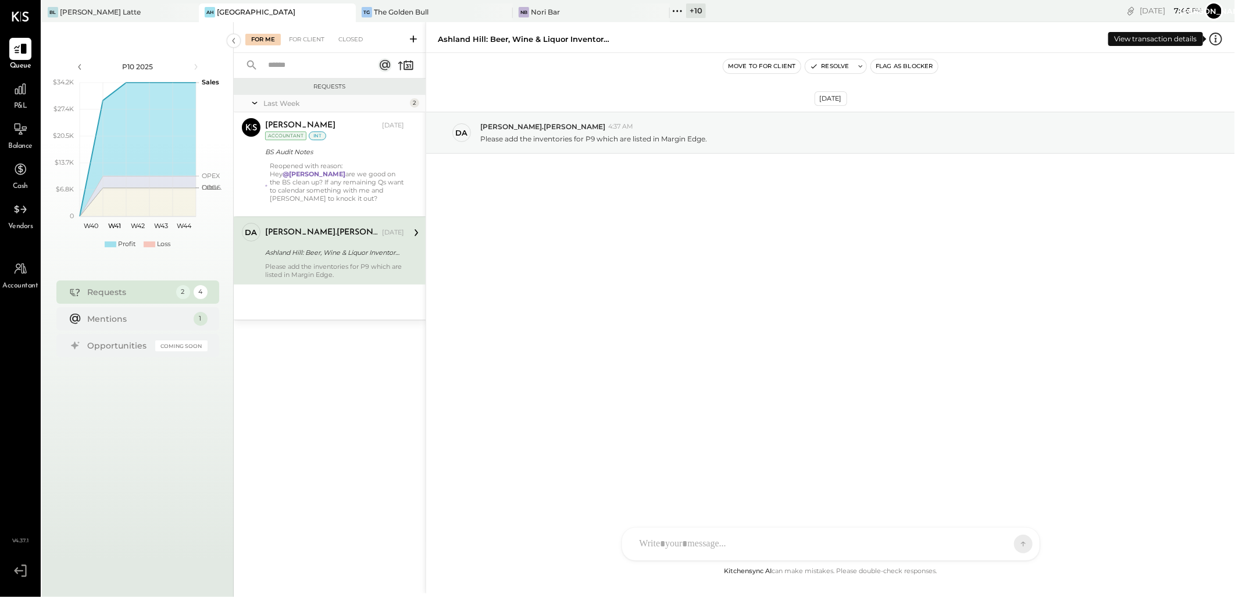
click at [1214, 40] on icon at bounding box center [1215, 38] width 15 height 15
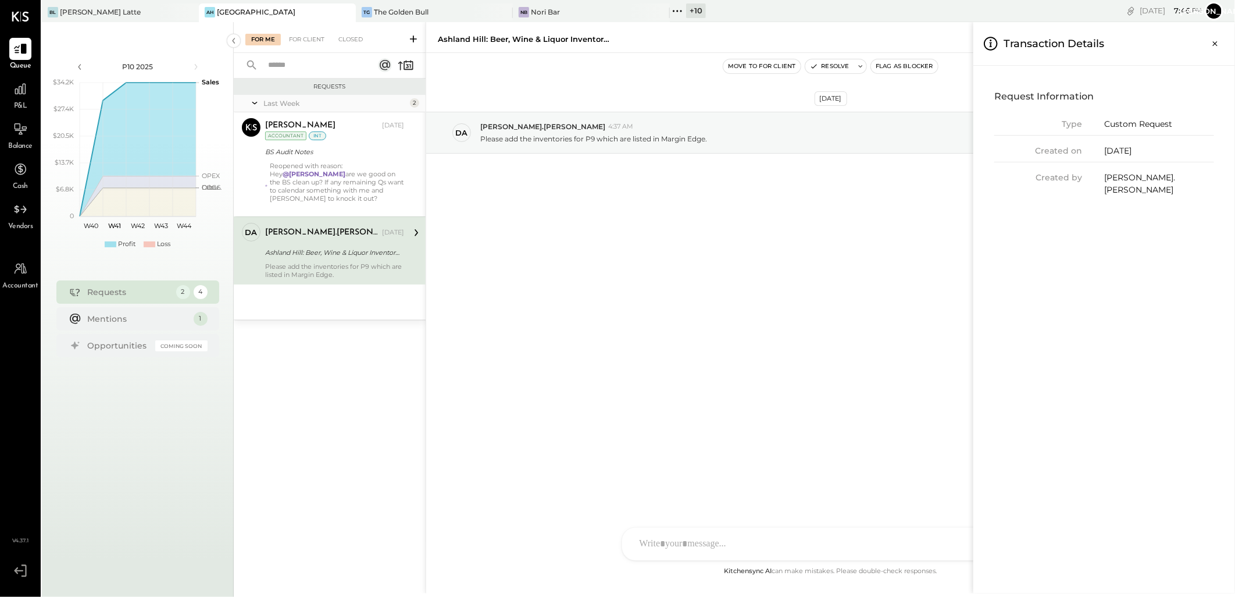
click at [827, 359] on div "For Me For Client Closed Requests Last Week 2 [PERSON_NAME] Accountant [PERSON_…" at bounding box center [734, 307] width 1001 height 571
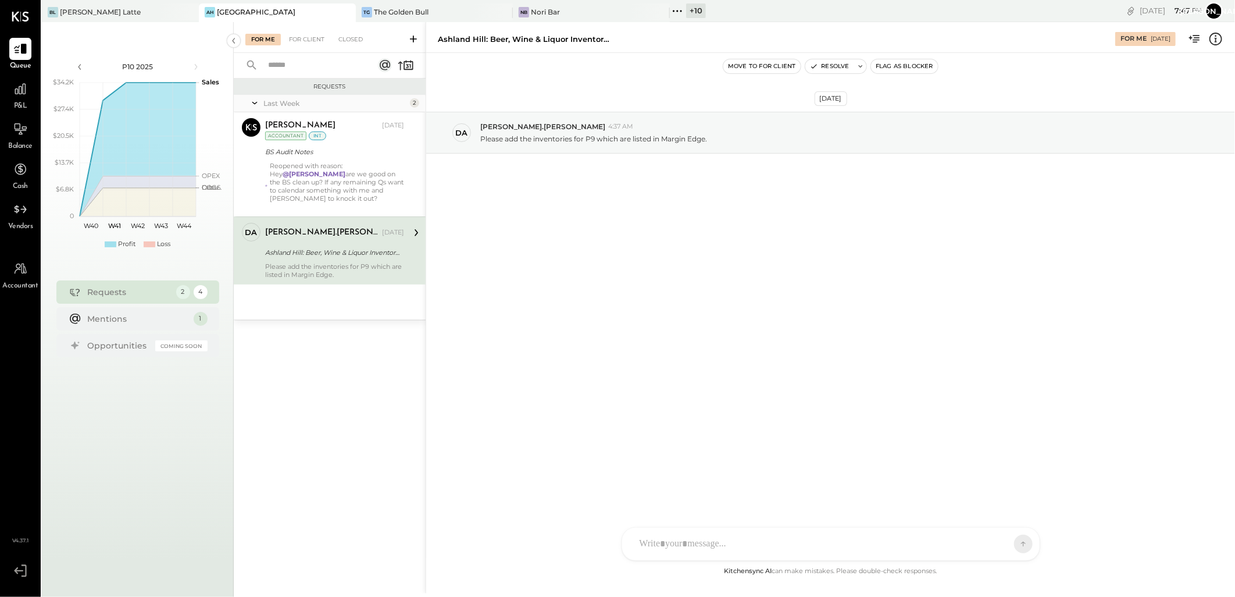
drag, startPoint x: 680, startPoint y: 547, endPoint x: 673, endPoint y: 548, distance: 7.6
click at [680, 547] on div at bounding box center [820, 544] width 373 height 26
click at [1013, 543] on icon at bounding box center [1013, 543] width 1 height 5
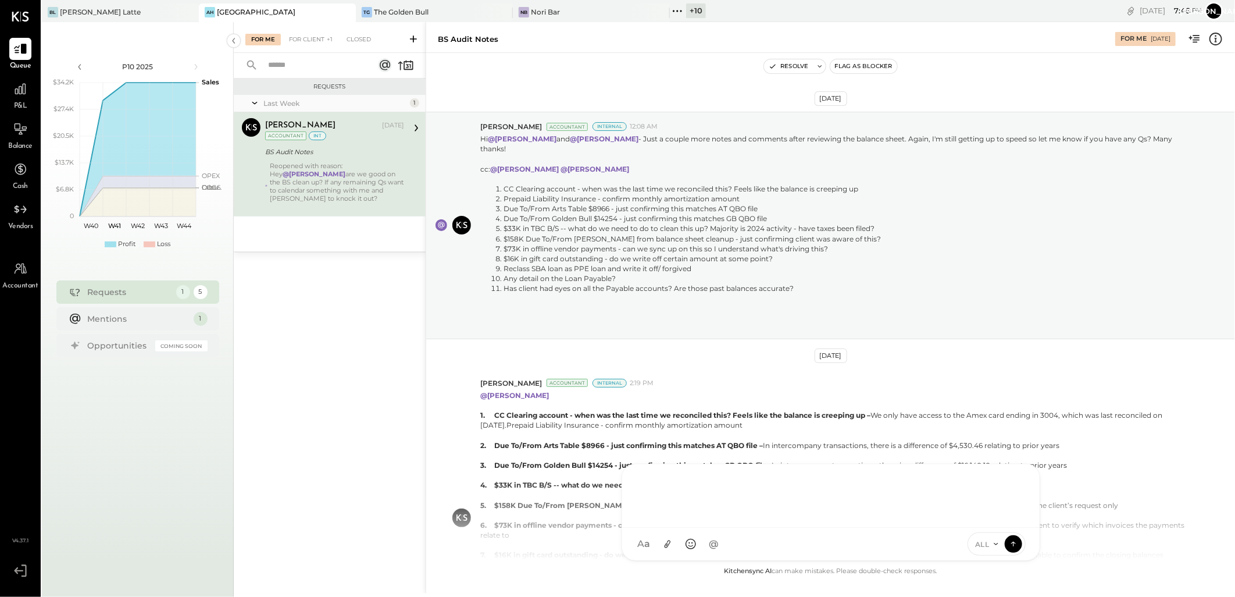
scroll to position [675, 0]
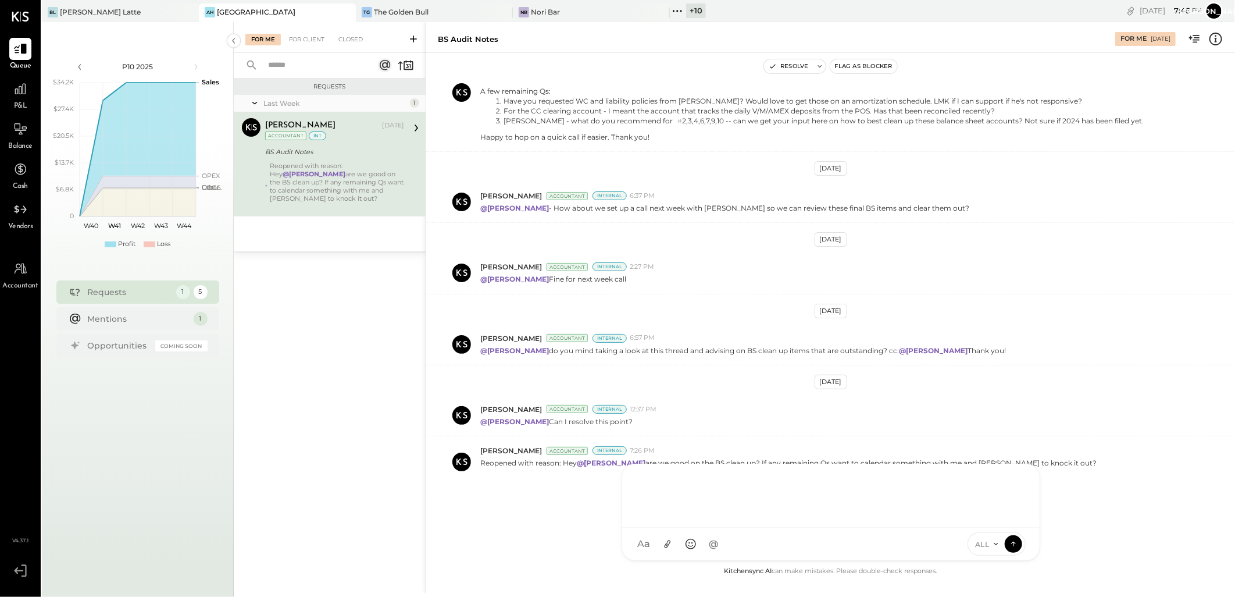
click at [707, 492] on div at bounding box center [831, 494] width 394 height 47
click at [696, 480] on div at bounding box center [831, 494] width 394 height 47
click at [408, 13] on div "The Golden Bull" at bounding box center [401, 12] width 55 height 10
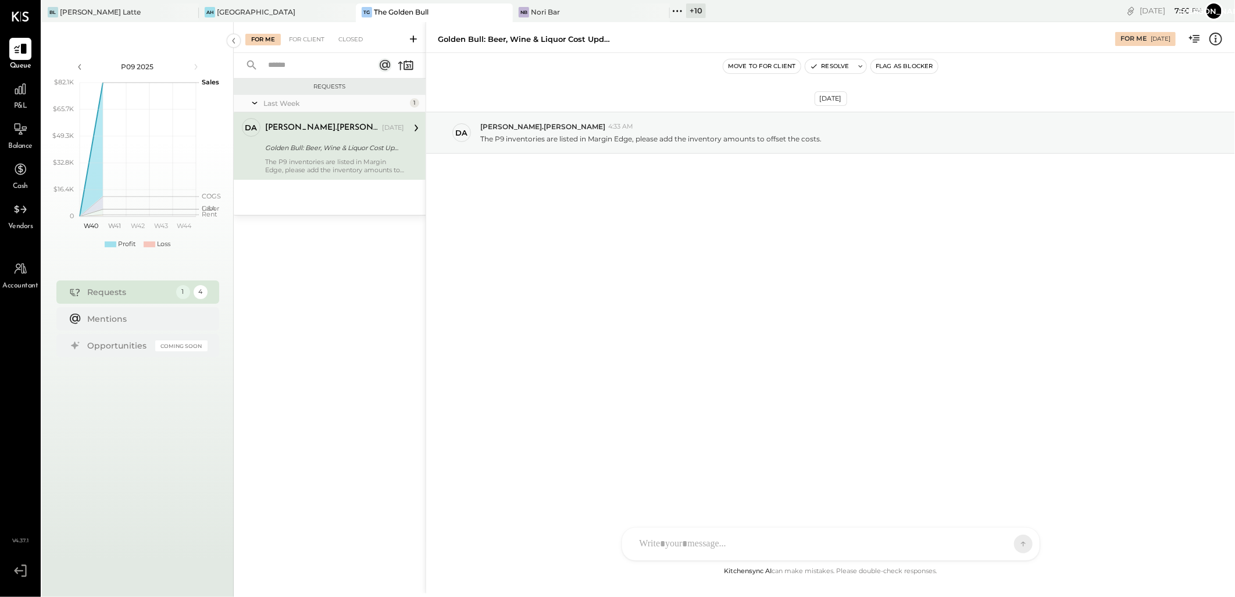
click at [1218, 41] on icon at bounding box center [1215, 38] width 15 height 15
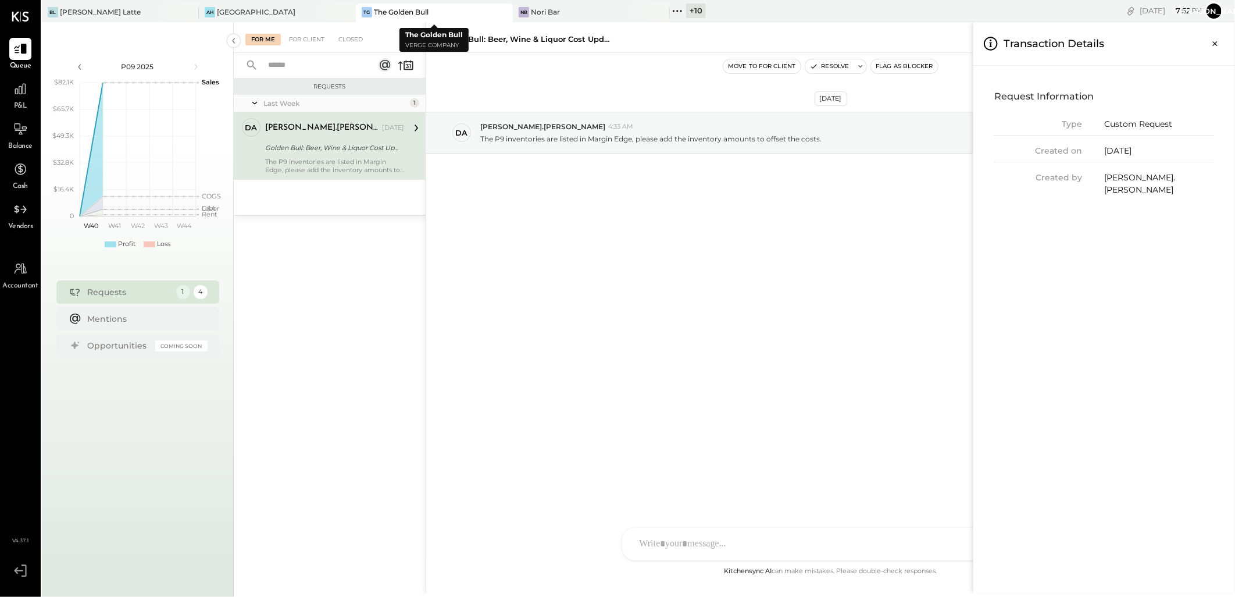
click at [403, 13] on div "The Golden Bull" at bounding box center [401, 12] width 55 height 10
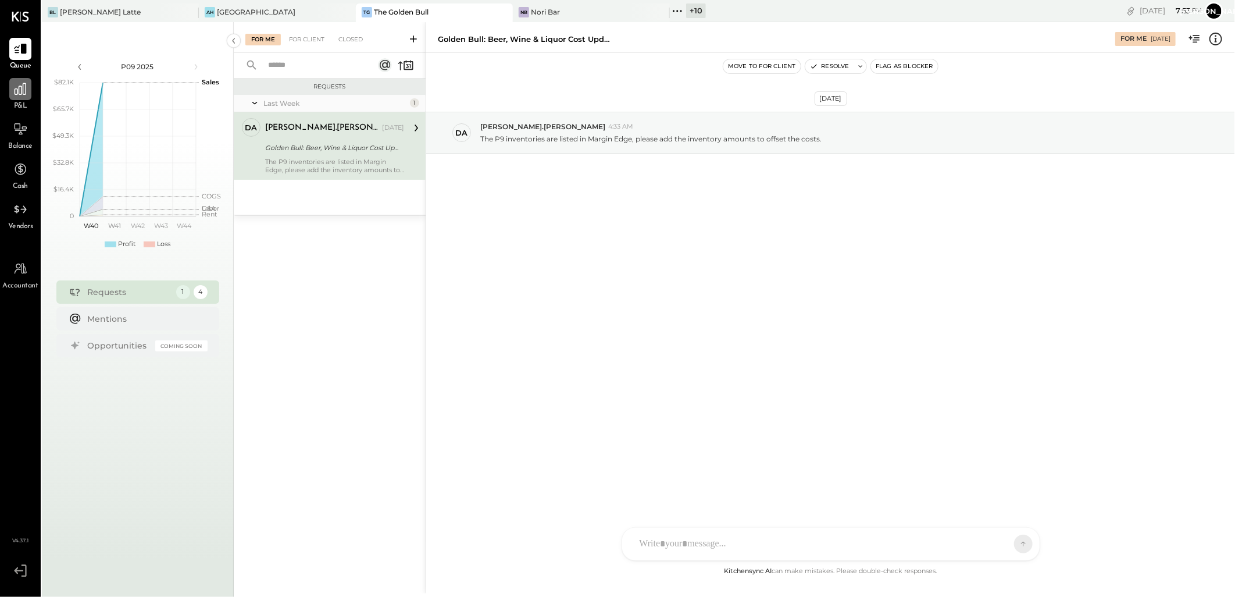
click at [18, 99] on div at bounding box center [20, 89] width 22 height 22
